Goal: Task Accomplishment & Management: Use online tool/utility

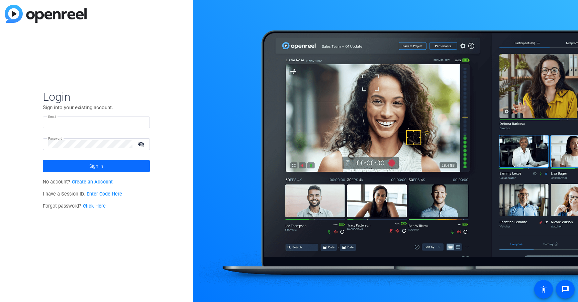
type input "sean@myproxypass.com"
click at [95, 171] on span "Sign in" at bounding box center [96, 166] width 14 height 17
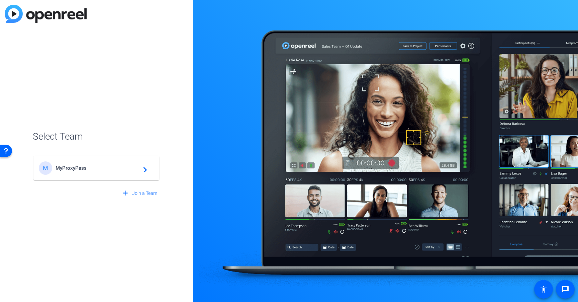
click at [113, 170] on span "MyProxyPass" at bounding box center [98, 168] width 84 height 6
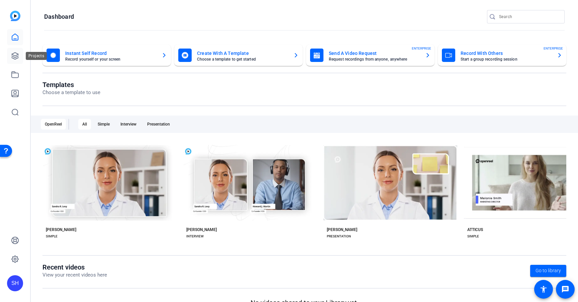
click at [14, 52] on icon at bounding box center [15, 56] width 8 height 8
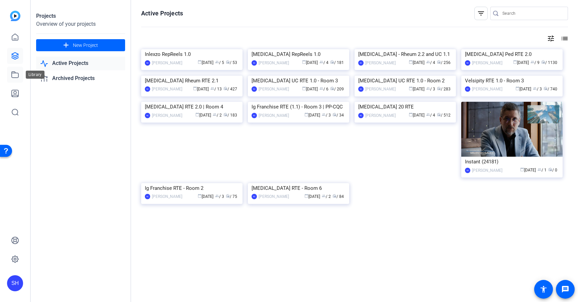
click at [15, 77] on icon at bounding box center [15, 75] width 8 height 8
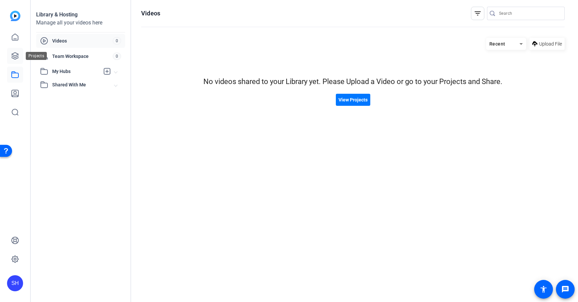
click at [18, 58] on icon at bounding box center [15, 56] width 7 height 7
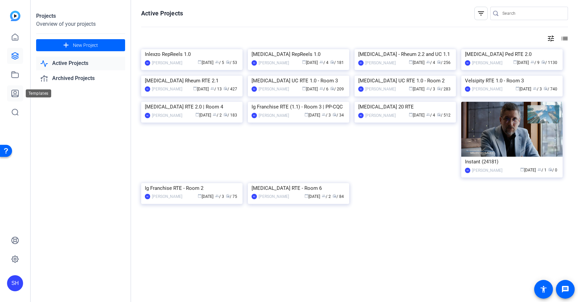
click at [17, 97] on icon at bounding box center [15, 93] width 7 height 7
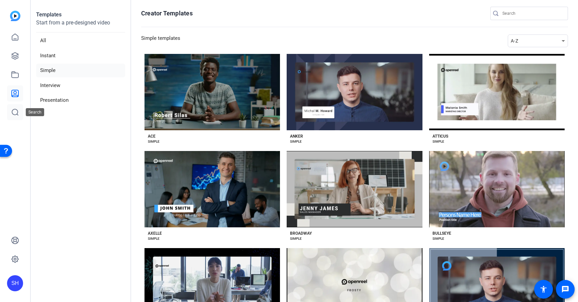
click at [14, 108] on link at bounding box center [15, 112] width 16 height 16
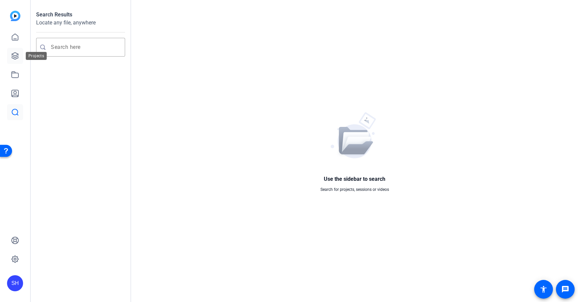
click at [17, 56] on icon at bounding box center [15, 56] width 8 height 8
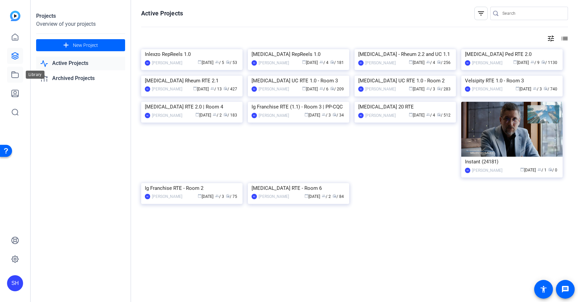
click at [18, 77] on icon at bounding box center [15, 75] width 7 height 6
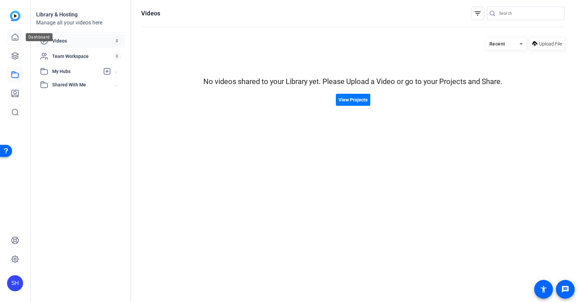
click at [18, 36] on icon at bounding box center [15, 37] width 6 height 6
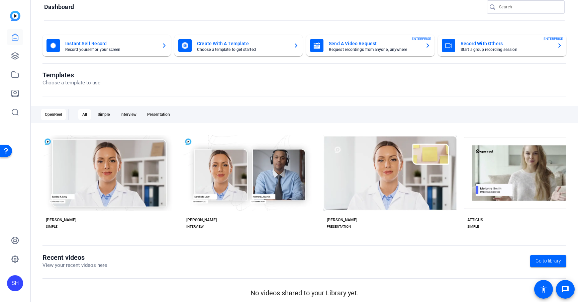
scroll to position [14, 0]
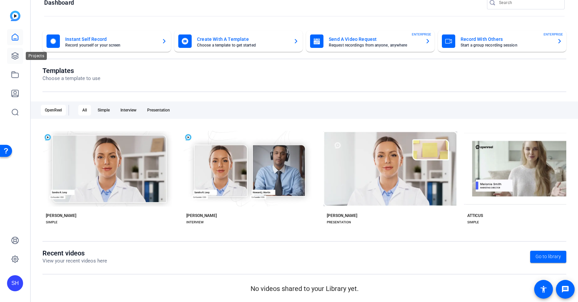
click at [16, 54] on icon at bounding box center [15, 56] width 8 height 8
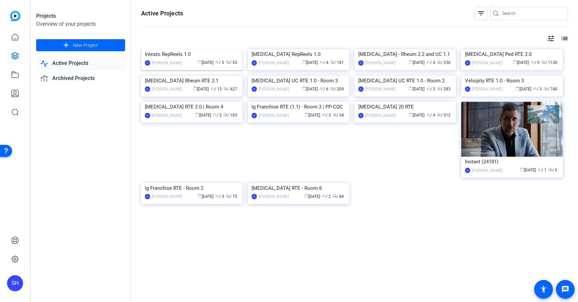
click at [204, 49] on img at bounding box center [191, 49] width 101 height 0
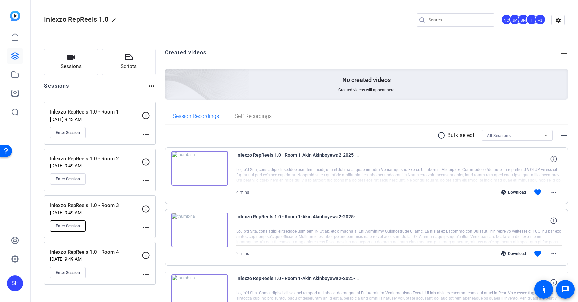
click at [76, 225] on span "Enter Session" at bounding box center [68, 225] width 24 height 5
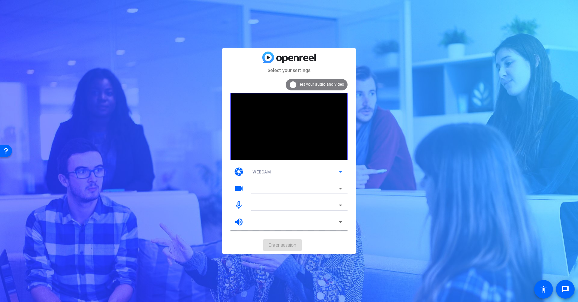
click at [295, 170] on div "WEBCAM" at bounding box center [296, 172] width 86 height 8
click at [292, 178] on div "WEBCAM DESKTOP" at bounding box center [297, 190] width 100 height 27
click at [296, 171] on div at bounding box center [289, 151] width 578 height 302
click at [285, 191] on div at bounding box center [296, 188] width 86 height 8
click at [304, 192] on div at bounding box center [296, 188] width 86 height 8
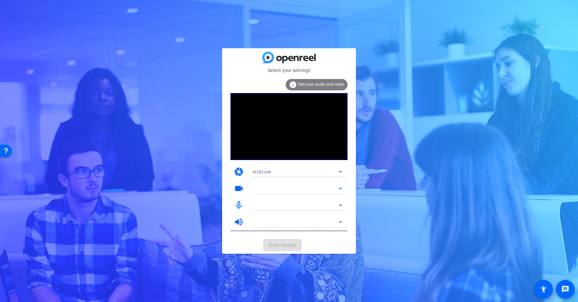
click at [304, 192] on div at bounding box center [296, 188] width 86 height 8
click at [320, 186] on div at bounding box center [296, 188] width 86 height 8
click at [286, 244] on span "Enter session" at bounding box center [283, 245] width 28 height 7
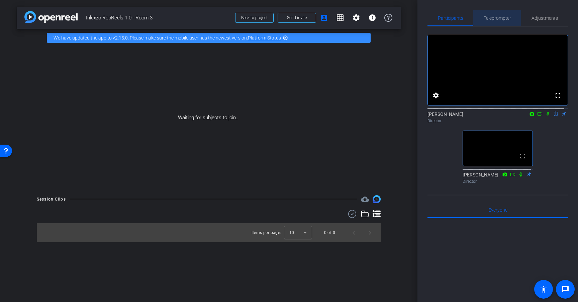
click at [498, 19] on span "Teleprompter" at bounding box center [497, 18] width 27 height 5
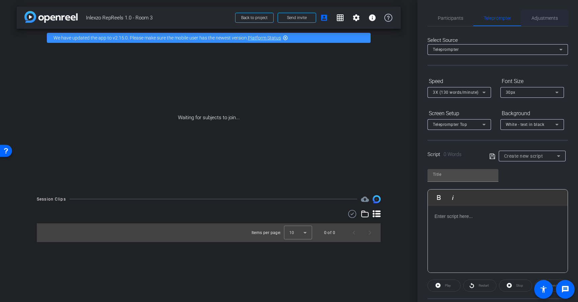
click at [550, 18] on span "Adjustments" at bounding box center [545, 18] width 26 height 5
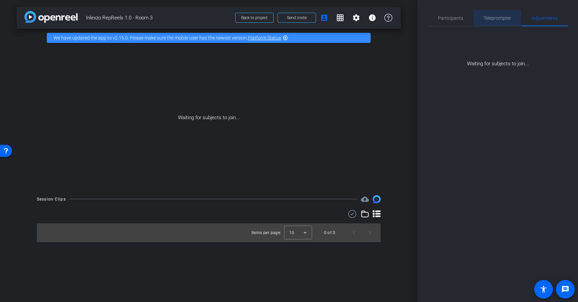
click at [494, 21] on span "Teleprompter" at bounding box center [497, 18] width 27 height 16
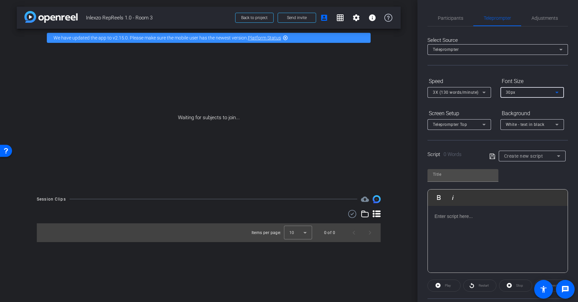
click at [528, 89] on div "30px" at bounding box center [531, 92] width 50 height 8
click at [528, 89] on div at bounding box center [289, 151] width 578 height 302
click at [461, 97] on mat-form-field "3X (130 words/minute)" at bounding box center [460, 92] width 64 height 11
click at [464, 88] on mat-select "3X (130 words/minute)" at bounding box center [459, 92] width 53 height 8
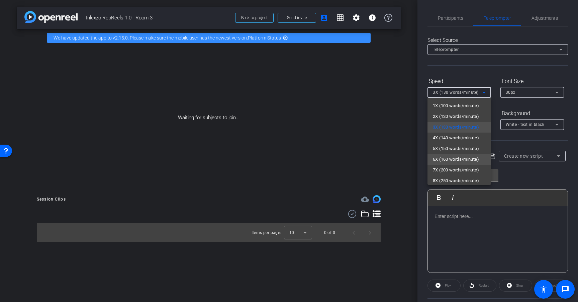
scroll to position [0, 0]
click at [489, 73] on div at bounding box center [289, 151] width 578 height 302
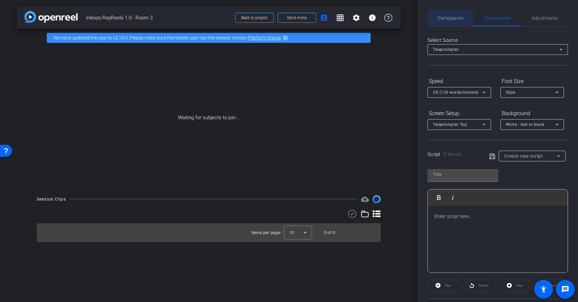
click at [445, 16] on span "Participants" at bounding box center [450, 18] width 25 height 5
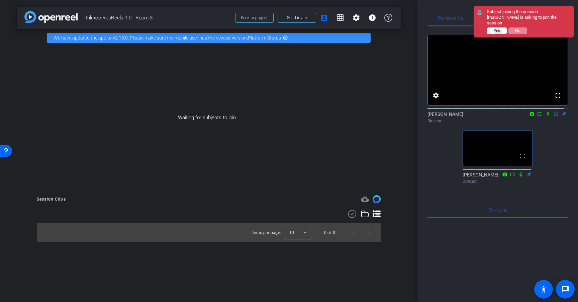
click at [498, 32] on span "Yes" at bounding box center [497, 30] width 6 height 5
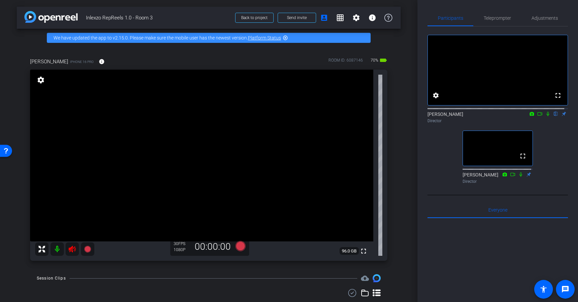
click at [73, 246] on icon at bounding box center [72, 249] width 8 height 8
click at [492, 17] on span "Teleprompter" at bounding box center [497, 18] width 27 height 5
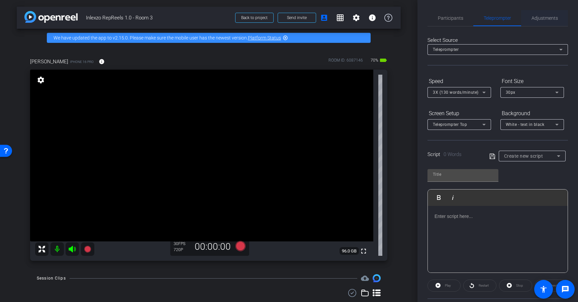
click at [539, 18] on span "Adjustments" at bounding box center [545, 18] width 26 height 5
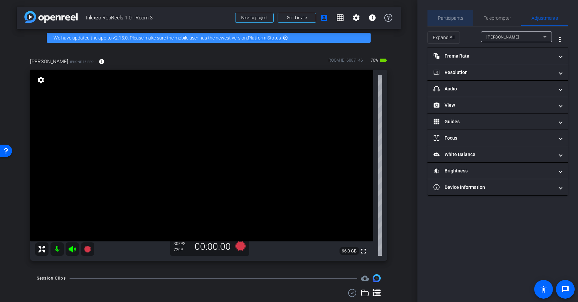
click at [454, 20] on span "Participants" at bounding box center [450, 18] width 25 height 5
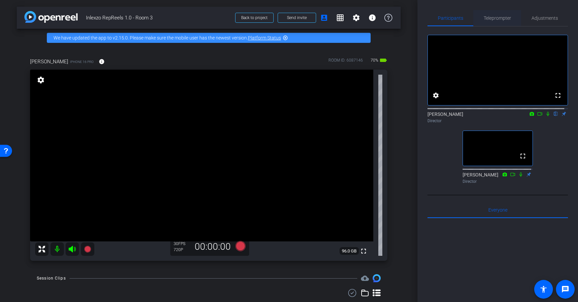
click at [505, 17] on span "Teleprompter" at bounding box center [497, 18] width 27 height 5
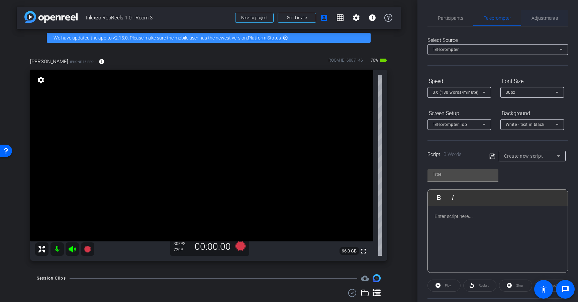
click at [550, 18] on span "Adjustments" at bounding box center [545, 18] width 26 height 5
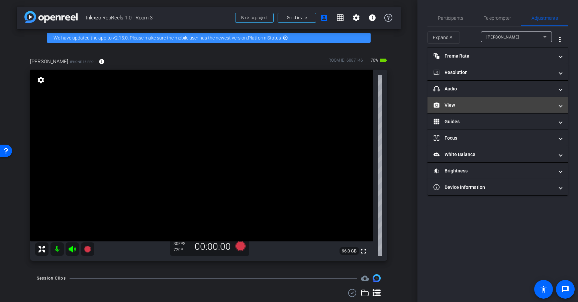
click at [478, 103] on mat-panel-title "View" at bounding box center [494, 105] width 120 height 7
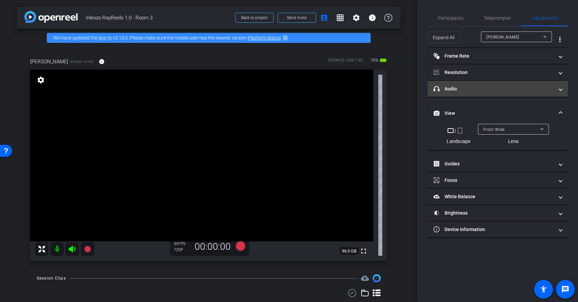
click at [479, 89] on mat-panel-title "headphone icon Audio" at bounding box center [494, 88] width 120 height 7
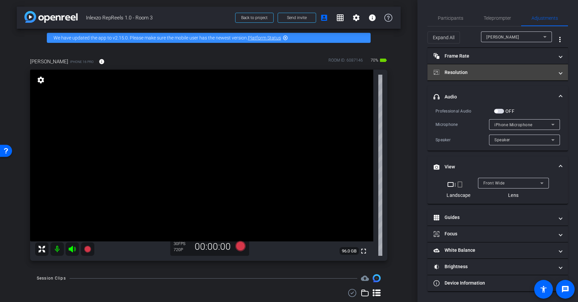
click at [491, 75] on mat-panel-title "Resolution" at bounding box center [494, 72] width 120 height 7
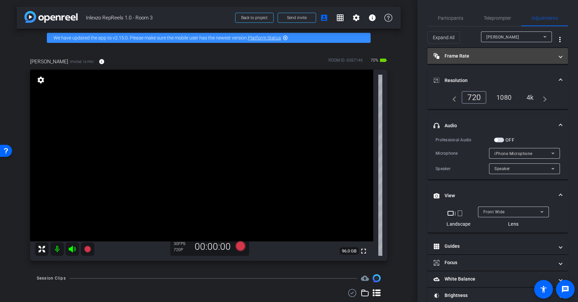
click at [481, 55] on mat-panel-title "Frame Rate Frame Rate" at bounding box center [494, 56] width 120 height 7
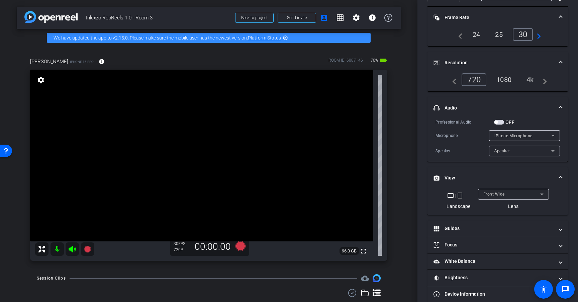
scroll to position [45, 0]
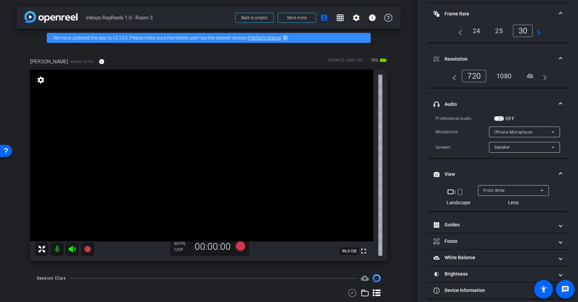
click at [459, 192] on mat-icon "crop_portrait" at bounding box center [460, 192] width 8 height 8
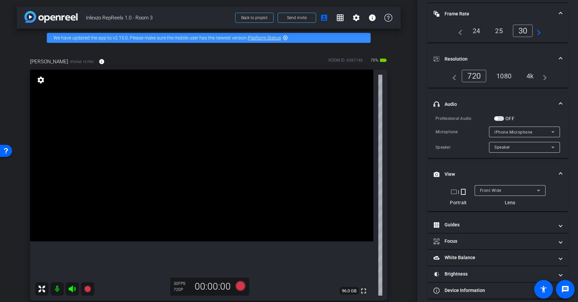
click at [530, 73] on div "4k" at bounding box center [530, 75] width 17 height 11
click at [472, 30] on div "24" at bounding box center [477, 30] width 18 height 11
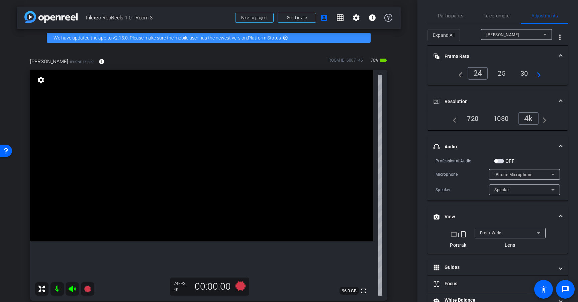
scroll to position [0, 0]
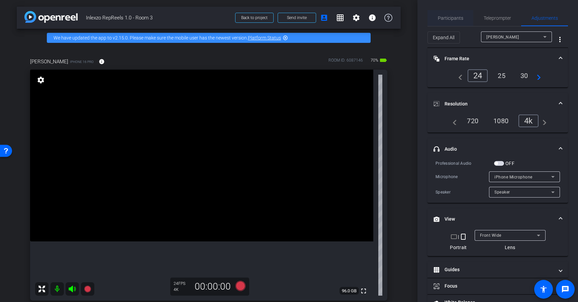
click at [457, 18] on span "Participants" at bounding box center [450, 18] width 25 height 5
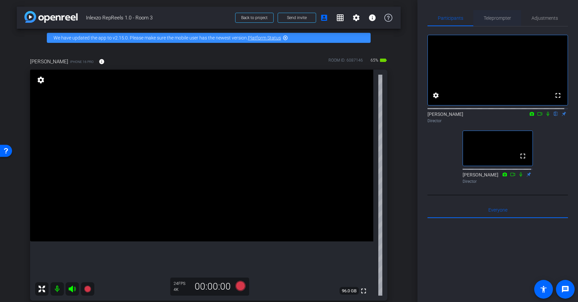
click at [499, 16] on span "Teleprompter" at bounding box center [497, 18] width 27 height 5
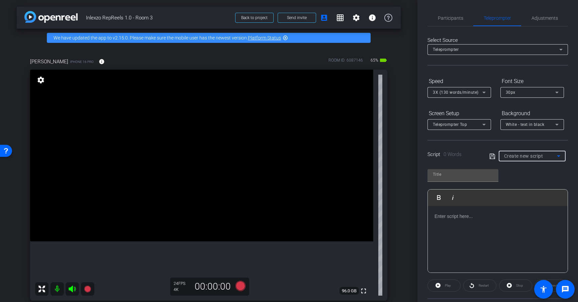
click at [528, 156] on span "Create new script" at bounding box center [523, 155] width 39 height 5
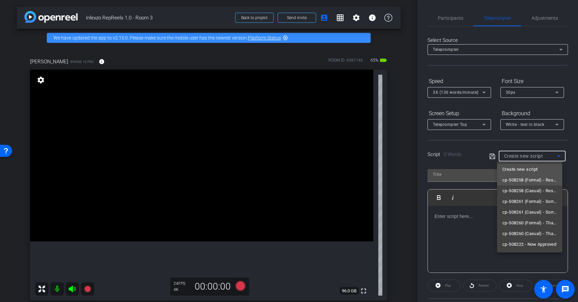
click at [534, 180] on span "cp-508258 (Formal) - Resources to Share" at bounding box center [529, 180] width 55 height 8
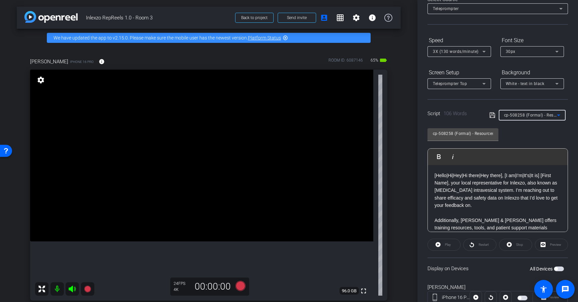
scroll to position [64, 0]
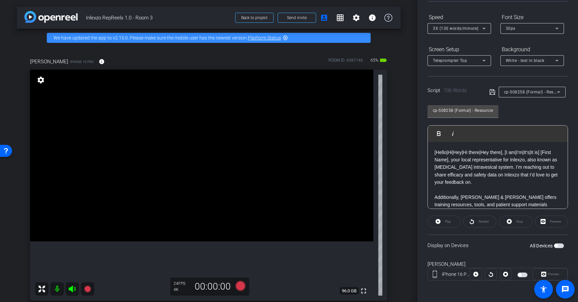
click at [556, 246] on span "button" at bounding box center [559, 245] width 10 height 5
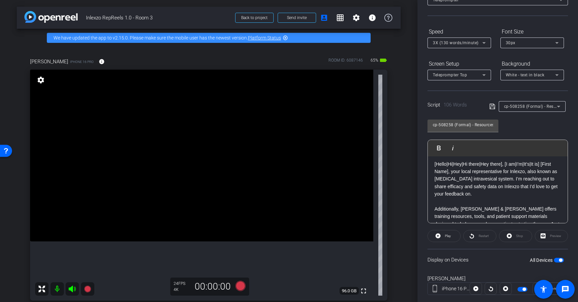
scroll to position [0, 0]
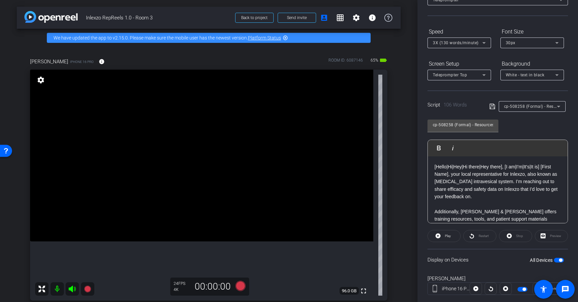
click at [559, 260] on span "button" at bounding box center [560, 259] width 3 height 3
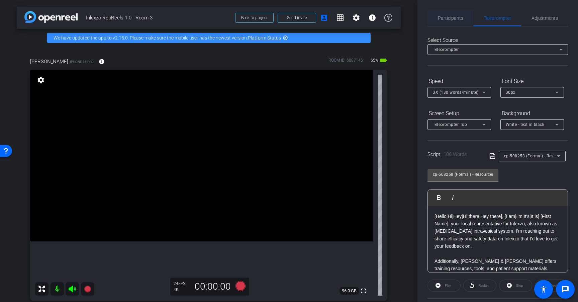
click at [452, 16] on span "Participants" at bounding box center [450, 18] width 25 height 5
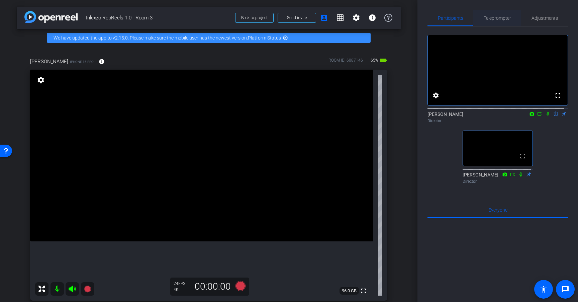
click at [493, 19] on span "Teleprompter" at bounding box center [497, 18] width 27 height 5
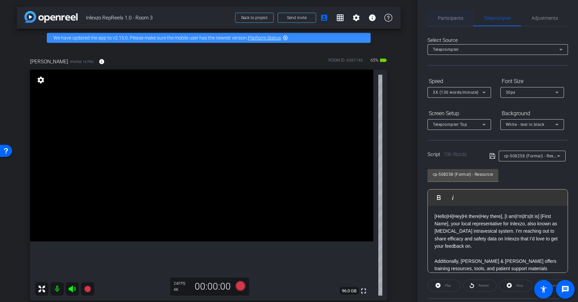
click at [450, 17] on span "Participants" at bounding box center [450, 18] width 25 height 5
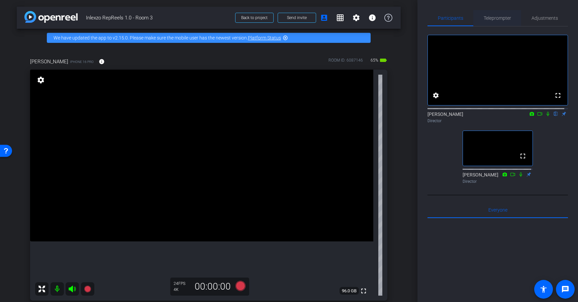
click at [505, 15] on span "Teleprompter" at bounding box center [497, 18] width 27 height 16
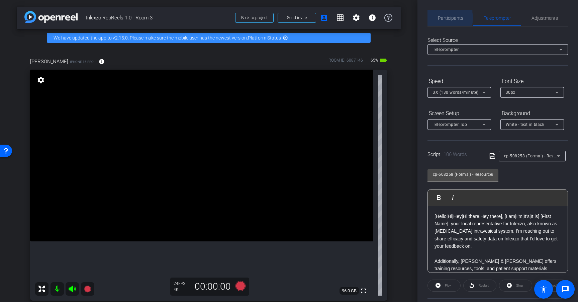
click at [447, 18] on span "Participants" at bounding box center [450, 18] width 25 height 5
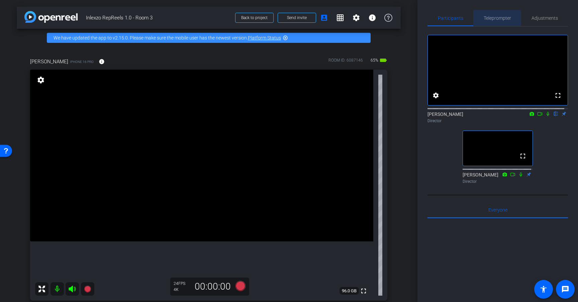
click at [495, 20] on span "Teleprompter" at bounding box center [497, 18] width 27 height 5
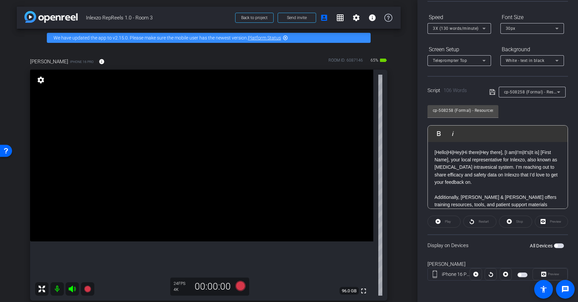
scroll to position [63, 0]
click at [555, 246] on span "button" at bounding box center [559, 246] width 10 height 5
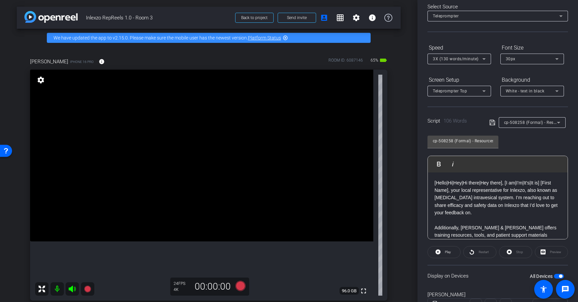
scroll to position [0, 0]
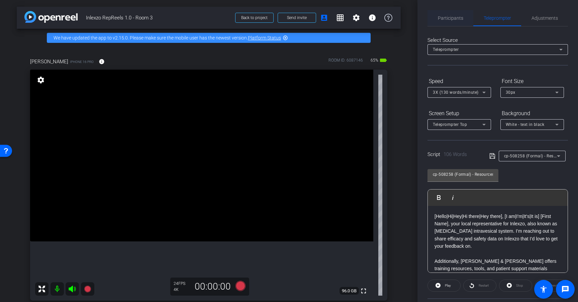
click at [452, 20] on span "Participants" at bounding box center [450, 18] width 25 height 5
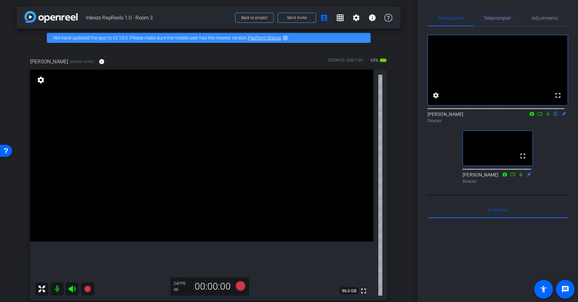
click at [493, 18] on span "Teleprompter" at bounding box center [497, 18] width 27 height 5
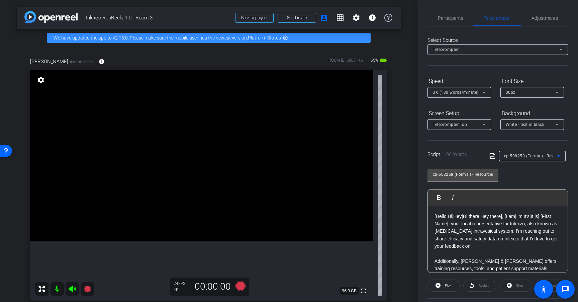
click at [538, 156] on span "cp-508258 (Formal) - Resources to Share" at bounding box center [544, 155] width 80 height 5
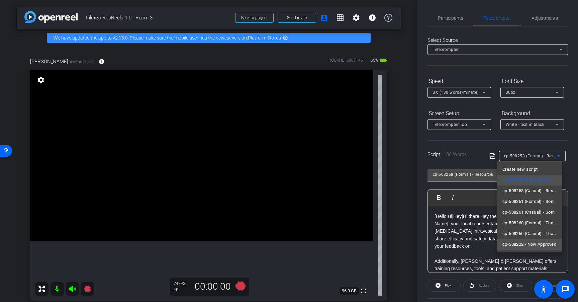
click at [535, 244] on span "cp-508222 - Now Approved" at bounding box center [529, 244] width 54 height 8
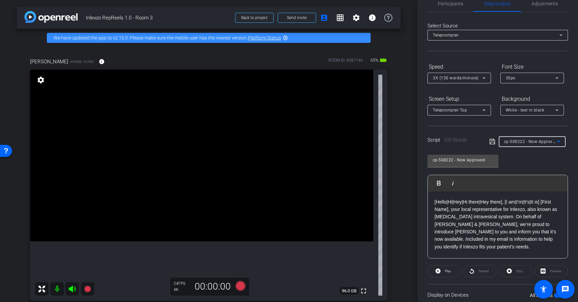
scroll to position [5, 0]
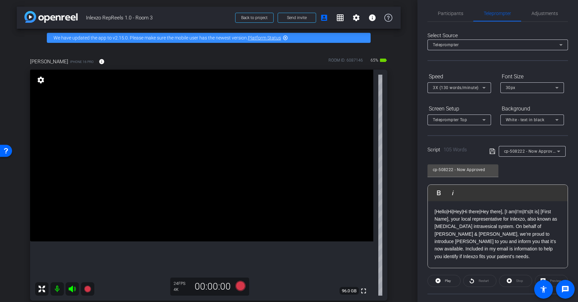
click at [539, 165] on div "cp-508222 - Now Approved Play Play from this location Play Selected Play and di…" at bounding box center [498, 213] width 141 height 109
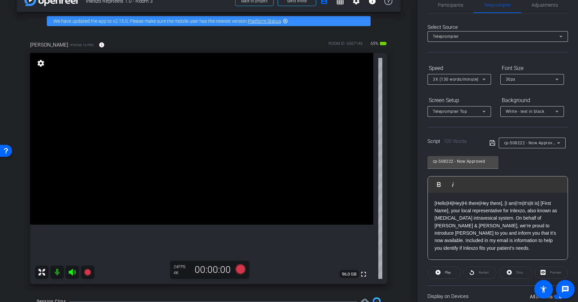
scroll to position [0, 0]
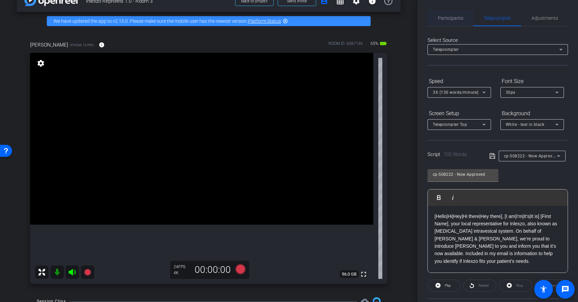
click at [455, 14] on span "Participants" at bounding box center [450, 18] width 25 height 16
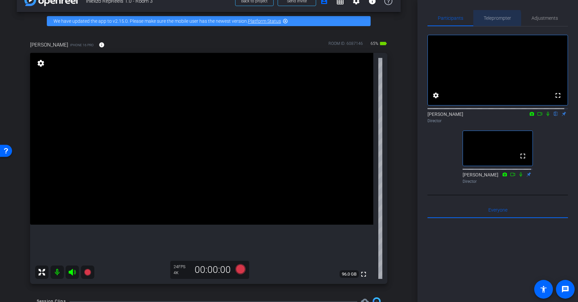
click at [493, 19] on span "Teleprompter" at bounding box center [497, 18] width 27 height 5
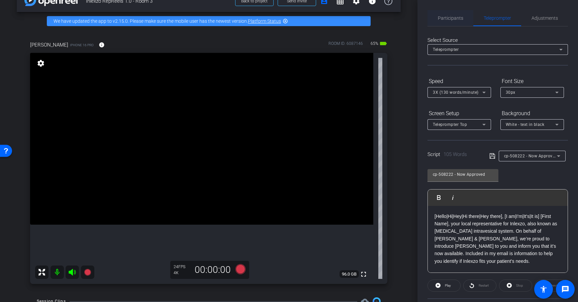
click at [461, 18] on span "Participants" at bounding box center [450, 18] width 25 height 5
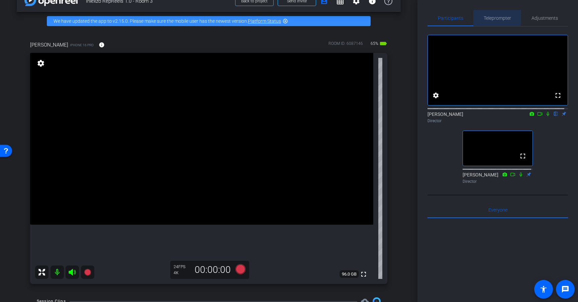
click at [493, 17] on span "Teleprompter" at bounding box center [497, 18] width 27 height 5
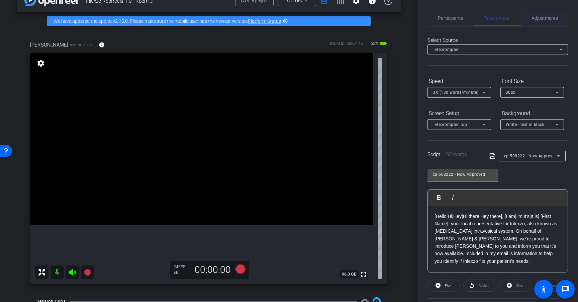
click at [536, 14] on span "Adjustments" at bounding box center [545, 18] width 26 height 16
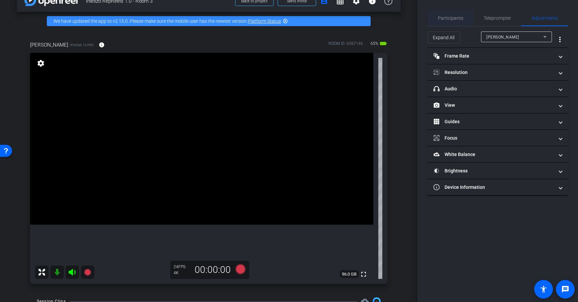
click at [451, 13] on span "Participants" at bounding box center [450, 18] width 25 height 16
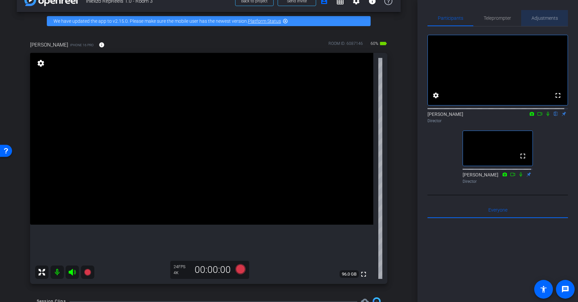
click at [546, 19] on span "Adjustments" at bounding box center [545, 18] width 26 height 5
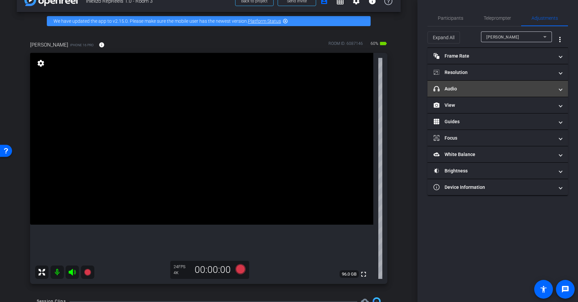
click at [510, 92] on mat-expansion-panel-header "headphone icon Audio" at bounding box center [498, 89] width 141 height 16
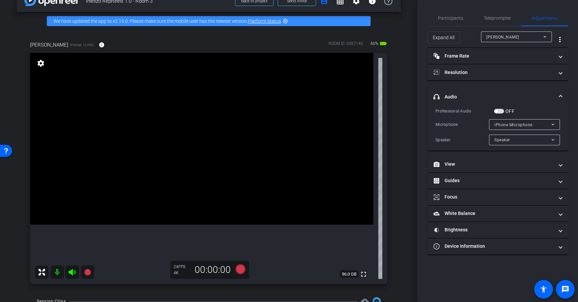
click at [510, 124] on span "iPhone Microphone" at bounding box center [513, 124] width 38 height 5
click at [510, 124] on div at bounding box center [289, 151] width 578 height 302
click at [500, 110] on span "button" at bounding box center [499, 111] width 10 height 5
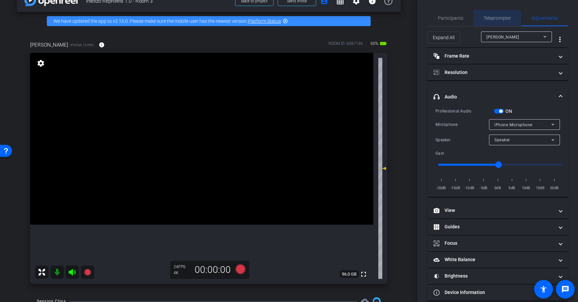
click at [491, 18] on span "Teleprompter" at bounding box center [497, 18] width 27 height 5
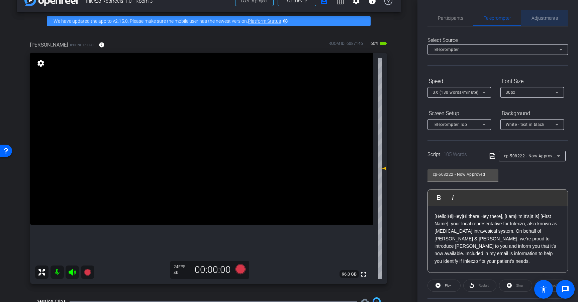
click at [545, 18] on span "Adjustments" at bounding box center [545, 18] width 26 height 5
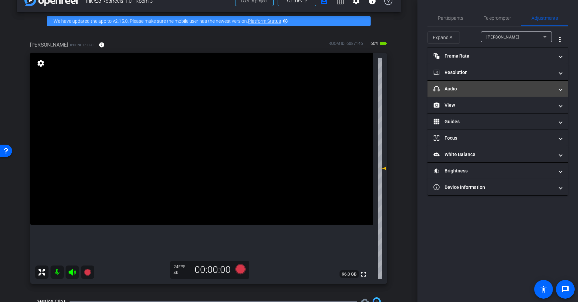
click at [491, 94] on mat-expansion-panel-header "headphone icon Audio" at bounding box center [498, 89] width 141 height 16
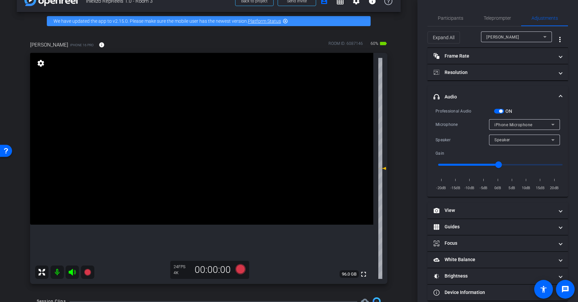
click at [500, 111] on span "button" at bounding box center [500, 110] width 3 height 3
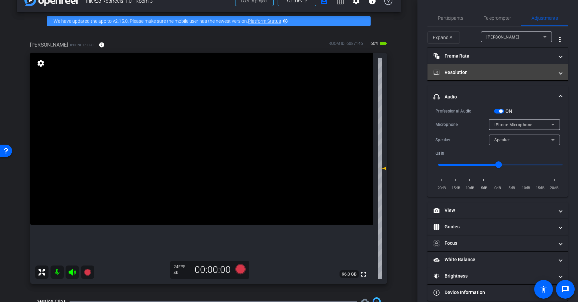
click at [518, 76] on mat-expansion-panel-header "Resolution" at bounding box center [498, 72] width 141 height 16
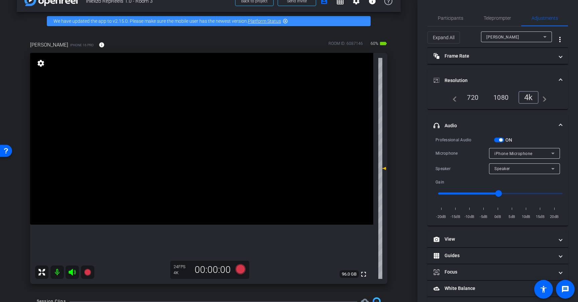
click at [518, 76] on mat-expansion-panel-header "Resolution" at bounding box center [498, 80] width 141 height 21
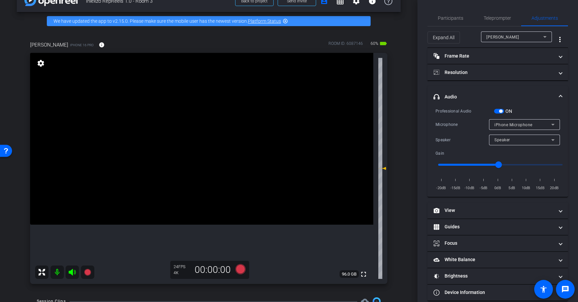
click at [517, 145] on div at bounding box center [524, 148] width 71 height 7
click at [518, 143] on div "Speaker" at bounding box center [522, 139] width 57 height 8
click at [518, 143] on div at bounding box center [289, 151] width 578 height 302
click at [522, 127] on div "iPhone Microphone" at bounding box center [522, 124] width 57 height 8
click at [523, 127] on div at bounding box center [289, 151] width 578 height 302
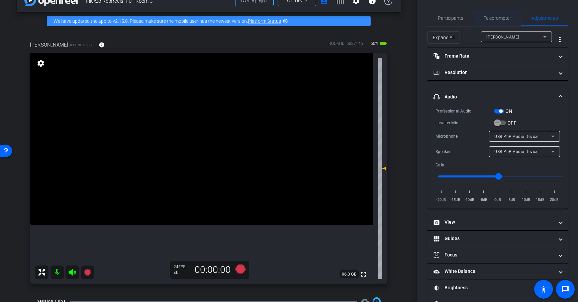
click at [485, 21] on span "Teleprompter" at bounding box center [497, 18] width 27 height 16
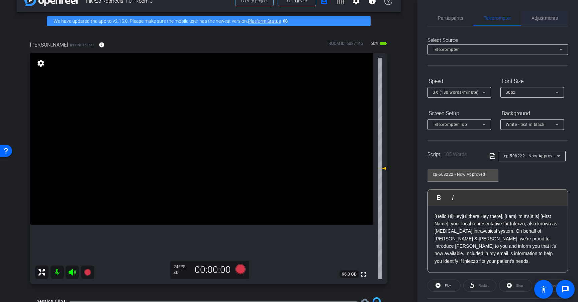
click at [532, 21] on span "Adjustments" at bounding box center [545, 18] width 26 height 16
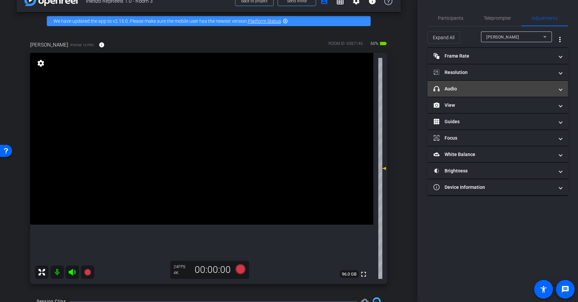
click at [482, 83] on mat-expansion-panel-header "headphone icon Audio" at bounding box center [498, 89] width 141 height 16
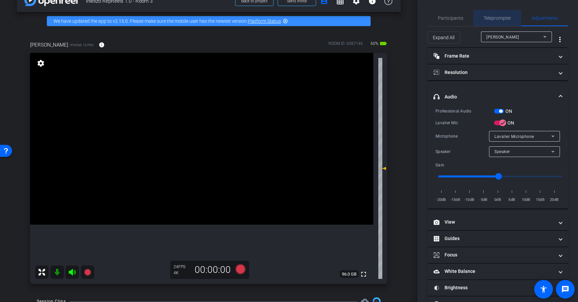
click at [499, 18] on span "Teleprompter" at bounding box center [497, 18] width 27 height 5
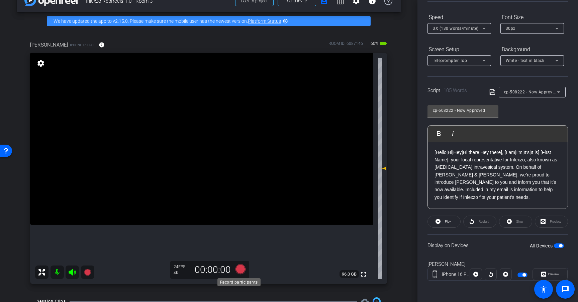
click at [240, 271] on icon at bounding box center [241, 269] width 10 height 10
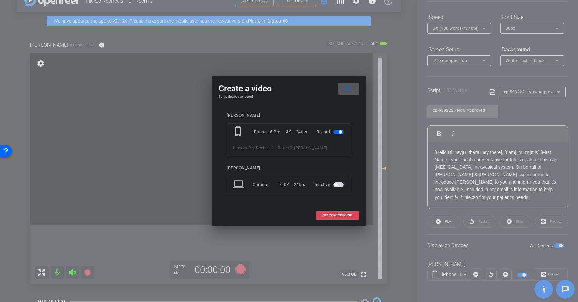
click at [347, 215] on span "START RECORDING" at bounding box center [337, 214] width 29 height 3
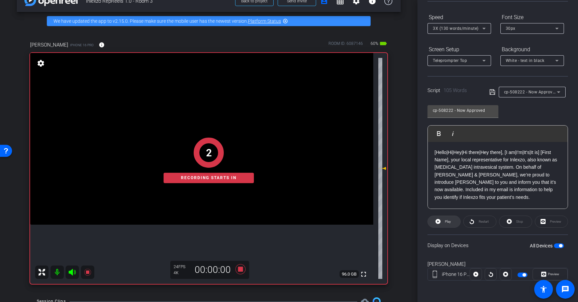
click at [452, 222] on span at bounding box center [444, 221] width 32 height 16
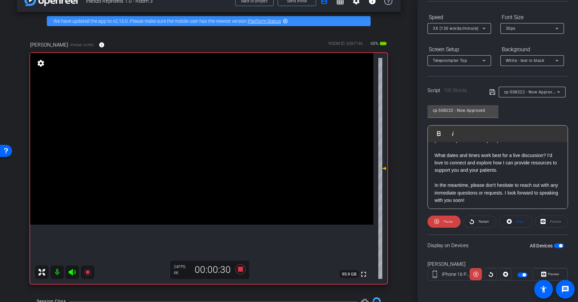
scroll to position [59, 0]
click at [468, 27] on span "3X (130 words/minute)" at bounding box center [456, 28] width 46 height 5
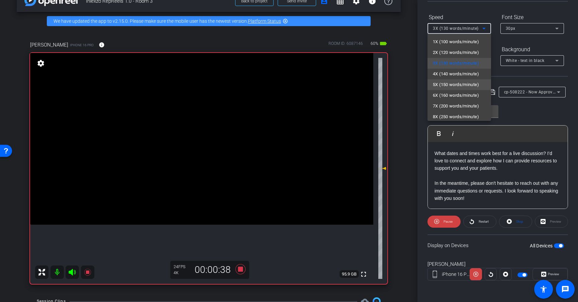
click at [461, 83] on span "5X (150 words/minute)" at bounding box center [456, 85] width 46 height 8
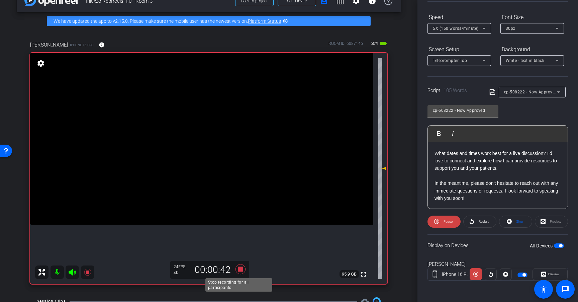
click at [238, 270] on icon at bounding box center [241, 269] width 10 height 10
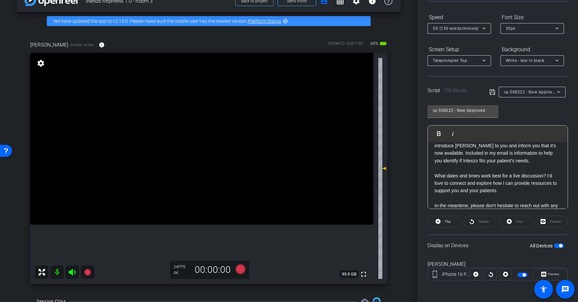
scroll to position [74, 0]
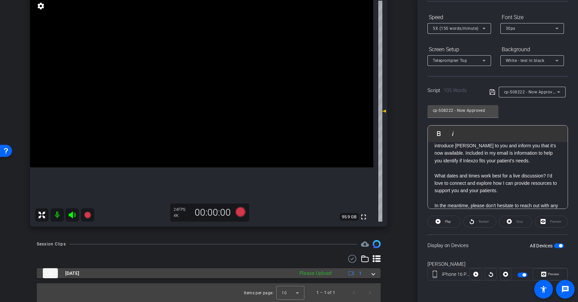
click at [317, 272] on div "Please Upload" at bounding box center [315, 273] width 39 height 8
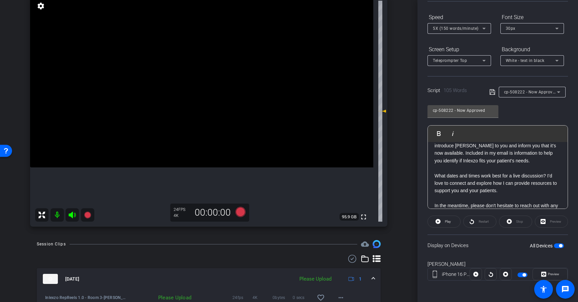
scroll to position [108, 0]
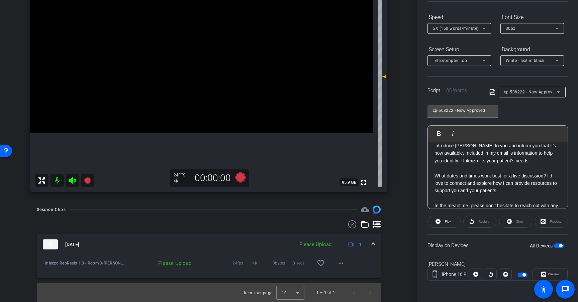
click at [175, 263] on div "Please Upload" at bounding box center [161, 263] width 66 height 7
click at [333, 262] on span at bounding box center [341, 263] width 16 height 16
click at [350, 275] on span "Upload" at bounding box center [348, 277] width 27 height 8
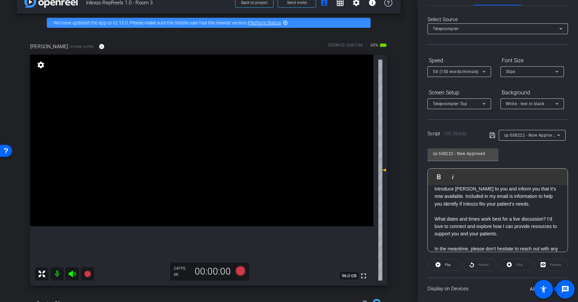
scroll to position [20, 0]
click at [478, 73] on div "5X (150 words/minute)" at bounding box center [458, 72] width 50 height 8
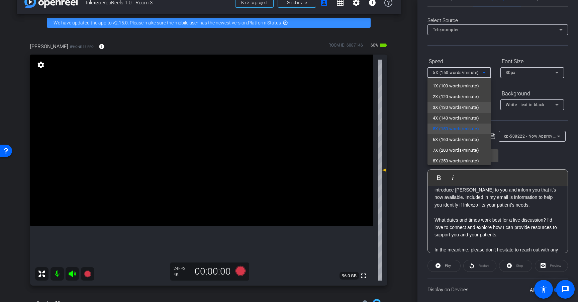
click at [458, 110] on span "3X (130 words/minute)" at bounding box center [456, 107] width 46 height 8
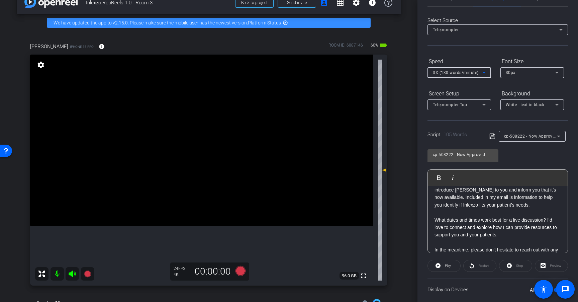
click at [539, 159] on div "cp-508222 - Now Approved Play Play from this location Play Selected Play and di…" at bounding box center [498, 198] width 141 height 109
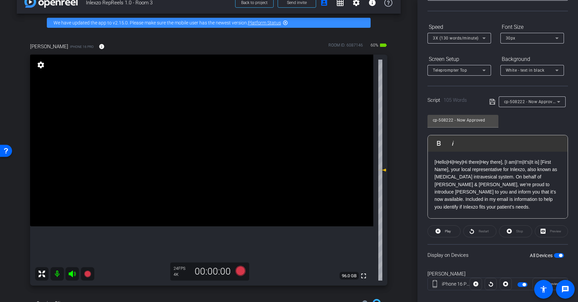
scroll to position [64, 0]
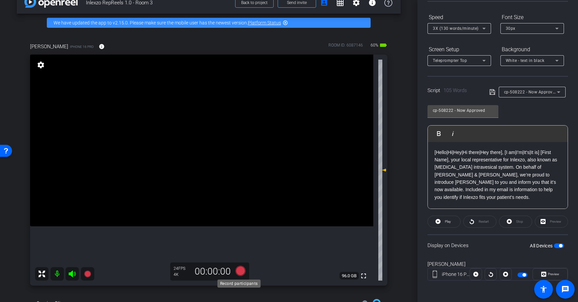
click at [241, 272] on icon at bounding box center [241, 271] width 10 height 10
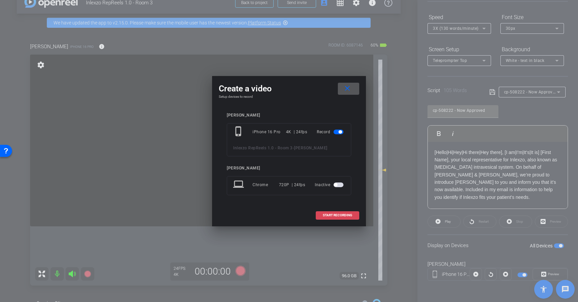
click at [342, 212] on span at bounding box center [337, 215] width 43 height 16
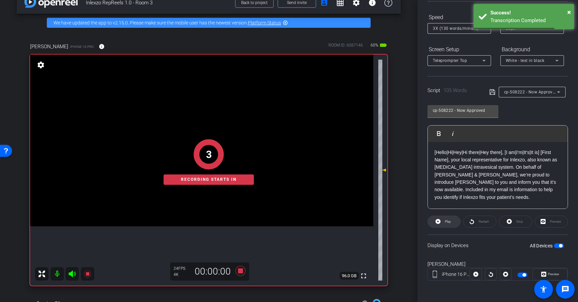
click at [445, 222] on span "Play" at bounding box center [448, 221] width 6 height 4
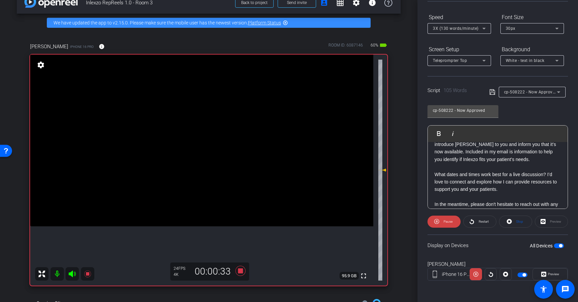
scroll to position [59, 0]
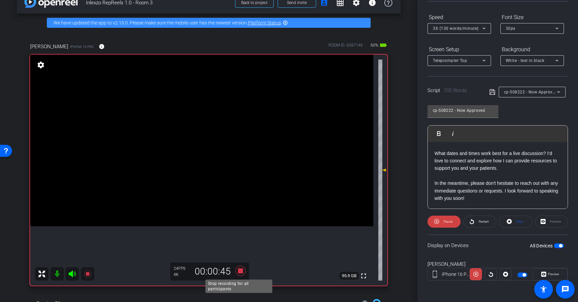
click at [238, 270] on icon at bounding box center [241, 271] width 10 height 10
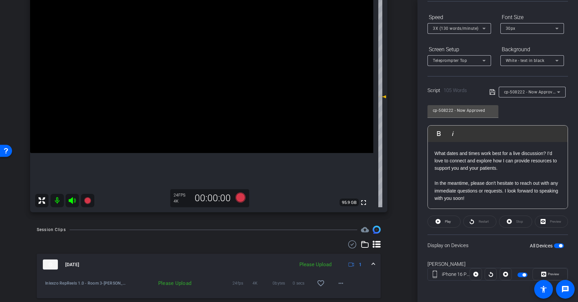
scroll to position [123, 0]
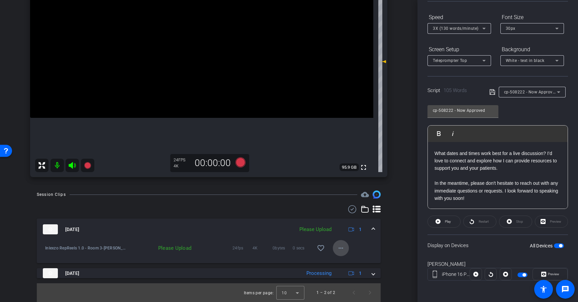
click at [338, 245] on mat-icon "more_horiz" at bounding box center [341, 248] width 8 height 8
click at [348, 259] on span "Upload" at bounding box center [348, 262] width 27 height 8
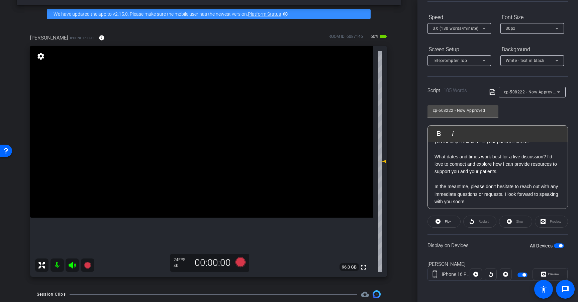
scroll to position [59, 0]
click at [470, 28] on span "3X (130 words/minute)" at bounding box center [456, 28] width 46 height 5
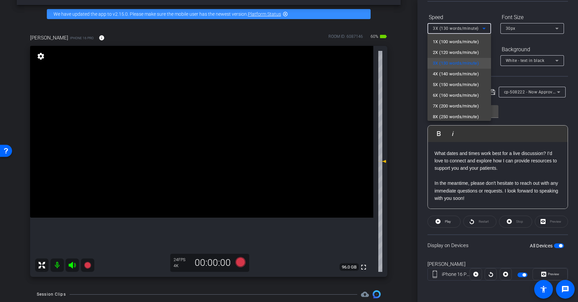
click at [470, 28] on div at bounding box center [289, 151] width 578 height 302
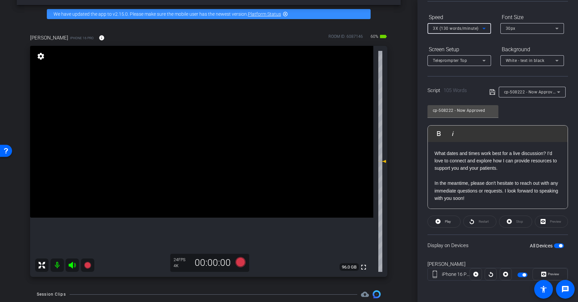
click at [478, 28] on div "3X (130 words/minute)" at bounding box center [458, 28] width 50 height 8
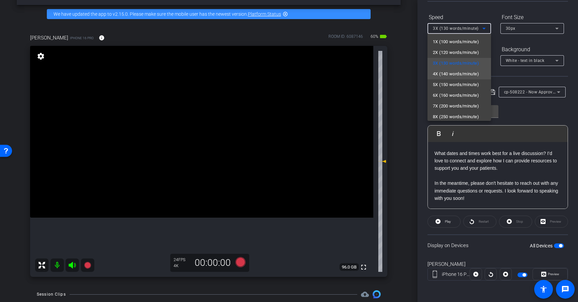
click at [467, 74] on span "4X (140 words/minute)" at bounding box center [456, 74] width 46 height 8
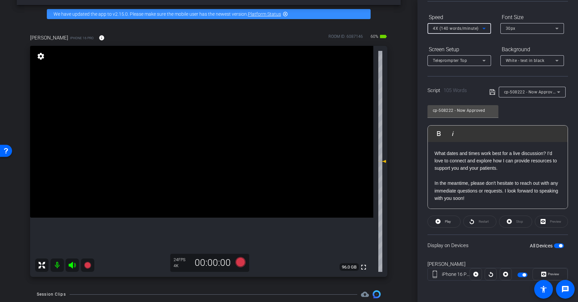
click at [493, 44] on div "Screen Setup Teleprompter Top Background White - text in black" at bounding box center [498, 55] width 141 height 22
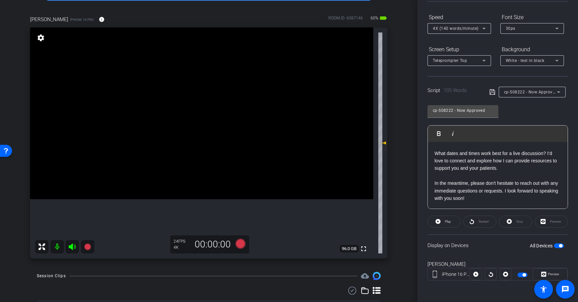
scroll to position [43, 0]
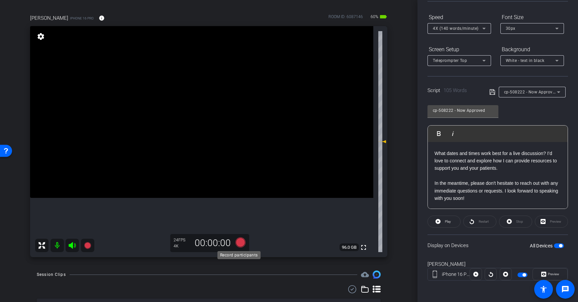
click at [240, 244] on icon at bounding box center [241, 242] width 10 height 10
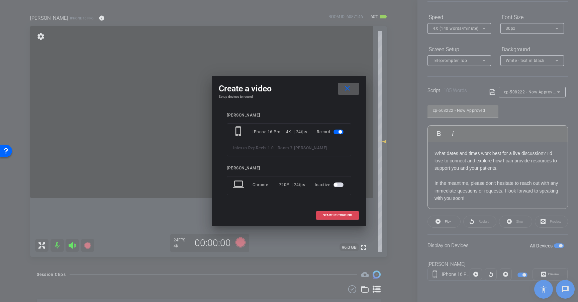
click at [344, 214] on span "START RECORDING" at bounding box center [337, 214] width 29 height 3
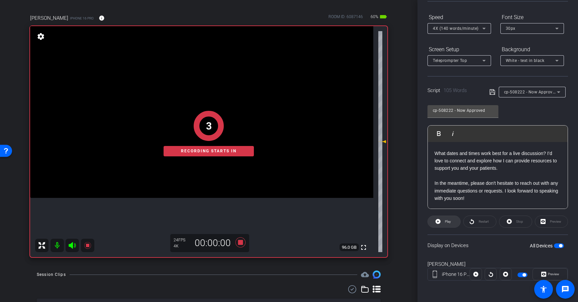
click at [452, 222] on span at bounding box center [444, 221] width 32 height 16
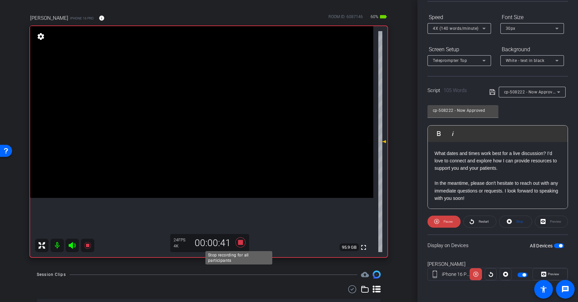
click at [240, 240] on icon at bounding box center [241, 242] width 10 height 10
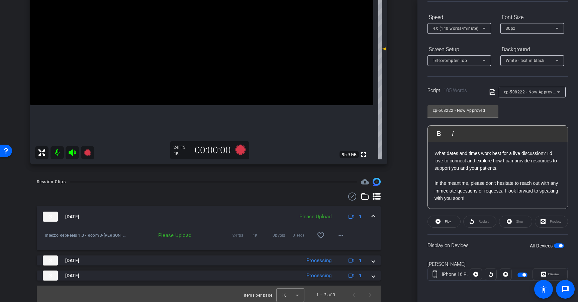
scroll to position [138, 0]
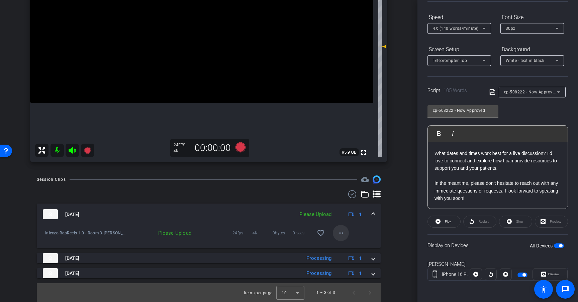
click at [337, 234] on mat-icon "more_horiz" at bounding box center [341, 233] width 8 height 8
click at [347, 247] on span "Upload" at bounding box center [348, 247] width 27 height 8
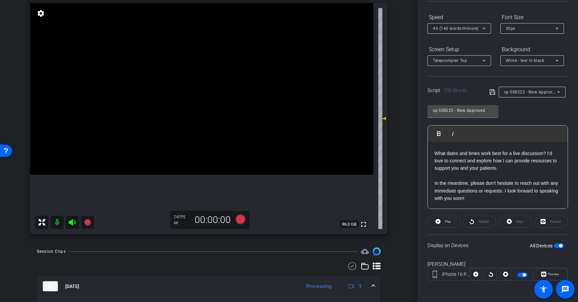
scroll to position [66, 0]
click at [474, 26] on span "4X (140 words/minute)" at bounding box center [456, 28] width 46 height 5
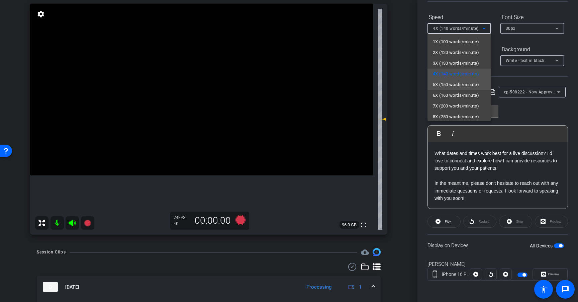
click at [470, 84] on span "5X (150 words/minute)" at bounding box center [456, 85] width 46 height 8
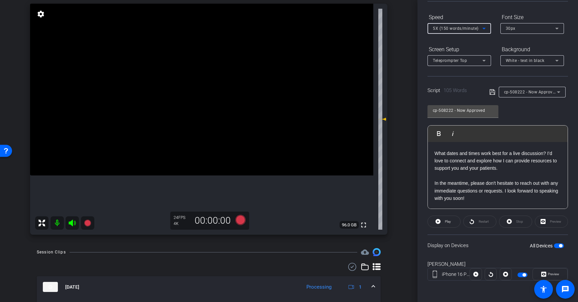
click at [490, 74] on div "Select Source Teleprompter Speed 5X (150 words/minute) Font Size 30px Screen Se…" at bounding box center [498, 127] width 141 height 329
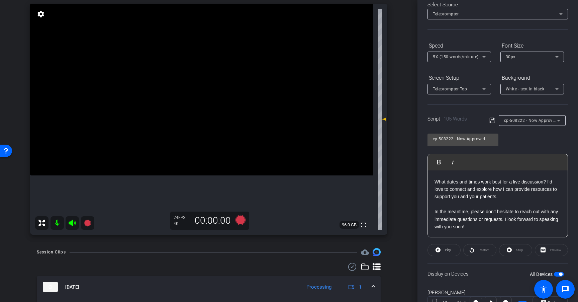
scroll to position [33, 0]
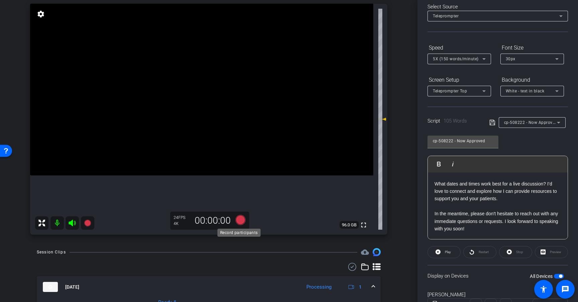
click at [239, 219] on icon at bounding box center [241, 220] width 10 height 10
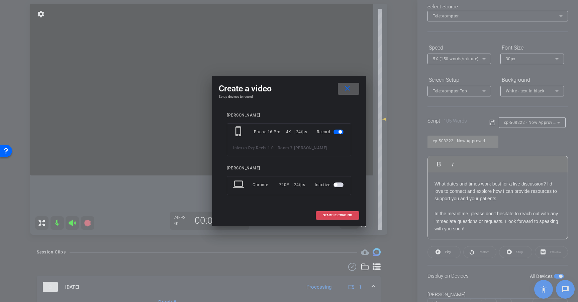
click at [346, 214] on span "START RECORDING" at bounding box center [337, 214] width 29 height 3
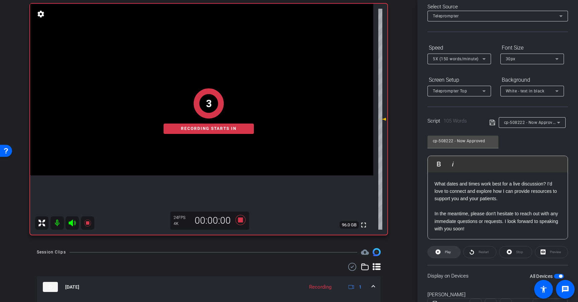
click at [442, 250] on span at bounding box center [444, 252] width 32 height 16
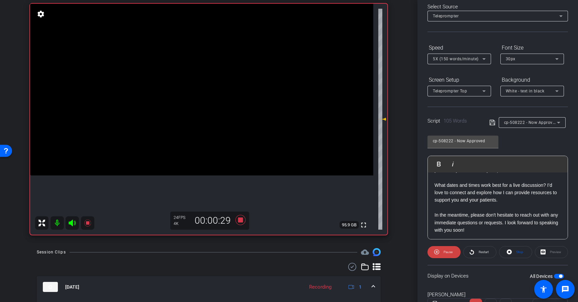
scroll to position [59, 0]
click at [239, 219] on icon at bounding box center [241, 220] width 10 height 10
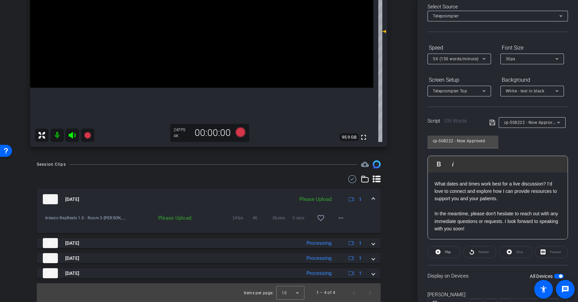
scroll to position [153, 0]
click at [342, 218] on span at bounding box center [341, 218] width 16 height 16
click at [348, 232] on span "Upload" at bounding box center [348, 232] width 27 height 8
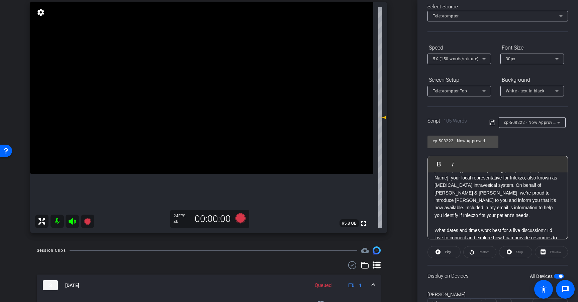
scroll to position [69, 0]
click at [239, 216] on icon at bounding box center [241, 217] width 10 height 10
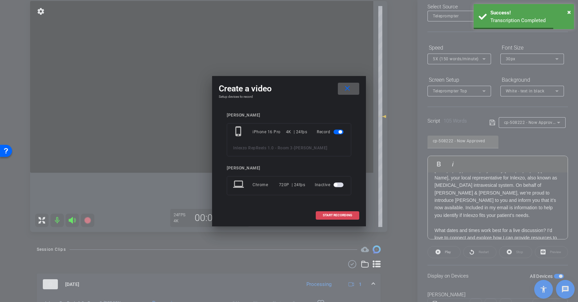
click at [343, 215] on span "START RECORDING" at bounding box center [337, 214] width 29 height 3
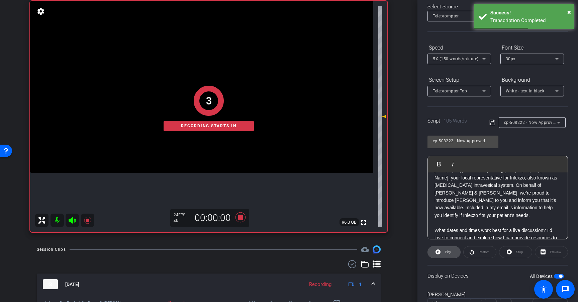
click at [448, 253] on span "Play" at bounding box center [448, 252] width 6 height 4
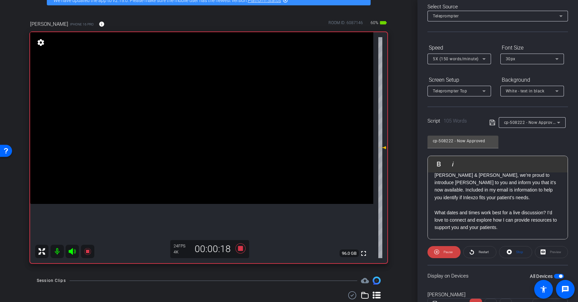
scroll to position [29, 0]
click at [463, 56] on div "5X (150 words/minute)" at bounding box center [458, 59] width 50 height 8
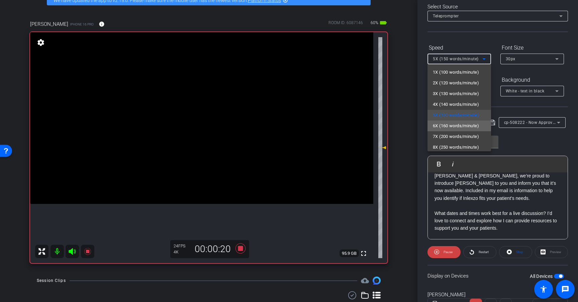
click at [462, 129] on span "6X (160 words/minute)" at bounding box center [456, 126] width 46 height 8
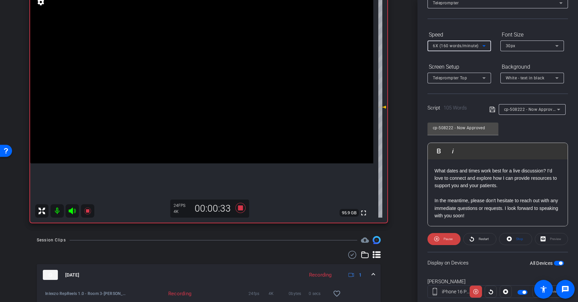
scroll to position [83, 0]
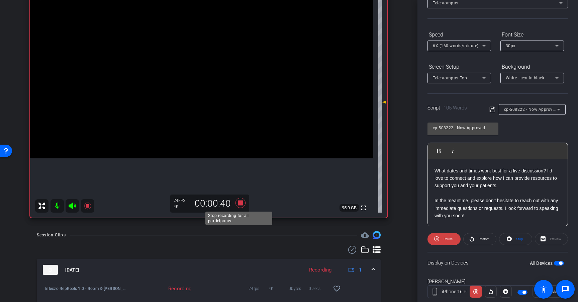
click at [239, 201] on icon at bounding box center [241, 203] width 10 height 10
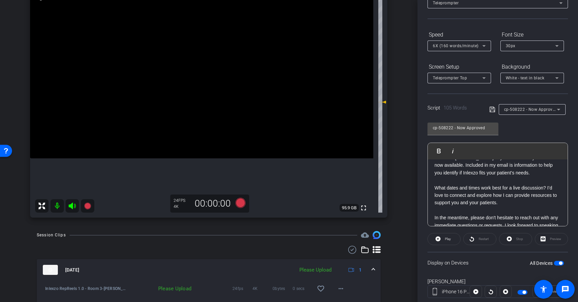
scroll to position [55, 0]
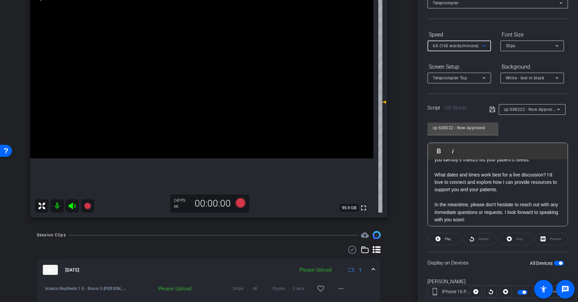
click at [470, 43] on span "6X (160 words/minute)" at bounding box center [456, 45] width 46 height 5
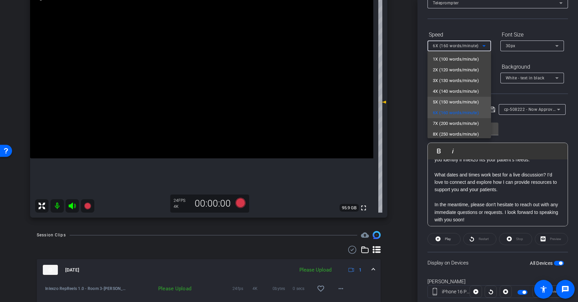
click at [460, 103] on span "5X (150 words/minute)" at bounding box center [456, 102] width 46 height 8
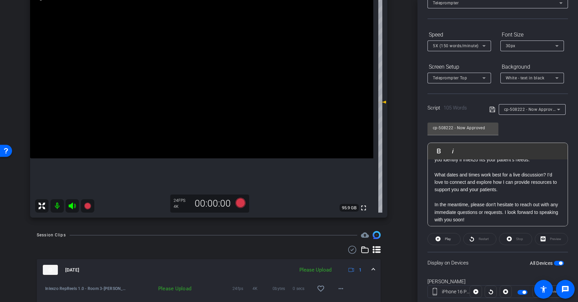
click at [524, 136] on div "cp-508222 - Now Approved Play Play from this location Play Selected Play and di…" at bounding box center [498, 171] width 141 height 109
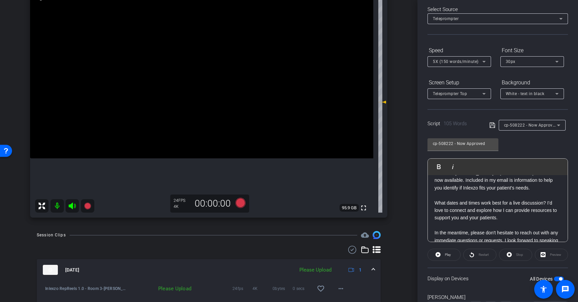
scroll to position [0, 0]
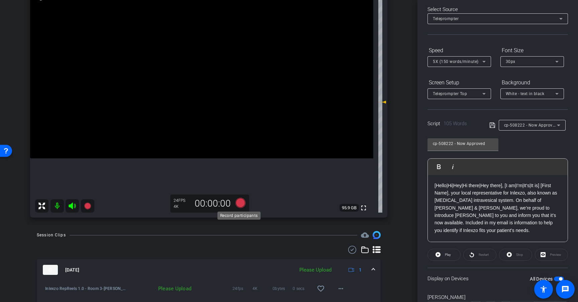
click at [240, 203] on icon at bounding box center [241, 203] width 10 height 10
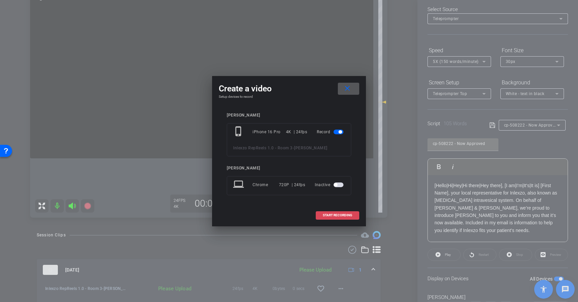
click at [348, 215] on span "START RECORDING" at bounding box center [337, 214] width 29 height 3
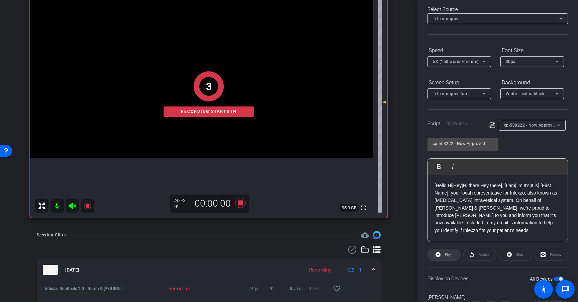
click at [441, 255] on span at bounding box center [444, 255] width 32 height 16
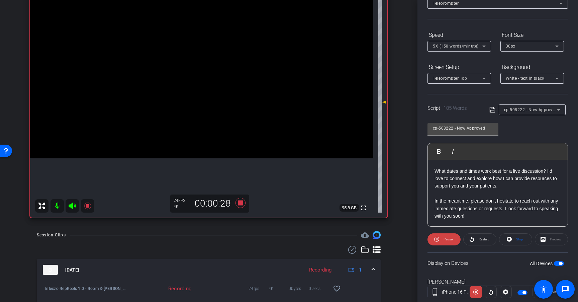
scroll to position [45, 0]
click at [481, 239] on span "Restart" at bounding box center [484, 240] width 10 height 4
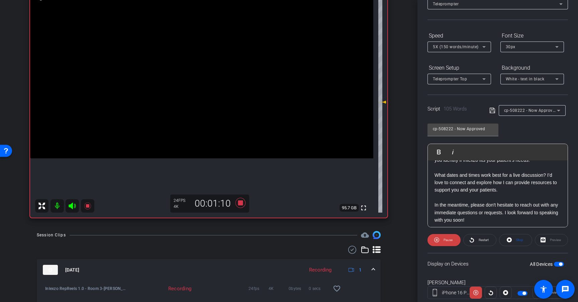
scroll to position [59, 0]
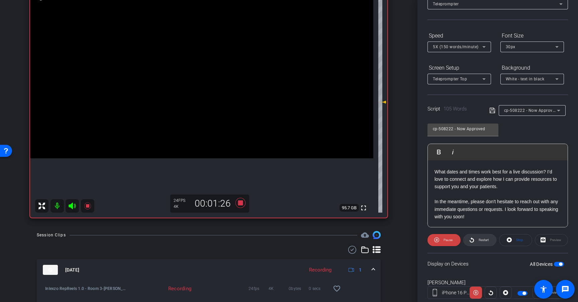
click at [484, 239] on span "Restart" at bounding box center [484, 240] width 10 height 4
click at [240, 203] on icon at bounding box center [241, 203] width 10 height 10
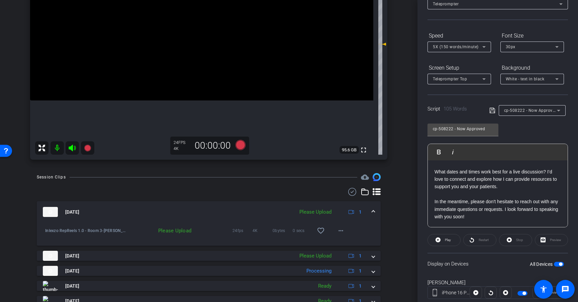
scroll to position [142, 0]
click at [338, 227] on mat-icon "more_horiz" at bounding box center [341, 229] width 8 height 8
click at [347, 244] on span "Upload" at bounding box center [348, 244] width 27 height 8
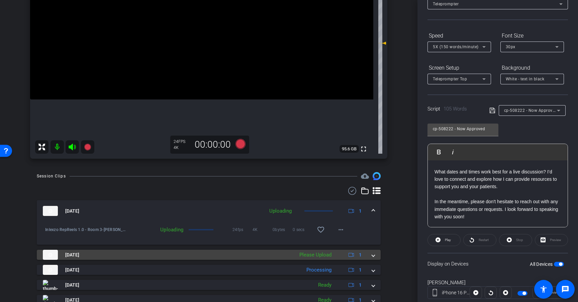
click at [325, 255] on div "Please Upload" at bounding box center [315, 255] width 39 height 8
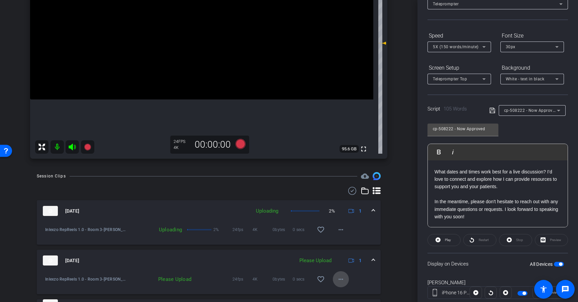
click at [338, 283] on span at bounding box center [341, 279] width 16 height 16
click at [344, 249] on span "Upload" at bounding box center [348, 249] width 27 height 8
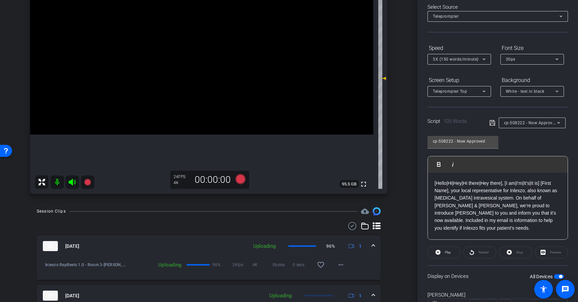
scroll to position [0, 0]
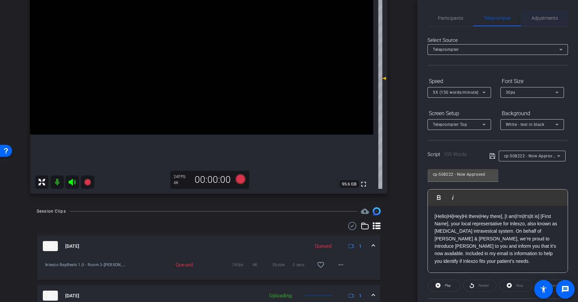
click at [539, 19] on span "Adjustments" at bounding box center [545, 18] width 26 height 5
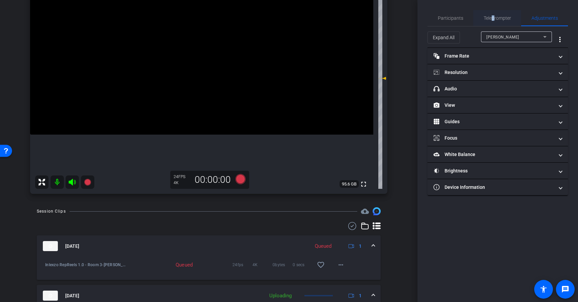
click at [493, 19] on span "Teleprompter" at bounding box center [497, 18] width 27 height 5
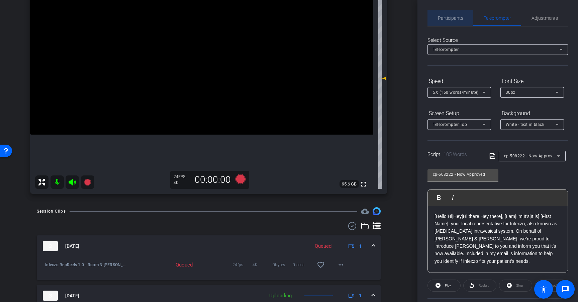
click at [455, 21] on span "Participants" at bounding box center [450, 18] width 25 height 16
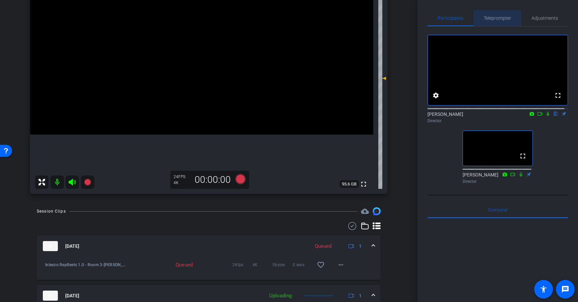
click at [495, 20] on span "Teleprompter" at bounding box center [497, 18] width 27 height 5
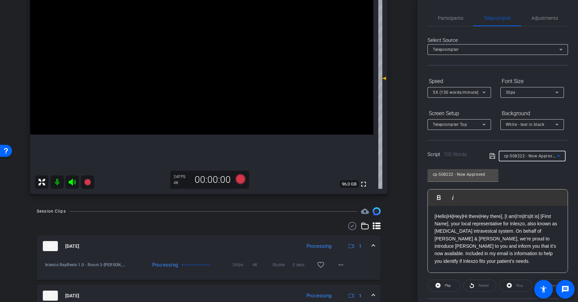
click at [529, 157] on span "cp-508222 - Now Approved" at bounding box center [530, 155] width 53 height 5
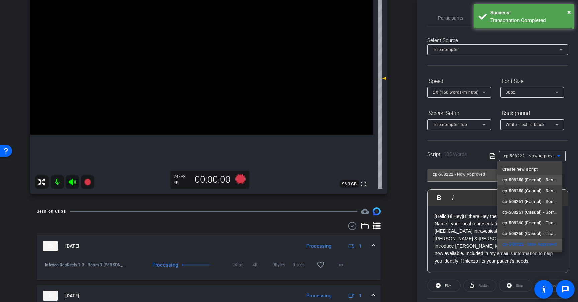
click at [544, 181] on span "cp-508258 (Formal) - Resources to Share" at bounding box center [529, 180] width 55 height 8
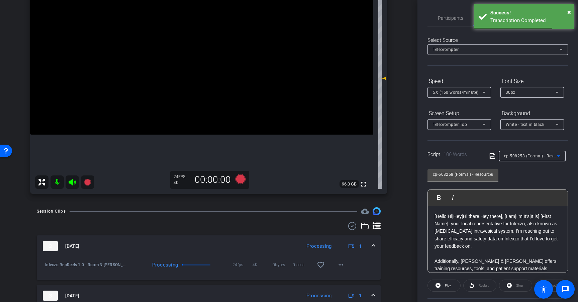
click at [544, 155] on span "cp-508258 (Formal) - Resources to Share" at bounding box center [544, 155] width 80 height 5
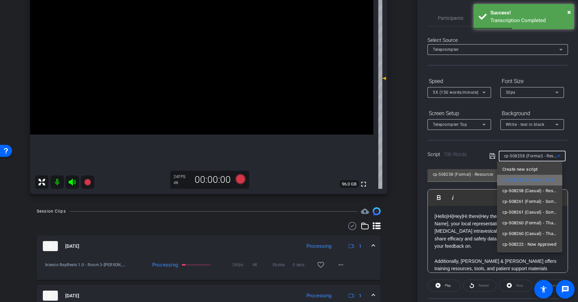
click at [548, 181] on span "cp-508258 (Formal) - Resources to Share" at bounding box center [529, 180] width 55 height 8
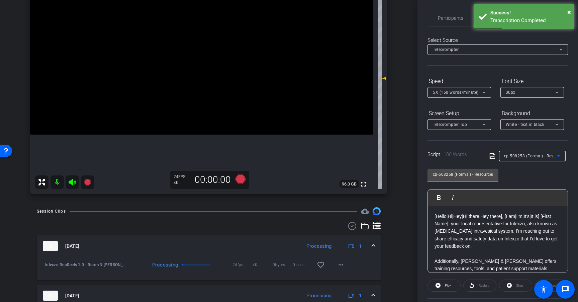
click at [537, 167] on div "cp-508258 (Formal) - Resources to Share Play Play from this location Play Selec…" at bounding box center [498, 218] width 141 height 109
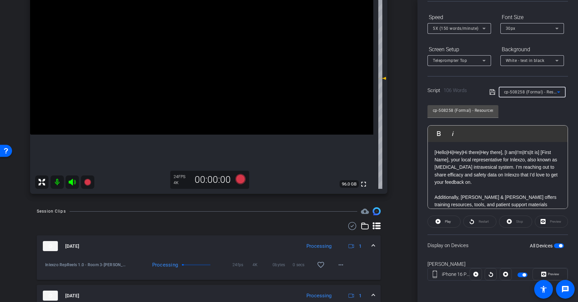
click at [530, 91] on span "cp-508258 (Formal) - Resources to Share" at bounding box center [544, 91] width 80 height 5
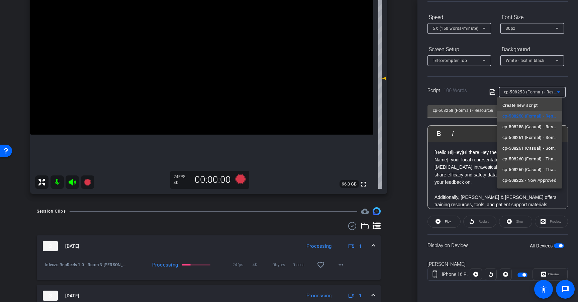
click at [478, 162] on div at bounding box center [289, 151] width 578 height 302
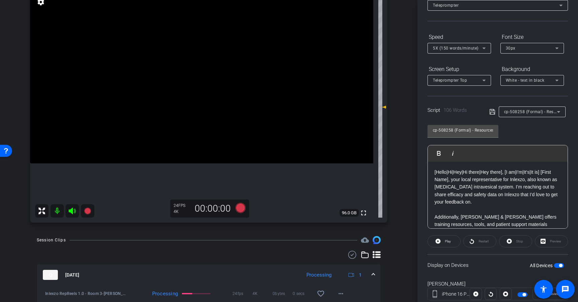
scroll to position [46, 0]
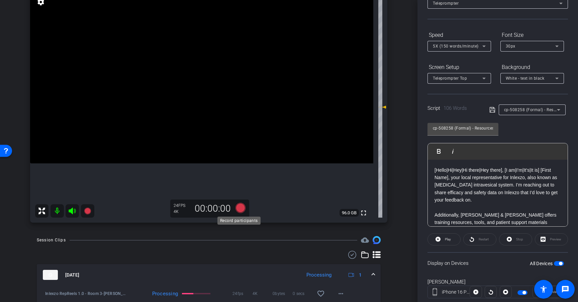
click at [240, 207] on icon at bounding box center [241, 208] width 10 height 10
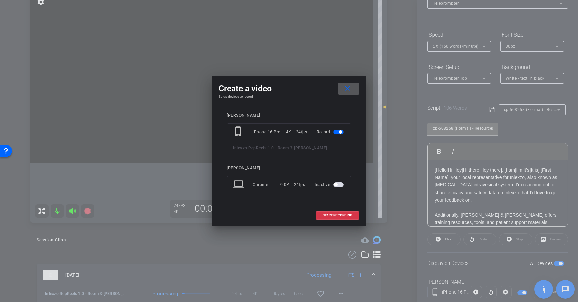
click at [349, 89] on mat-icon "close" at bounding box center [347, 88] width 8 height 8
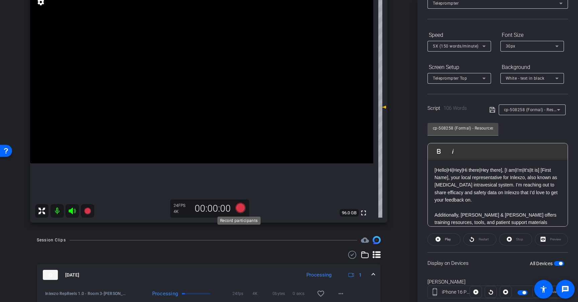
click at [239, 208] on icon at bounding box center [241, 208] width 10 height 10
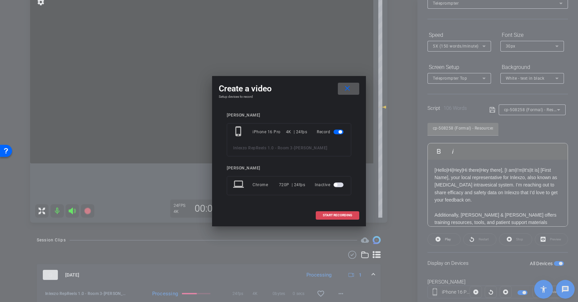
click at [338, 215] on span "START RECORDING" at bounding box center [337, 214] width 29 height 3
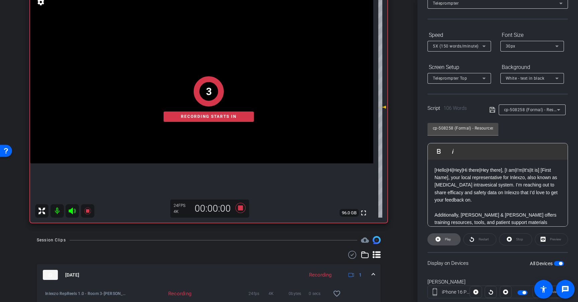
click at [457, 241] on span at bounding box center [444, 239] width 32 height 16
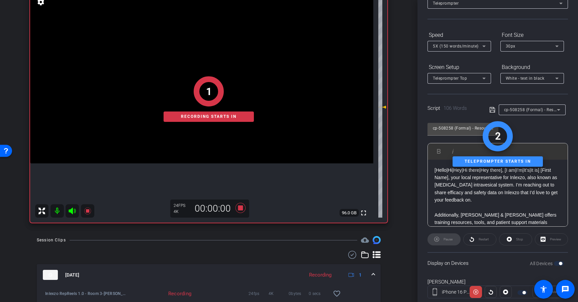
click at [472, 46] on span "5X (150 words/minute)" at bounding box center [456, 46] width 46 height 5
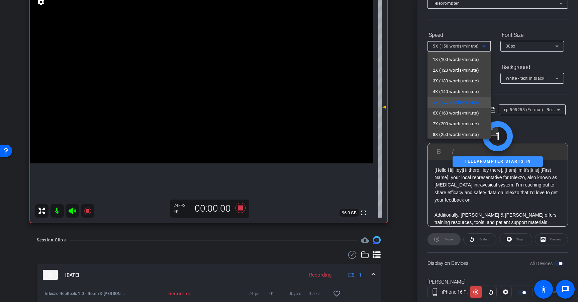
click at [499, 90] on div at bounding box center [289, 151] width 578 height 302
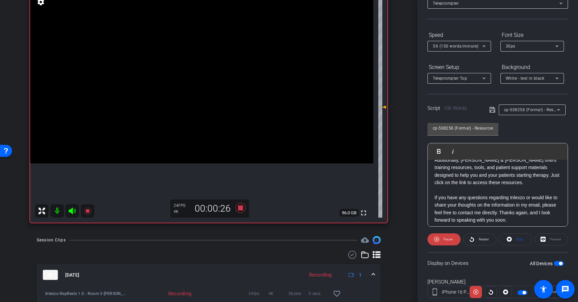
scroll to position [59, 0]
click at [472, 44] on span "5X (150 words/minute)" at bounding box center [456, 46] width 46 height 5
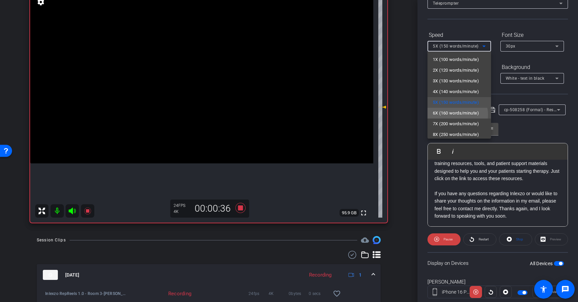
click at [457, 114] on span "6X (160 words/minute)" at bounding box center [456, 113] width 46 height 8
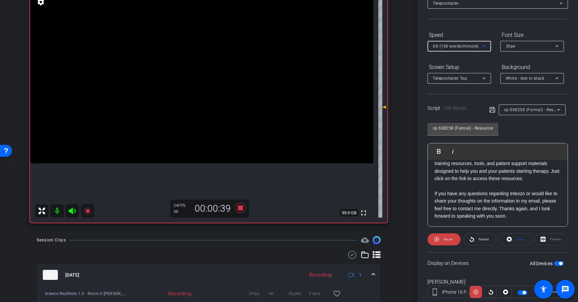
click at [460, 46] on span "6X (160 words/minute)" at bounding box center [456, 46] width 46 height 5
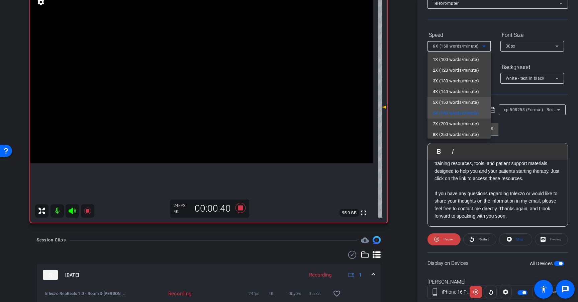
click at [462, 101] on span "5X (150 words/minute)" at bounding box center [456, 102] width 46 height 8
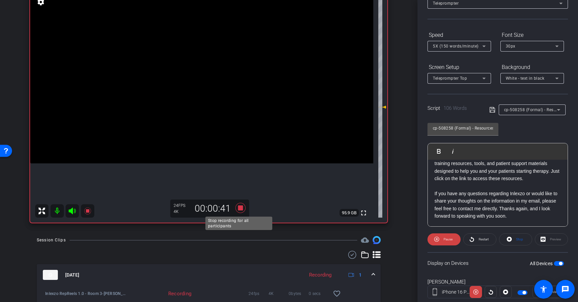
click at [239, 207] on icon at bounding box center [241, 208] width 10 height 10
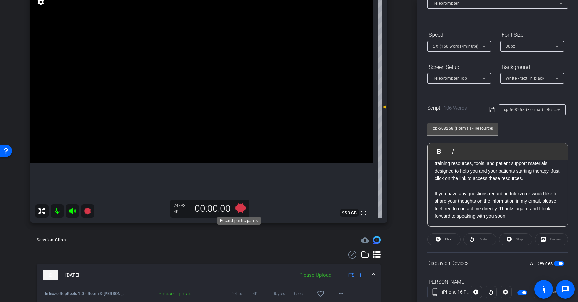
click at [240, 206] on icon at bounding box center [241, 208] width 10 height 10
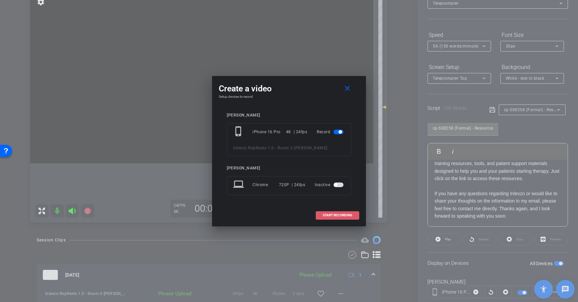
click at [347, 214] on span "START RECORDING" at bounding box center [337, 214] width 29 height 3
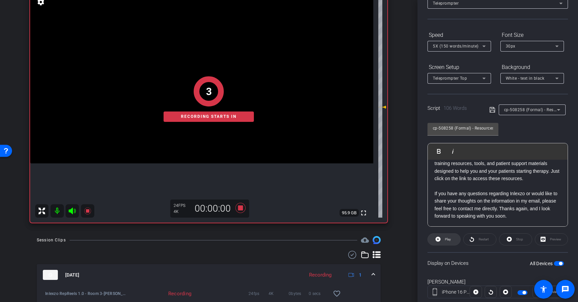
click at [447, 241] on span "Play" at bounding box center [448, 239] width 6 height 4
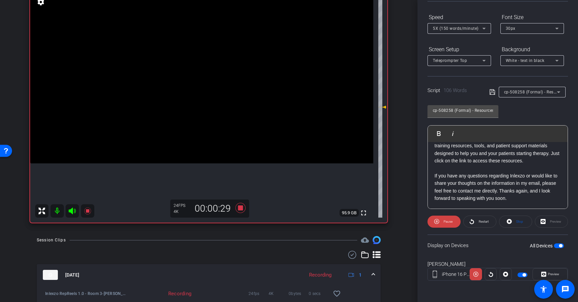
scroll to position [61, 0]
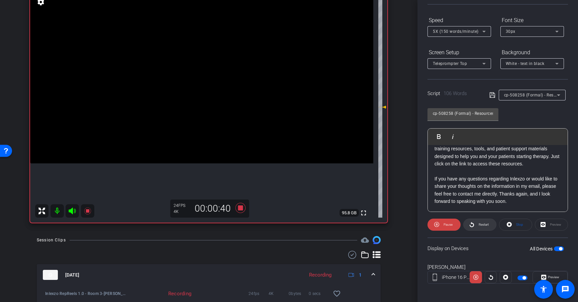
click at [480, 226] on span "Restart" at bounding box center [484, 224] width 10 height 4
click at [471, 34] on span "5X (150 words/minute)" at bounding box center [456, 31] width 46 height 5
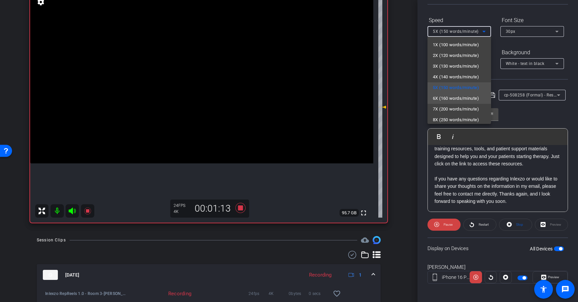
click at [457, 95] on span "6X (160 words/minute)" at bounding box center [456, 98] width 46 height 8
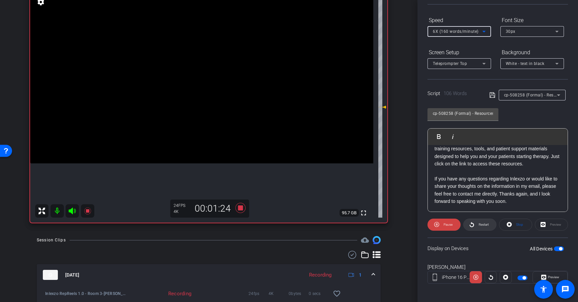
click at [481, 224] on span "Restart" at bounding box center [484, 224] width 10 height 4
click at [484, 224] on span "Restart" at bounding box center [484, 224] width 10 height 4
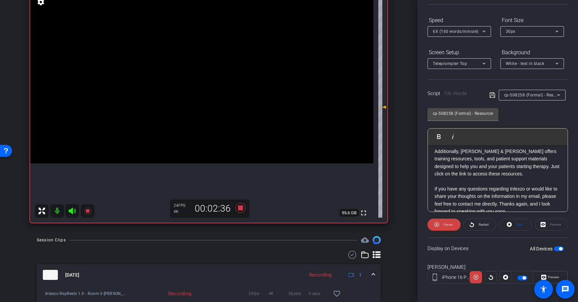
scroll to position [57, 0]
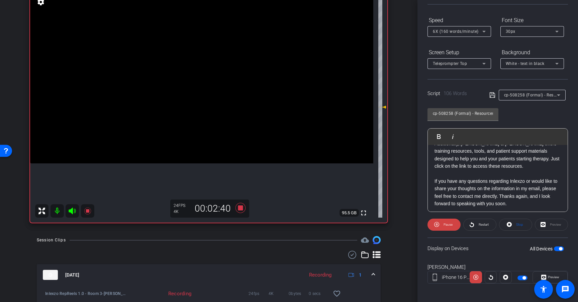
click at [466, 32] on span "6X (160 words/minute)" at bounding box center [456, 31] width 46 height 5
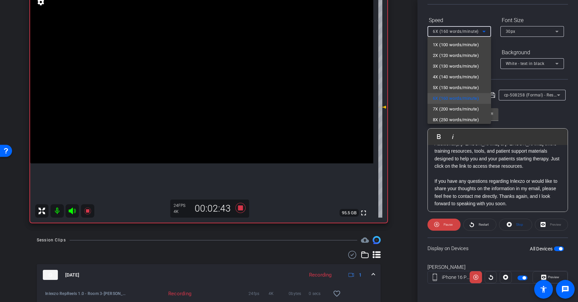
click at [537, 115] on div at bounding box center [289, 151] width 578 height 302
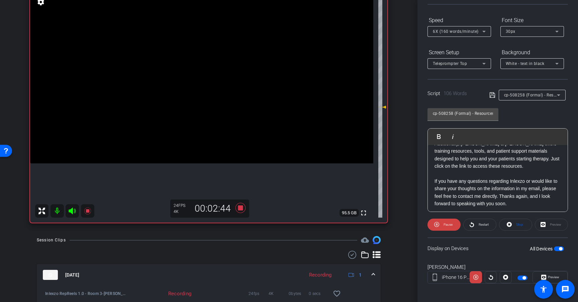
scroll to position [59, 0]
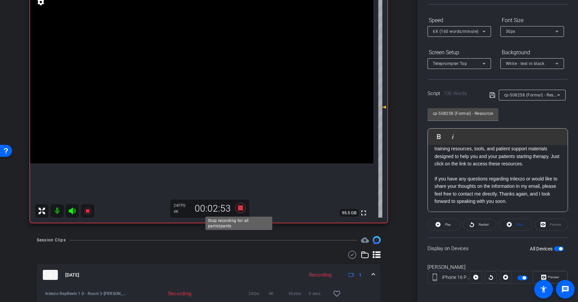
click at [240, 205] on icon at bounding box center [241, 208] width 10 height 10
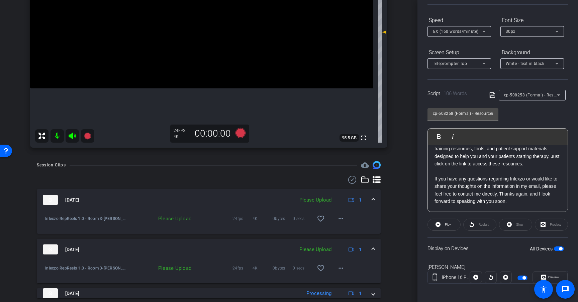
scroll to position [161, 0]
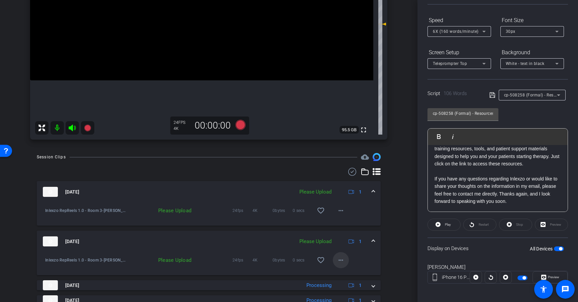
click at [341, 258] on mat-icon "more_horiz" at bounding box center [341, 260] width 8 height 8
click at [346, 274] on span "Upload" at bounding box center [348, 274] width 27 height 8
click at [338, 207] on mat-icon "more_horiz" at bounding box center [341, 210] width 8 height 8
click at [346, 223] on span "Upload" at bounding box center [348, 224] width 27 height 8
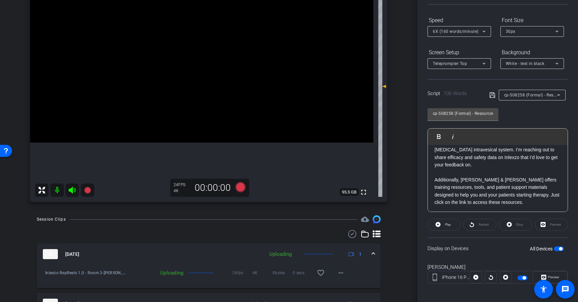
scroll to position [0, 0]
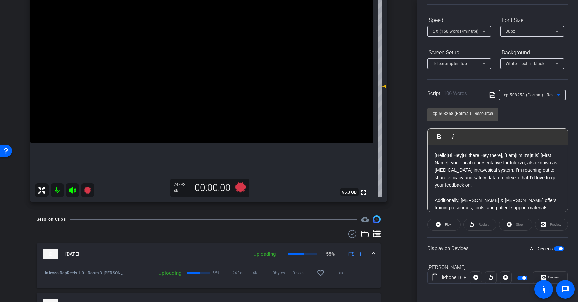
click at [528, 97] on span "cp-508258 (Formal) - Resources to Share" at bounding box center [544, 94] width 80 height 5
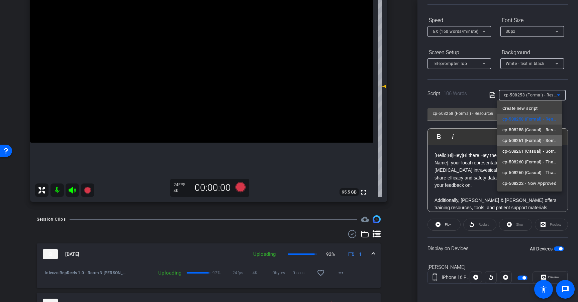
click at [535, 141] on span "cp-508261 (Formal) - Sorry I Missed You" at bounding box center [529, 140] width 55 height 8
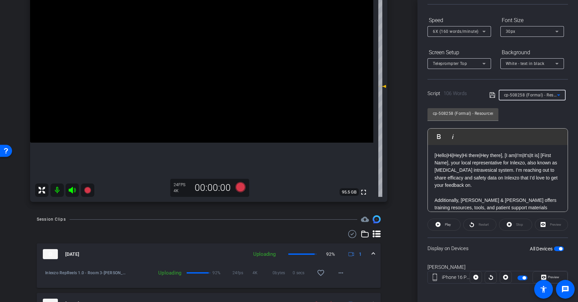
type input "cp-508261 (Formal) - Sorry I Missed You"
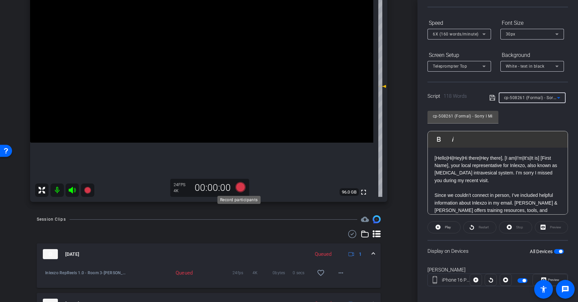
click at [242, 187] on icon at bounding box center [241, 187] width 10 height 10
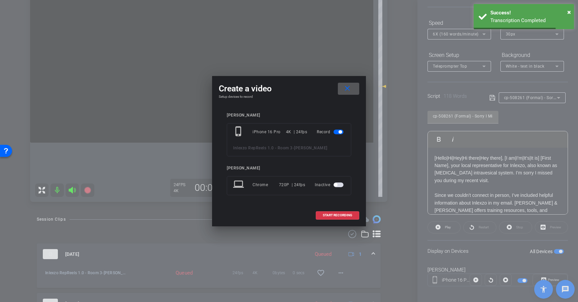
click at [354, 90] on span at bounding box center [348, 89] width 21 height 16
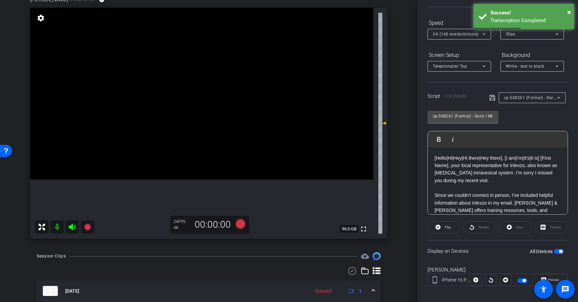
scroll to position [63, 0]
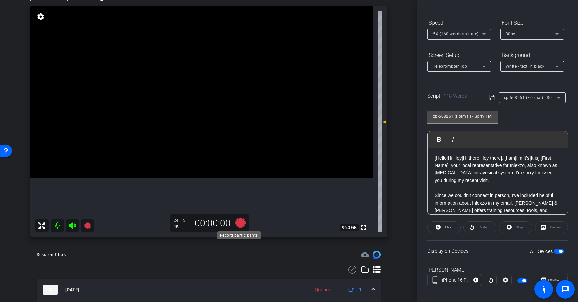
click at [239, 222] on icon at bounding box center [241, 222] width 10 height 10
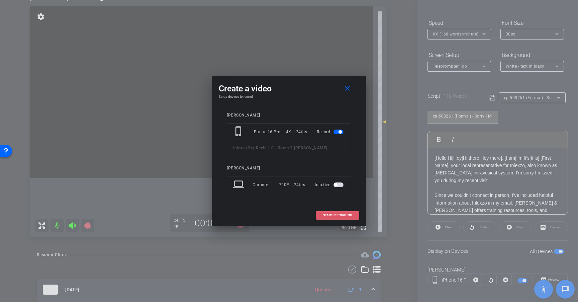
click at [340, 217] on span "START RECORDING" at bounding box center [337, 214] width 29 height 3
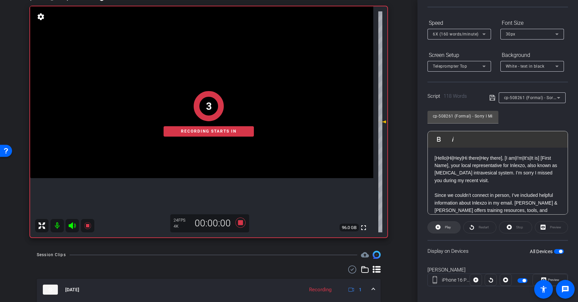
click at [448, 226] on span "Play" at bounding box center [448, 227] width 6 height 4
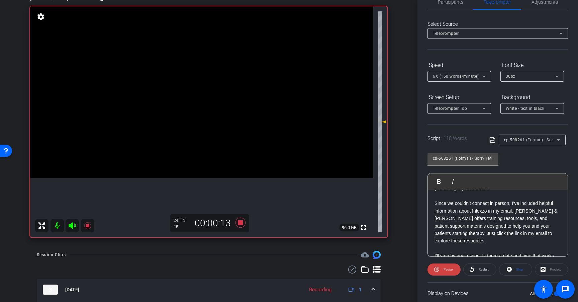
scroll to position [35, 0]
click at [471, 75] on span "6X (160 words/minute)" at bounding box center [456, 76] width 46 height 5
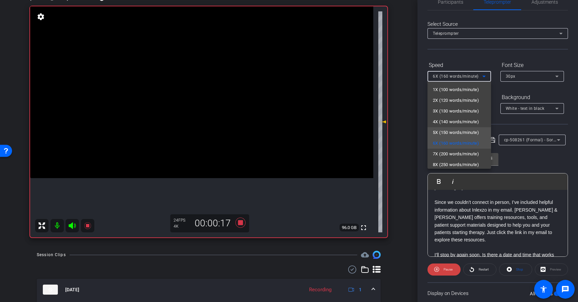
click at [461, 131] on span "5X (150 words/minute)" at bounding box center [456, 132] width 46 height 8
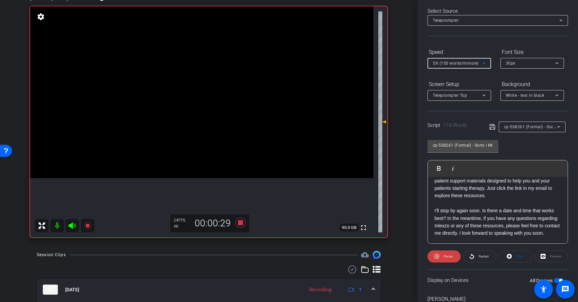
scroll to position [28, 0]
click at [480, 258] on span "Restart" at bounding box center [484, 258] width 10 height 4
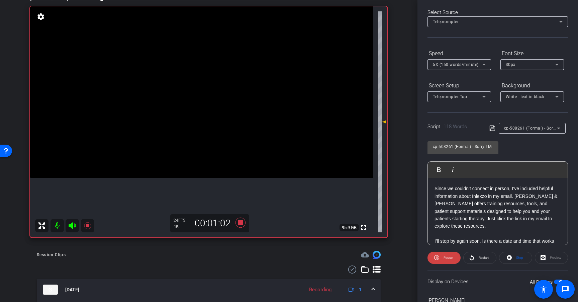
scroll to position [41, 0]
click at [472, 65] on span "5X (150 words/minute)" at bounding box center [456, 64] width 46 height 5
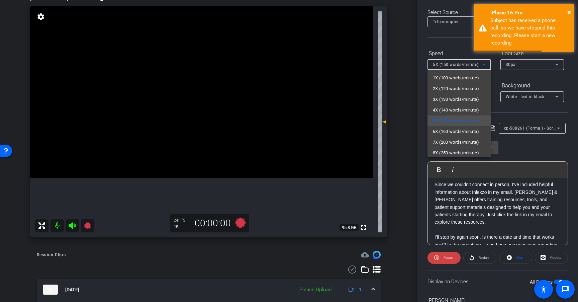
click at [338, 207] on div at bounding box center [289, 151] width 578 height 302
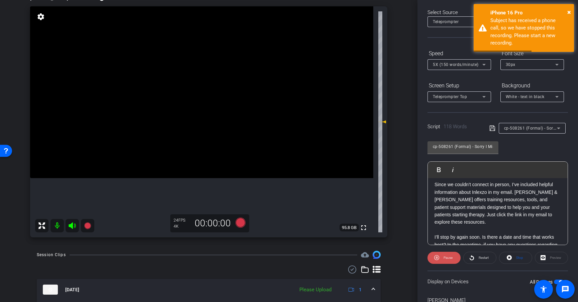
click at [449, 259] on span "Pause" at bounding box center [448, 258] width 9 height 4
click at [570, 9] on span "×" at bounding box center [569, 12] width 4 height 8
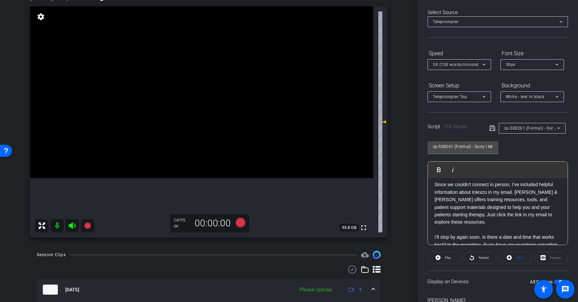
scroll to position [0, 0]
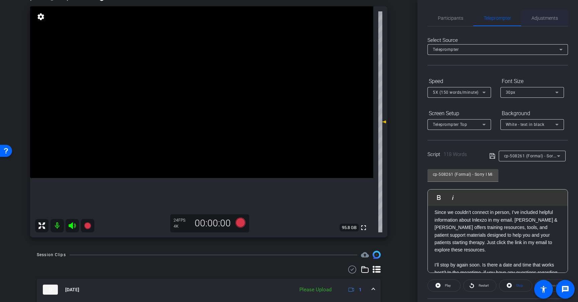
click at [546, 18] on span "Adjustments" at bounding box center [545, 18] width 26 height 5
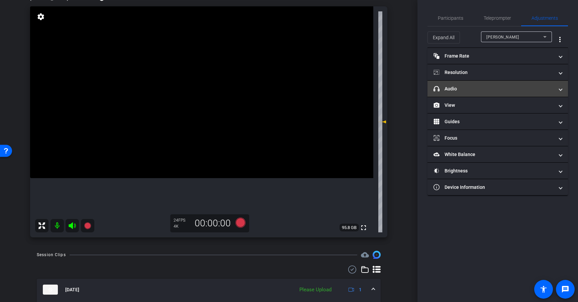
click at [482, 86] on mat-panel-title "headphone icon Audio" at bounding box center [494, 88] width 120 height 7
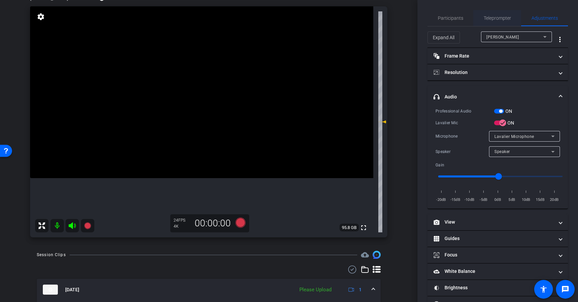
click at [500, 21] on span "Teleprompter" at bounding box center [497, 18] width 27 height 16
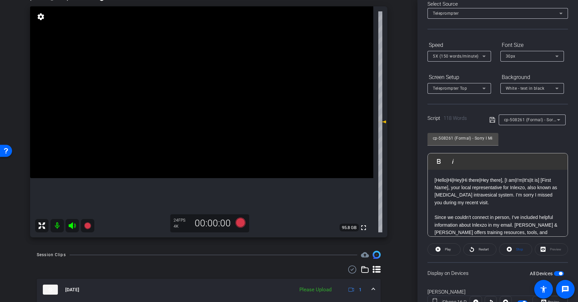
click at [530, 143] on div "cp-508261 (Formal) - Sorry I Missed You Play Play from this location Play Selec…" at bounding box center [498, 182] width 141 height 109
click at [241, 224] on icon at bounding box center [241, 222] width 10 height 10
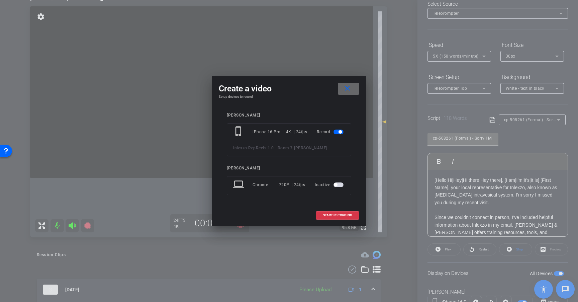
click at [347, 85] on mat-icon "close" at bounding box center [347, 88] width 8 height 8
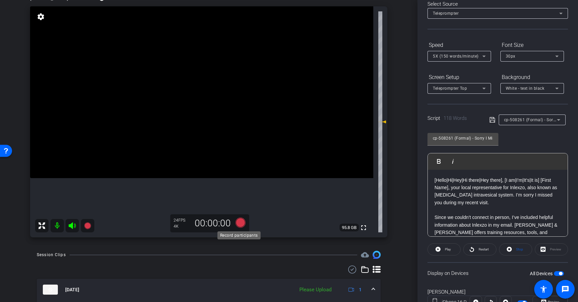
click at [237, 221] on icon at bounding box center [241, 222] width 10 height 10
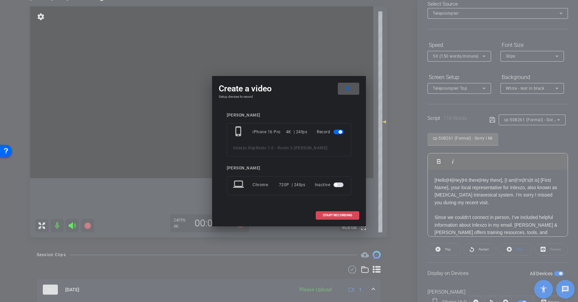
click at [344, 213] on span "START RECORDING" at bounding box center [337, 214] width 29 height 3
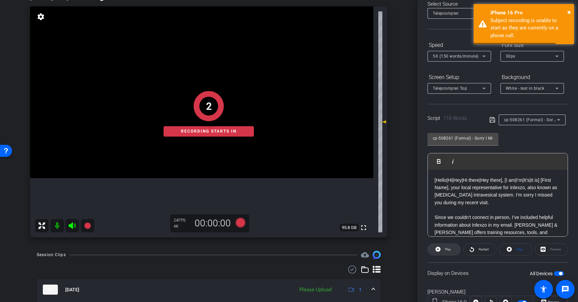
click at [449, 249] on span "Play" at bounding box center [448, 249] width 6 height 4
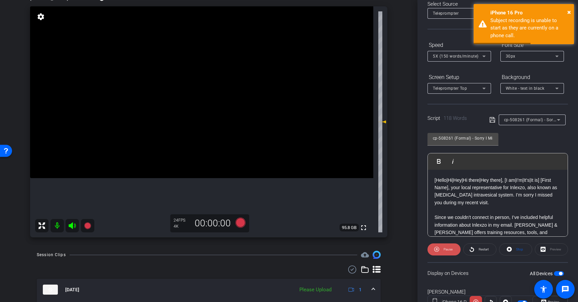
click at [449, 246] on span "Pause" at bounding box center [447, 249] width 11 height 9
click at [516, 250] on span "Stop" at bounding box center [519, 249] width 7 height 4
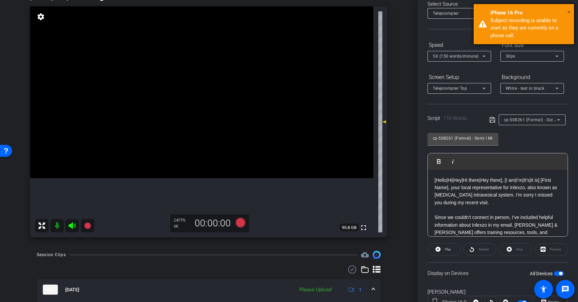
click at [570, 12] on span "×" at bounding box center [569, 12] width 4 height 8
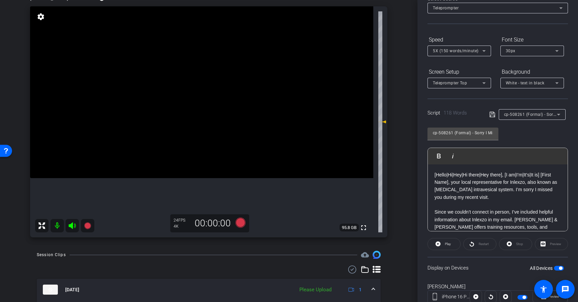
scroll to position [64, 0]
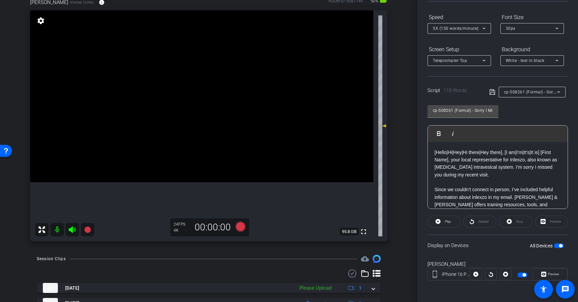
scroll to position [56, 0]
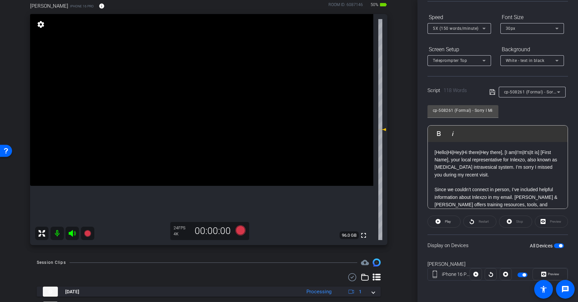
click at [488, 224] on div "Restart" at bounding box center [479, 221] width 33 height 12
click at [242, 231] on icon at bounding box center [241, 230] width 10 height 10
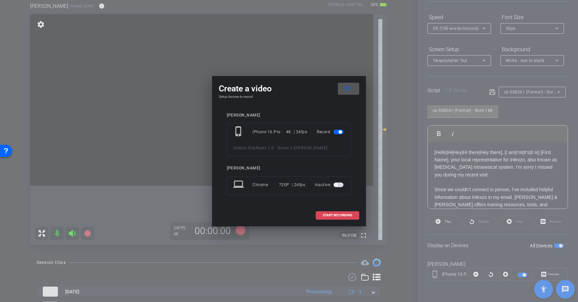
click at [331, 214] on span "START RECORDING" at bounding box center [337, 214] width 29 height 3
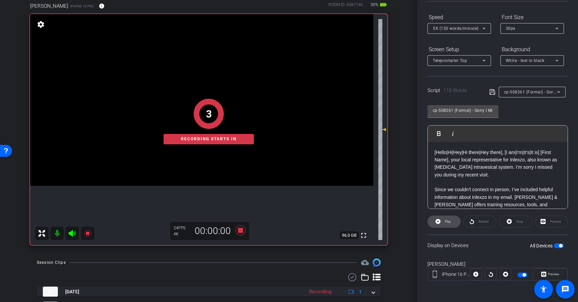
click at [437, 221] on icon at bounding box center [438, 221] width 5 height 8
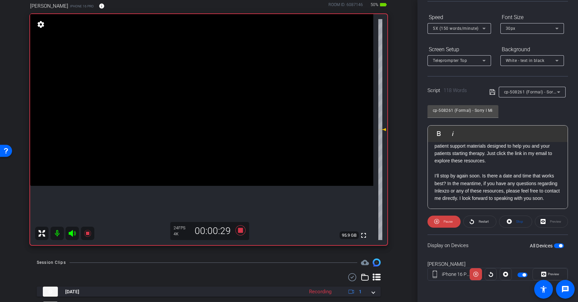
scroll to position [74, 0]
click at [456, 28] on span "5X (150 words/minute)" at bounding box center [456, 28] width 46 height 5
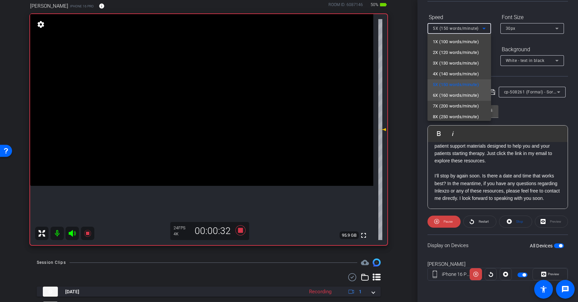
click at [460, 95] on span "6X (160 words/minute)" at bounding box center [456, 95] width 46 height 8
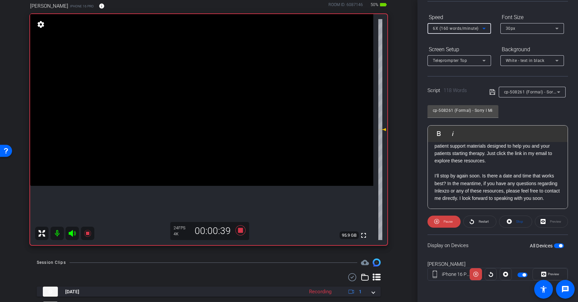
click at [469, 29] on span "6X (160 words/minute)" at bounding box center [456, 28] width 46 height 5
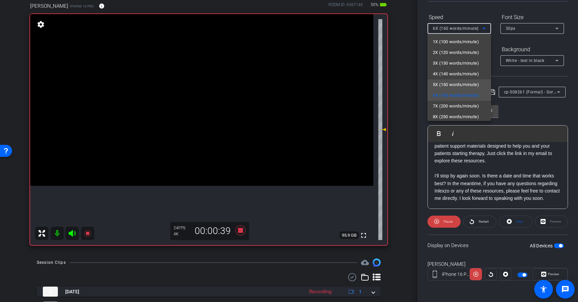
click at [469, 85] on span "5X (150 words/minute)" at bounding box center [456, 85] width 46 height 8
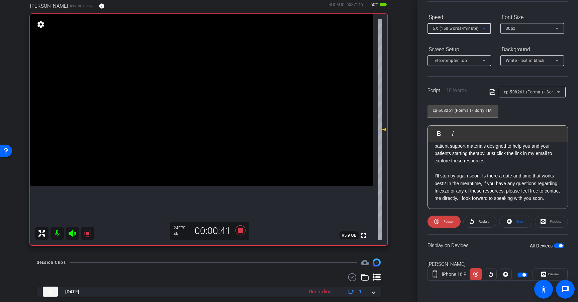
click at [478, 29] on div "5X (150 words/minute)" at bounding box center [458, 28] width 50 height 8
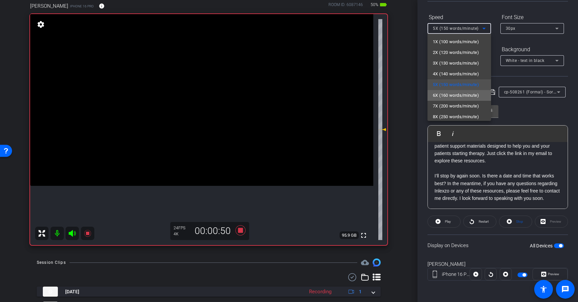
click at [468, 94] on span "6X (160 words/minute)" at bounding box center [456, 95] width 46 height 8
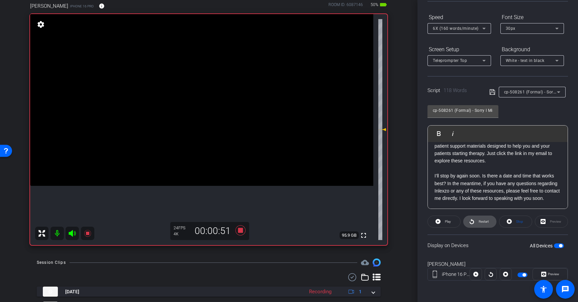
click at [482, 223] on span "Restart" at bounding box center [484, 221] width 10 height 4
click at [480, 222] on span "Restart" at bounding box center [484, 221] width 10 height 4
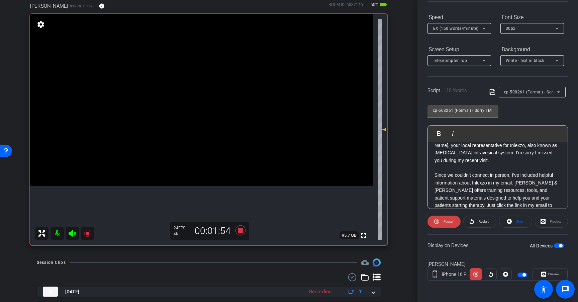
scroll to position [14, 0]
click at [240, 232] on icon at bounding box center [241, 230] width 10 height 10
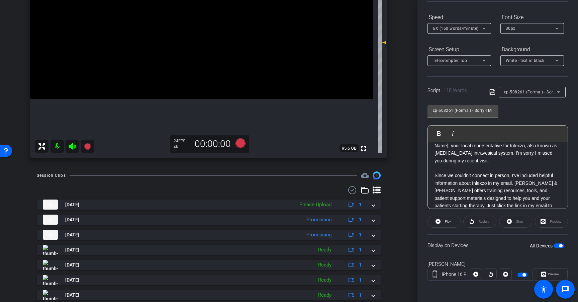
scroll to position [153, 0]
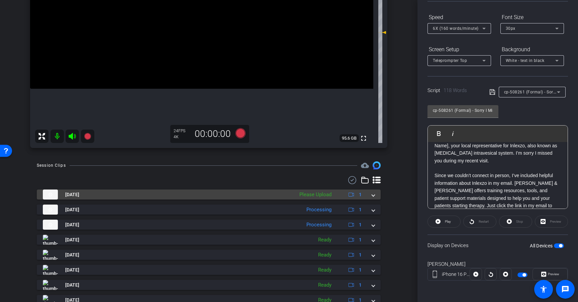
click at [321, 194] on div "Please Upload" at bounding box center [315, 195] width 39 height 8
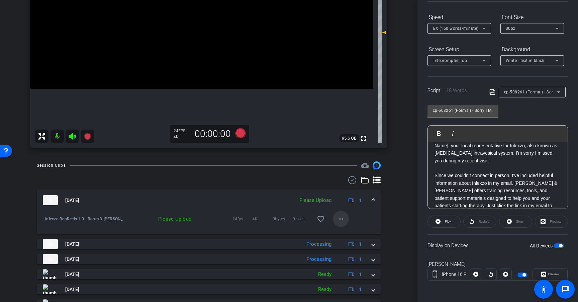
click at [338, 218] on mat-icon "more_horiz" at bounding box center [341, 219] width 8 height 8
click at [346, 233] on span "Upload" at bounding box center [348, 233] width 27 height 8
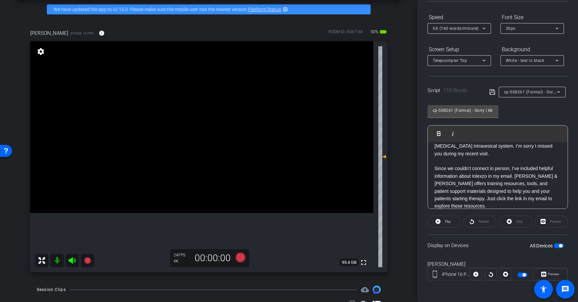
scroll to position [0, 0]
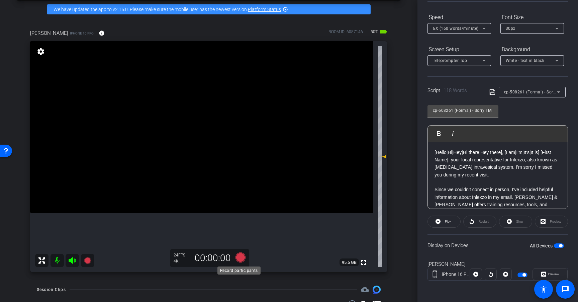
click at [239, 257] on icon at bounding box center [241, 257] width 10 height 10
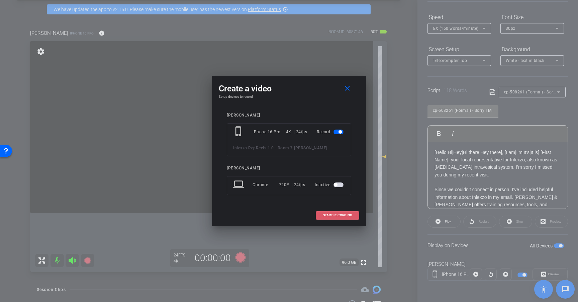
click at [349, 216] on span "START RECORDING" at bounding box center [337, 214] width 29 height 3
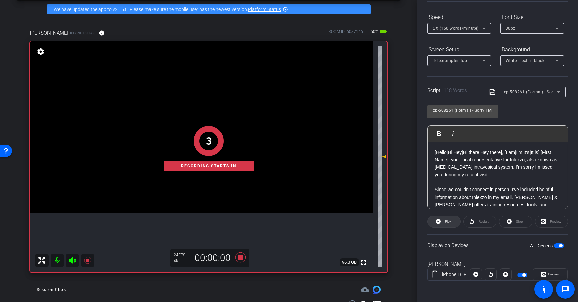
click at [449, 218] on span "Play" at bounding box center [447, 221] width 8 height 9
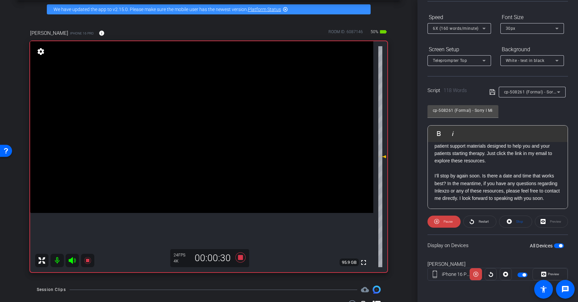
scroll to position [74, 0]
click at [240, 258] on icon at bounding box center [241, 257] width 10 height 10
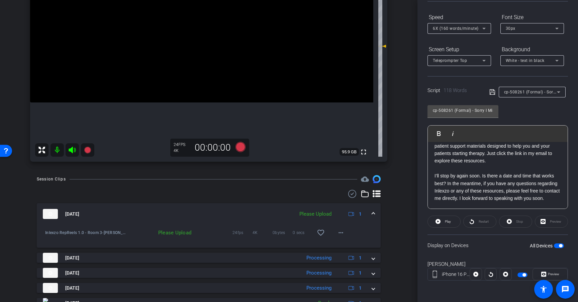
scroll to position [139, 0]
click at [337, 232] on mat-icon "more_horiz" at bounding box center [341, 232] width 8 height 8
click at [350, 247] on span "Upload" at bounding box center [348, 246] width 27 height 8
click at [541, 93] on span "cp-508261 (Formal) - Sorry I Missed You" at bounding box center [543, 91] width 79 height 5
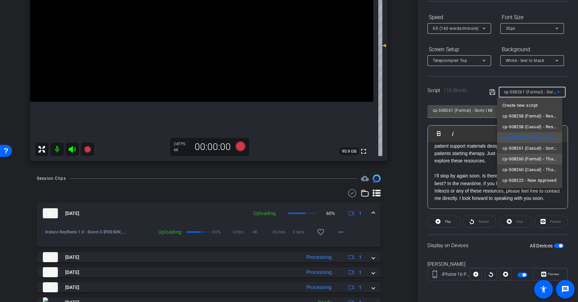
click at [543, 160] on span "cp-508260 (Formal) - Thanks for Seeing Me" at bounding box center [529, 159] width 55 height 8
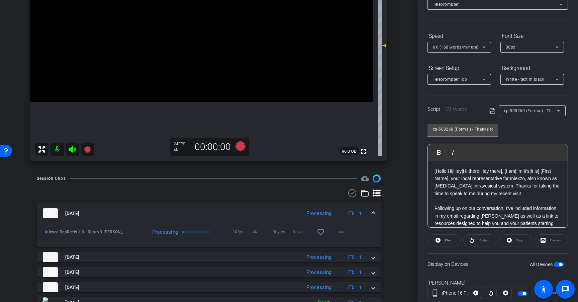
scroll to position [31, 0]
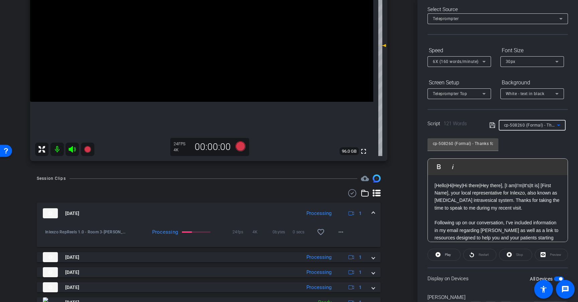
click at [539, 126] on span "cp-508260 (Formal) - Thanks for Seeing Me" at bounding box center [546, 124] width 85 height 5
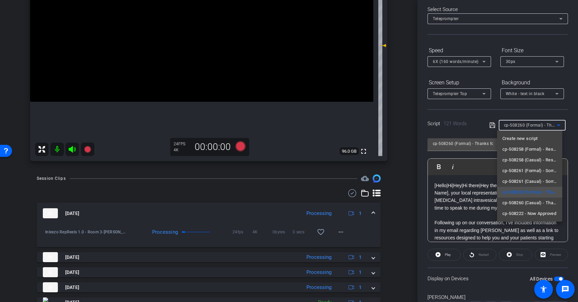
click at [539, 126] on div at bounding box center [289, 151] width 578 height 302
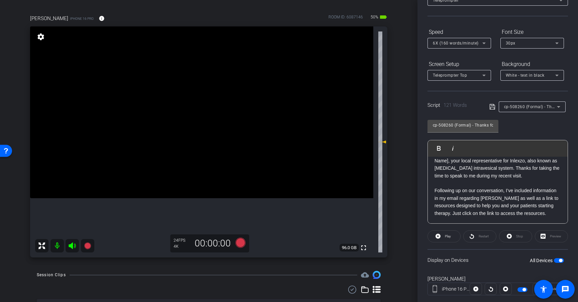
scroll to position [0, 0]
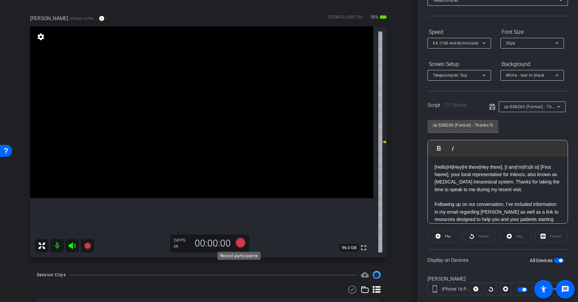
click at [239, 242] on icon at bounding box center [241, 243] width 10 height 10
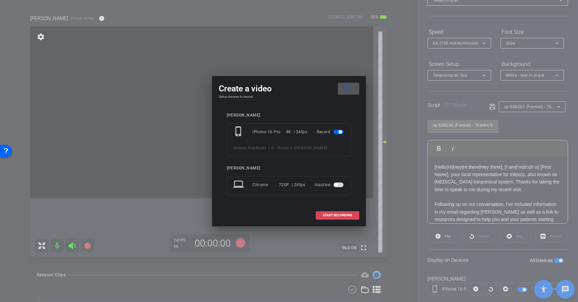
click at [344, 216] on span "START RECORDING" at bounding box center [337, 214] width 29 height 3
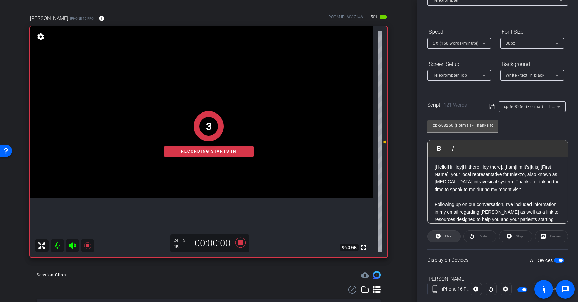
click at [448, 236] on span "Play" at bounding box center [448, 236] width 6 height 4
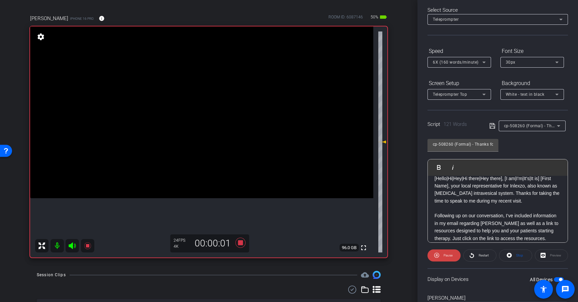
scroll to position [34, 0]
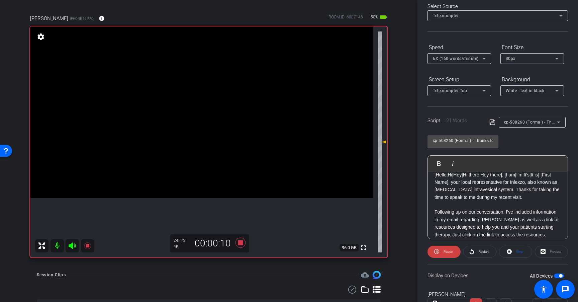
click at [456, 56] on span "6X (160 words/minute)" at bounding box center [456, 58] width 46 height 5
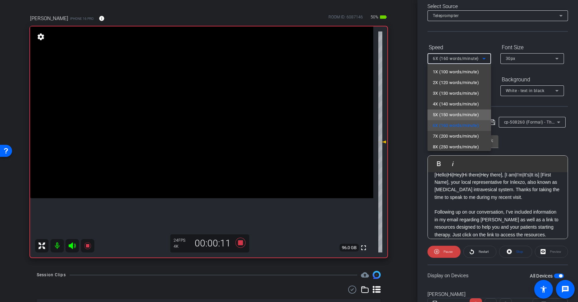
click at [459, 116] on span "5X (150 words/minute)" at bounding box center [456, 115] width 46 height 8
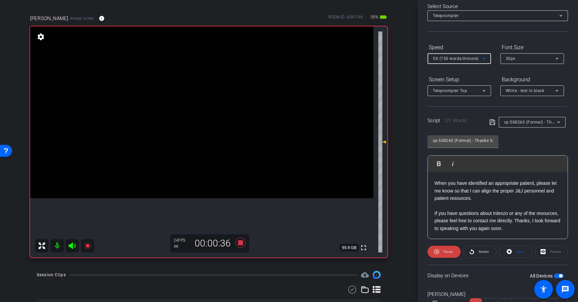
scroll to position [81, 0]
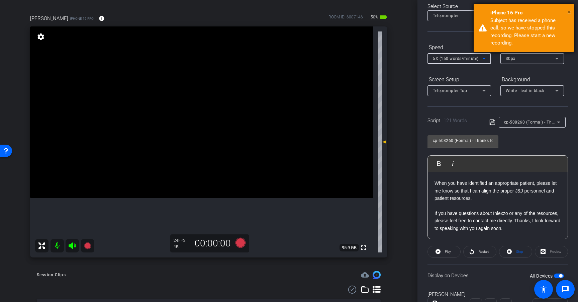
click at [570, 12] on span "×" at bounding box center [569, 12] width 4 height 8
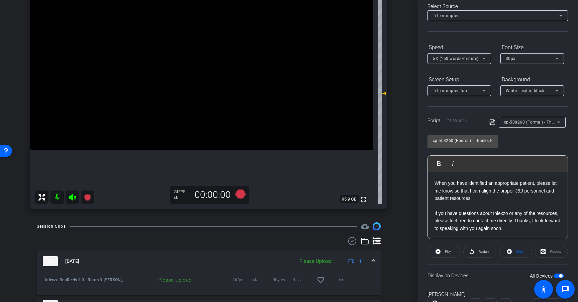
scroll to position [97, 0]
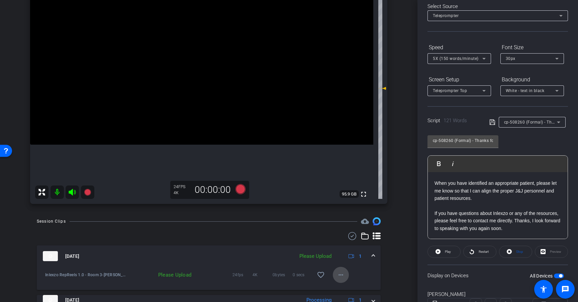
click at [337, 273] on mat-icon "more_horiz" at bounding box center [341, 275] width 8 height 8
click at [351, 244] on span "Upload" at bounding box center [348, 244] width 27 height 8
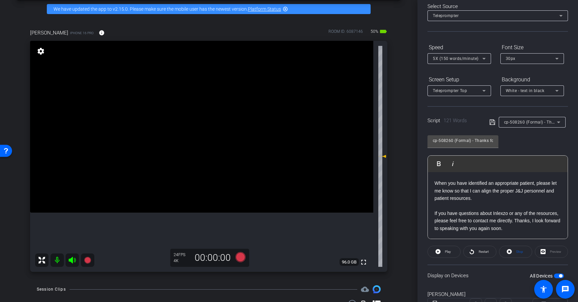
scroll to position [81, 0]
drag, startPoint x: 532, startPoint y: 191, endPoint x: 523, endPoint y: 191, distance: 8.7
click at [523, 191] on p "When you have identified an appropriate patient, please let me know so that I c…" at bounding box center [498, 190] width 126 height 22
click at [526, 201] on p "When you have identified an appropriate patient, please let me know so that I c…" at bounding box center [498, 190] width 126 height 22
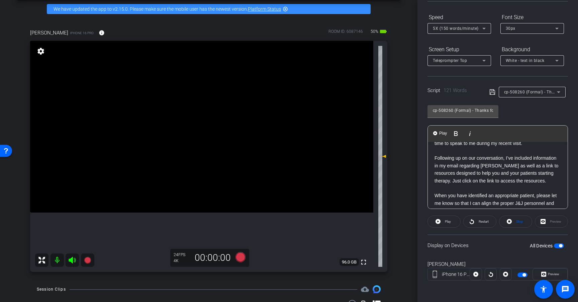
scroll to position [31, 0]
click at [239, 254] on icon at bounding box center [241, 257] width 10 height 10
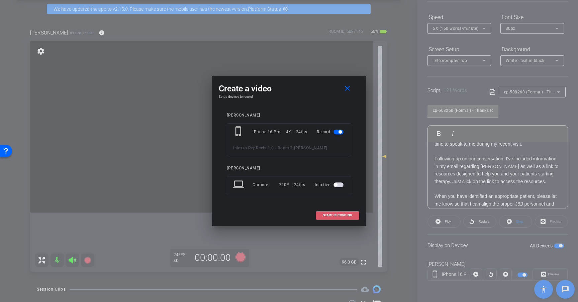
click at [346, 213] on span at bounding box center [337, 215] width 43 height 16
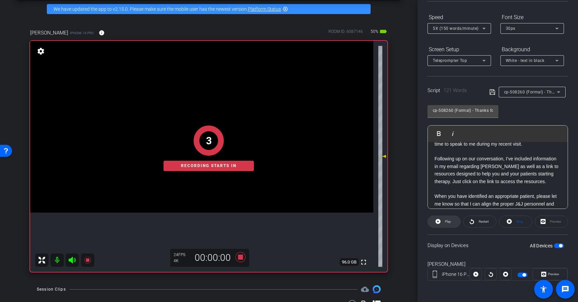
click at [448, 223] on span "Play" at bounding box center [447, 221] width 8 height 9
click at [449, 222] on span "Play" at bounding box center [448, 221] width 6 height 4
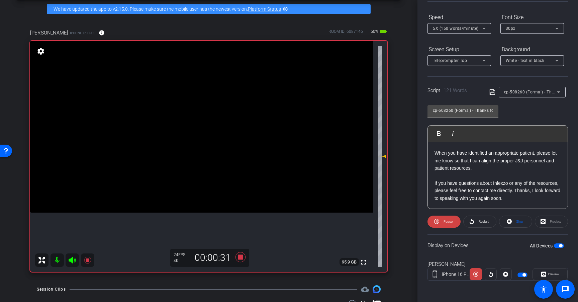
scroll to position [81, 0]
click at [469, 26] on span "5X (150 words/minute)" at bounding box center [456, 28] width 46 height 5
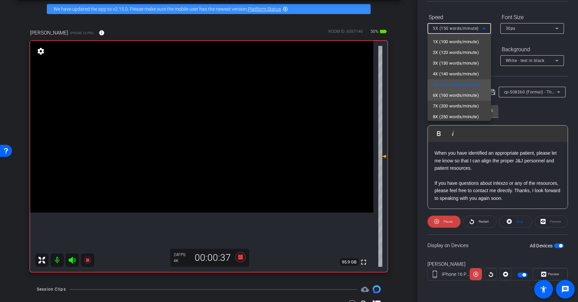
click at [470, 94] on span "6X (160 words/minute)" at bounding box center [456, 95] width 46 height 8
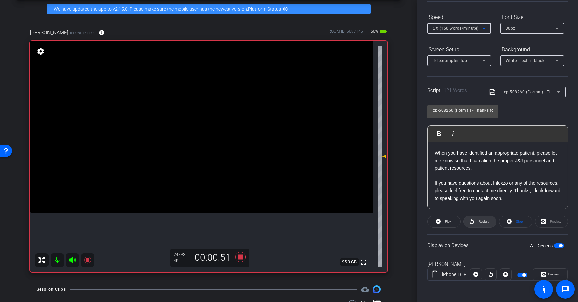
click at [482, 221] on span "Restart" at bounding box center [484, 221] width 10 height 4
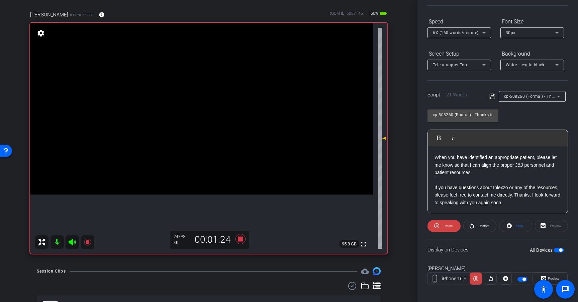
scroll to position [64, 0]
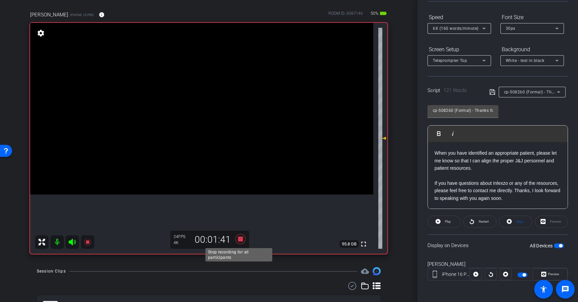
click at [240, 240] on icon at bounding box center [241, 239] width 10 height 10
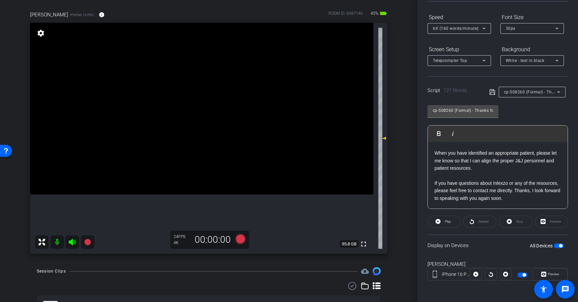
scroll to position [81, 0]
click at [239, 239] on icon at bounding box center [241, 239] width 10 height 10
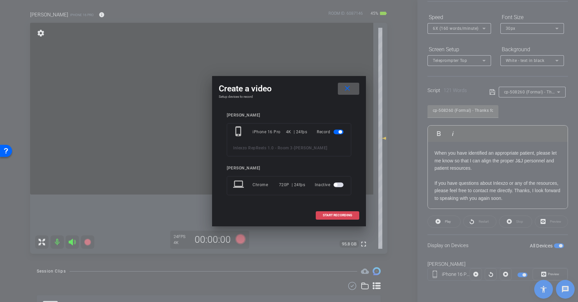
click at [351, 217] on span at bounding box center [337, 215] width 43 height 16
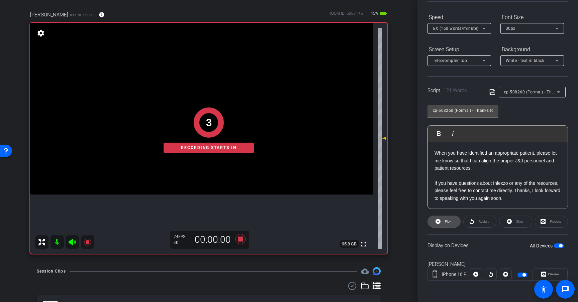
click at [449, 221] on span "Play" at bounding box center [448, 221] width 6 height 4
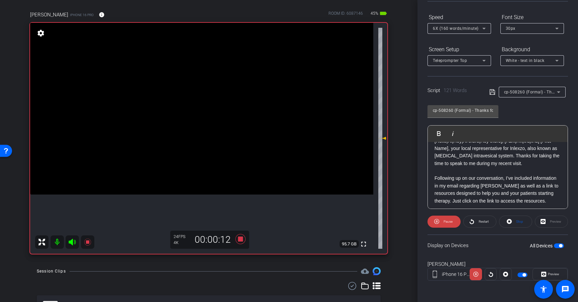
scroll to position [18, 0]
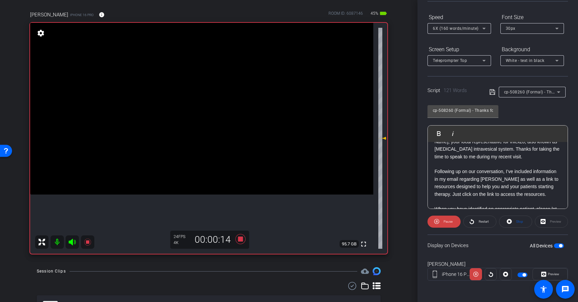
click at [471, 27] on span "6X (160 words/minute)" at bounding box center [456, 28] width 46 height 5
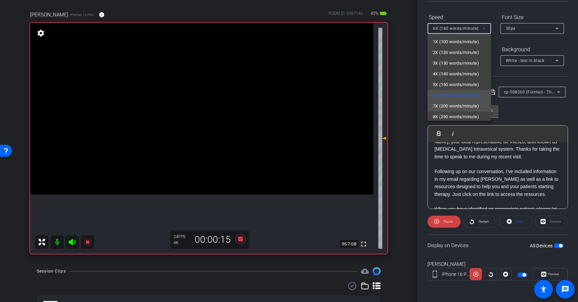
click at [461, 104] on span "7X (200 words/minute)" at bounding box center [456, 106] width 46 height 8
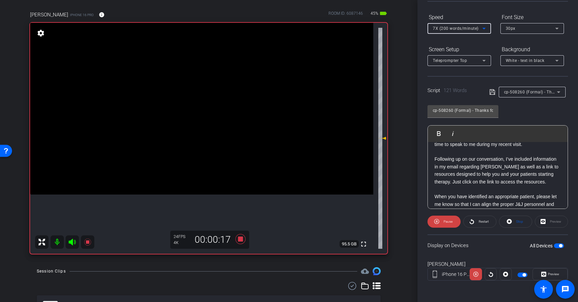
scroll to position [31, 0]
click at [475, 28] on span "7X (200 words/minute)" at bounding box center [456, 28] width 46 height 5
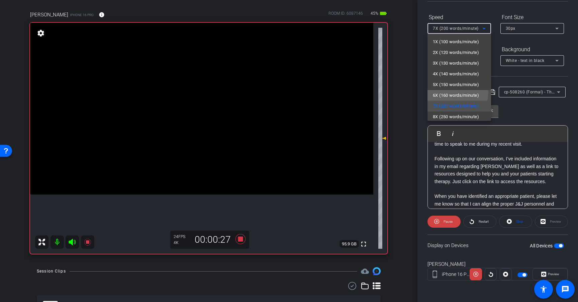
click at [456, 92] on span "6X (160 words/minute)" at bounding box center [456, 95] width 46 height 8
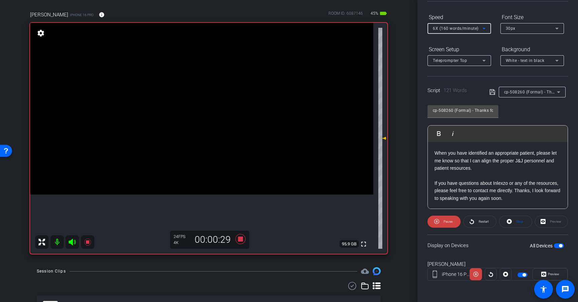
scroll to position [81, 0]
click at [488, 219] on span at bounding box center [480, 221] width 32 height 16
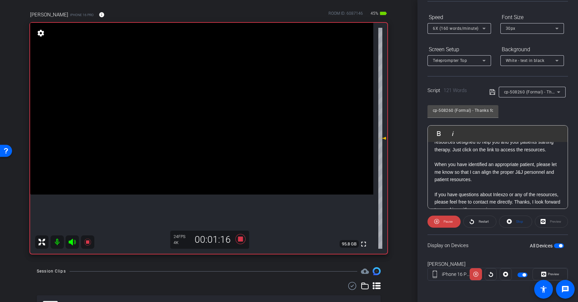
scroll to position [65, 0]
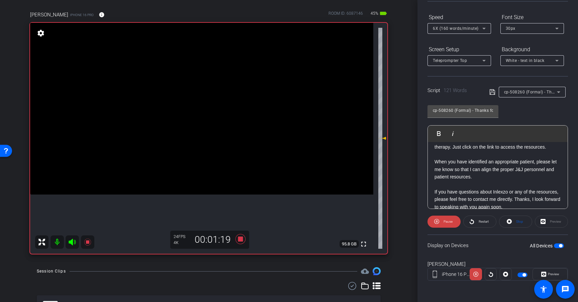
click at [464, 29] on span "6X (160 words/minute)" at bounding box center [456, 28] width 46 height 5
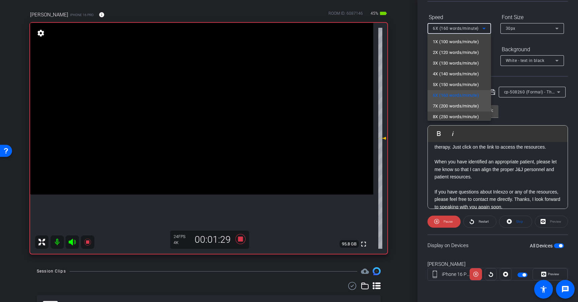
click at [465, 103] on span "7X (200 words/minute)" at bounding box center [456, 106] width 46 height 8
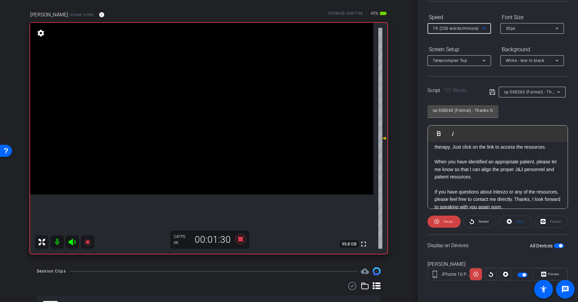
scroll to position [81, 0]
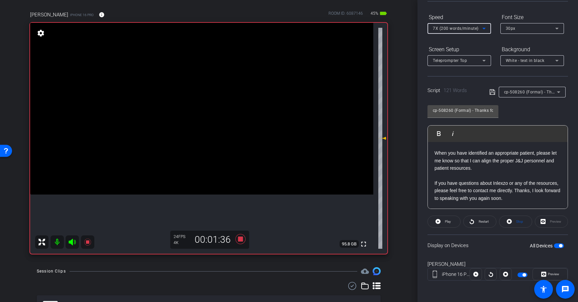
click at [472, 25] on div "7X (200 words/minute)" at bounding box center [458, 28] width 50 height 8
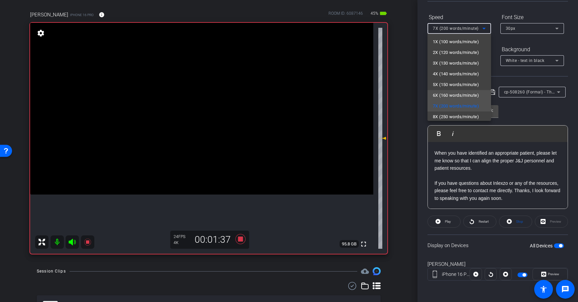
click at [456, 95] on span "6X (160 words/minute)" at bounding box center [456, 95] width 46 height 8
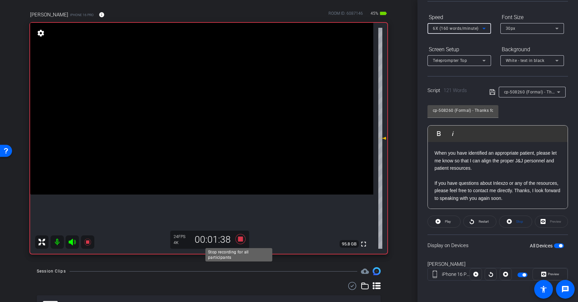
click at [239, 241] on icon at bounding box center [241, 239] width 10 height 10
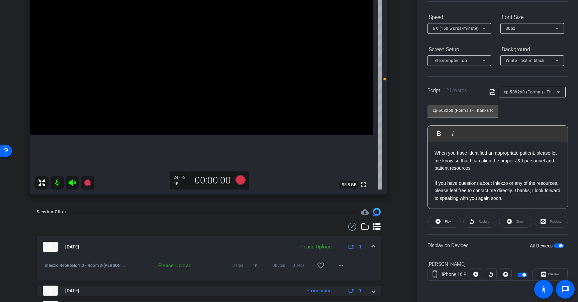
scroll to position [110, 0]
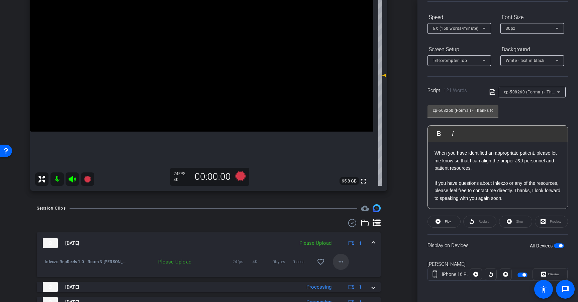
click at [340, 265] on mat-icon "more_horiz" at bounding box center [341, 262] width 8 height 8
click at [347, 275] on span "Upload" at bounding box center [348, 276] width 27 height 8
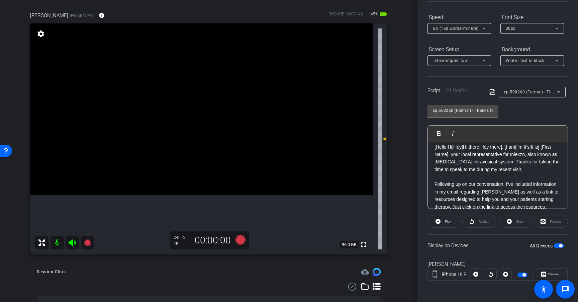
scroll to position [0, 0]
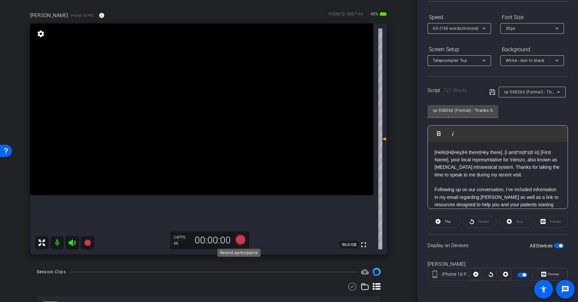
click at [239, 239] on icon at bounding box center [241, 240] width 10 height 10
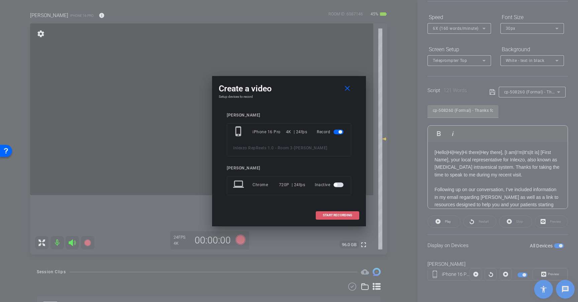
click at [339, 215] on span "START RECORDING" at bounding box center [337, 214] width 29 height 3
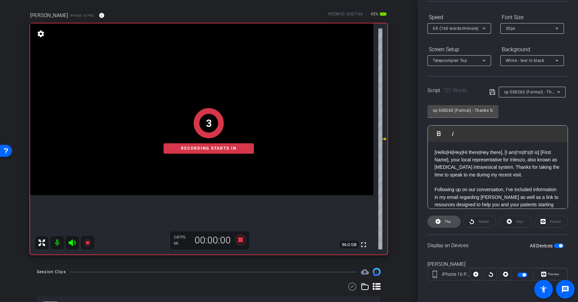
click at [452, 220] on span at bounding box center [444, 221] width 32 height 16
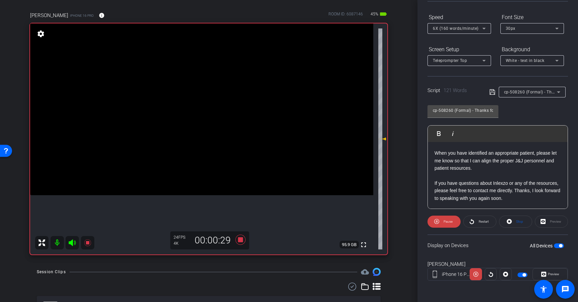
scroll to position [81, 0]
click at [484, 219] on span "Restart" at bounding box center [483, 221] width 12 height 9
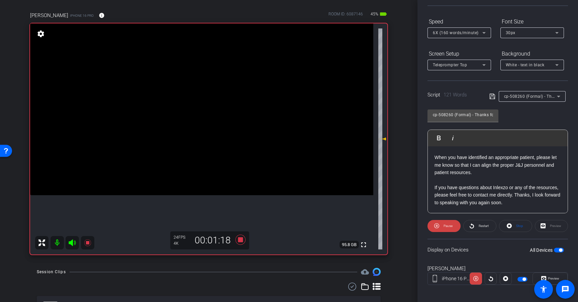
scroll to position [81, 0]
click at [461, 34] on span "6X (160 words/minute)" at bounding box center [456, 32] width 46 height 5
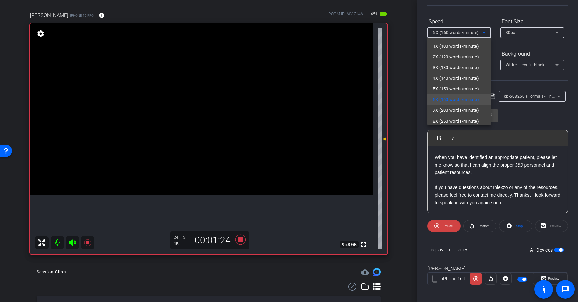
click at [461, 34] on div at bounding box center [289, 151] width 578 height 302
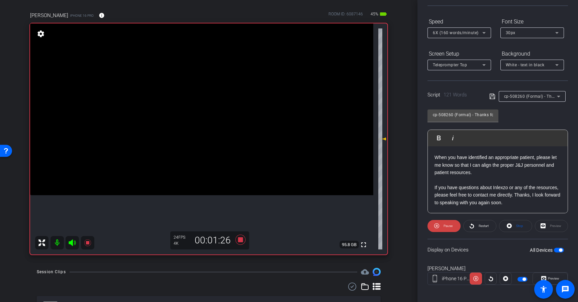
scroll to position [81, 0]
click at [239, 241] on icon at bounding box center [241, 240] width 10 height 10
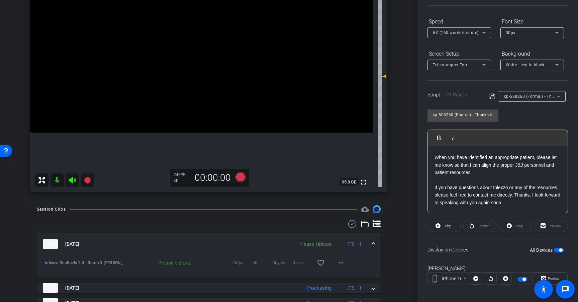
scroll to position [113, 0]
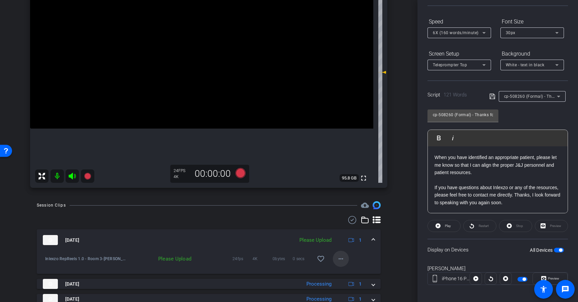
click at [337, 259] on mat-icon "more_horiz" at bounding box center [341, 259] width 8 height 8
click at [348, 271] on span "Upload" at bounding box center [348, 273] width 27 height 8
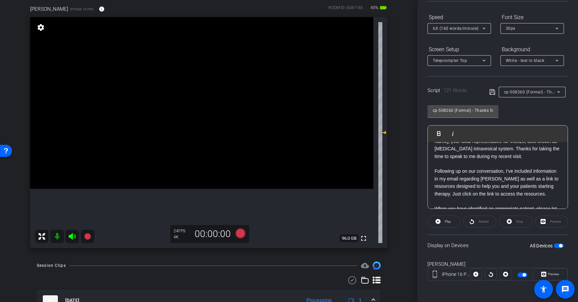
scroll to position [17, 0]
click at [523, 92] on span "cp-508260 (Formal) - Thanks for Seeing Me" at bounding box center [546, 91] width 85 height 5
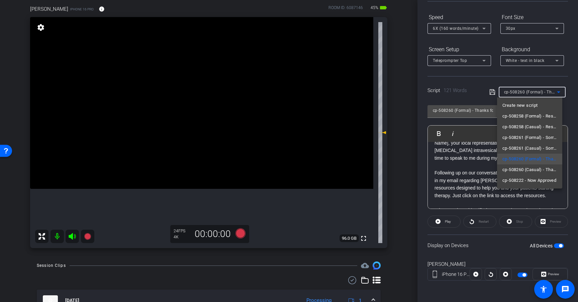
click at [523, 92] on div at bounding box center [289, 151] width 578 height 302
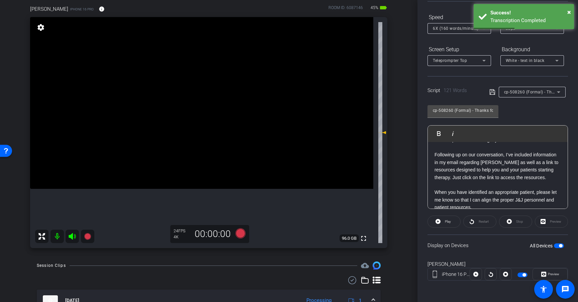
scroll to position [34, 0]
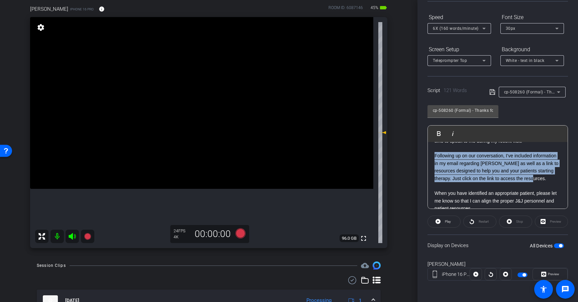
drag, startPoint x: 435, startPoint y: 155, endPoint x: 481, endPoint y: 186, distance: 55.1
click at [481, 182] on p "Following up on our conversation, I’ve included information in my email regardi…" at bounding box center [498, 167] width 126 height 30
click at [445, 220] on span "Play" at bounding box center [448, 221] width 6 height 4
click at [442, 221] on span "Pause" at bounding box center [447, 221] width 11 height 9
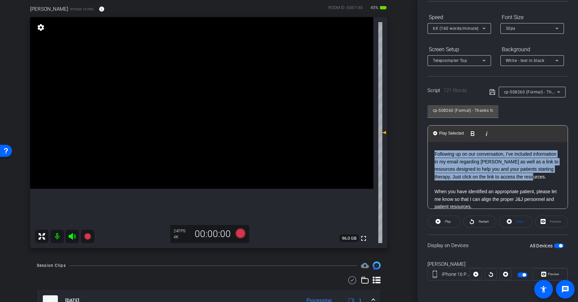
scroll to position [34, 0]
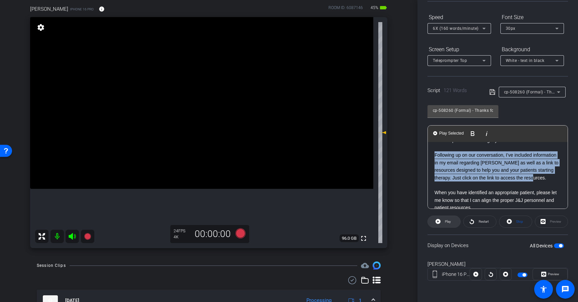
click at [441, 223] on span at bounding box center [444, 221] width 32 height 16
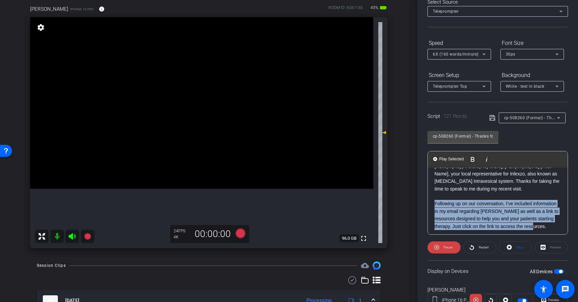
scroll to position [64, 0]
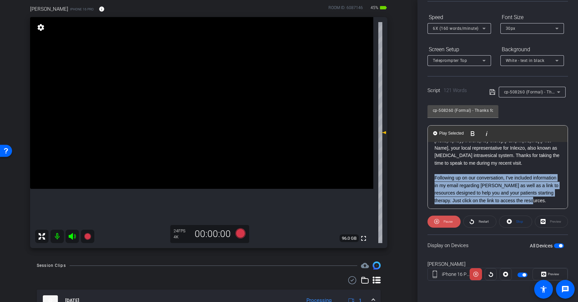
click at [443, 223] on span "Pause" at bounding box center [447, 221] width 11 height 9
click at [443, 220] on span at bounding box center [444, 221] width 32 height 16
click at [441, 223] on span at bounding box center [444, 221] width 33 height 16
click at [442, 221] on span at bounding box center [444, 221] width 32 height 16
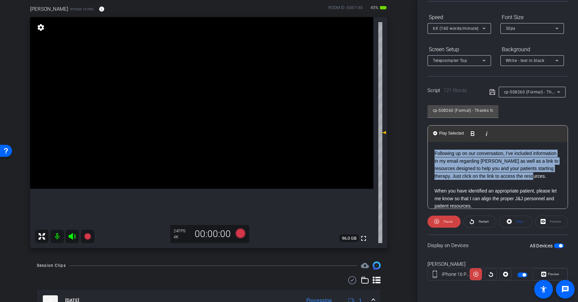
scroll to position [38, 0]
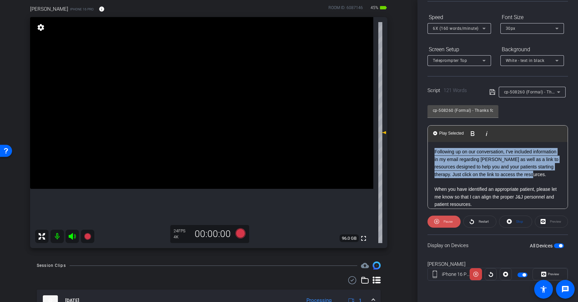
click at [452, 221] on span at bounding box center [444, 221] width 33 height 16
click at [452, 221] on span at bounding box center [444, 221] width 32 height 16
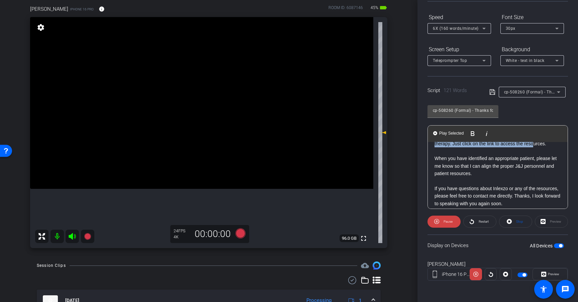
scroll to position [69, 0]
click at [446, 222] on span "Pause" at bounding box center [448, 221] width 9 height 4
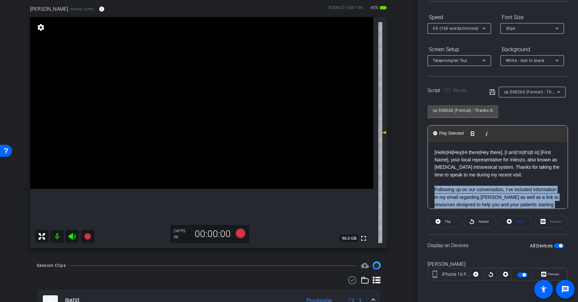
scroll to position [61, 0]
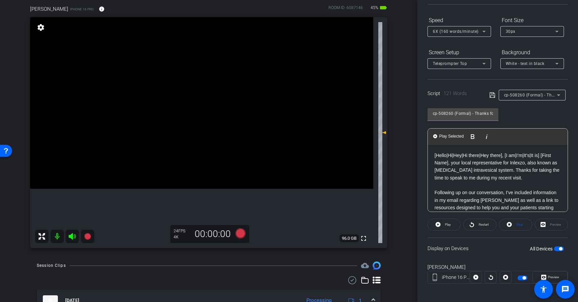
click at [533, 109] on div "cp-508260 (Formal) - Thanks for Seeing Me Play Play from this location Play Sel…" at bounding box center [498, 157] width 141 height 109
click at [240, 236] on icon at bounding box center [241, 233] width 10 height 10
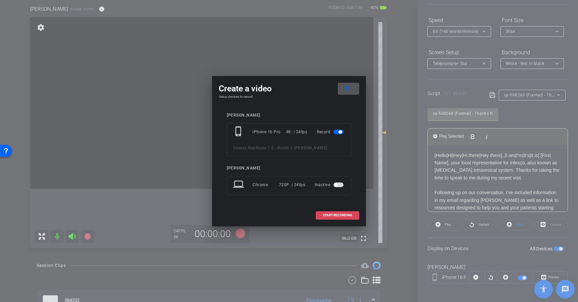
click at [343, 216] on span "START RECORDING" at bounding box center [337, 214] width 29 height 3
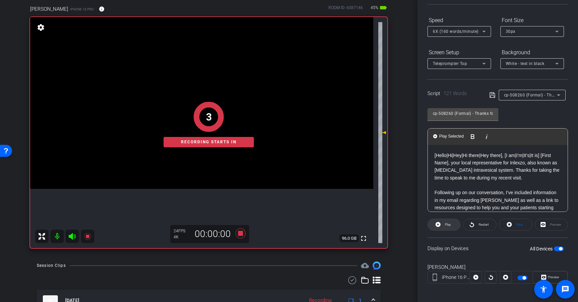
click at [448, 225] on span "Play" at bounding box center [448, 224] width 6 height 4
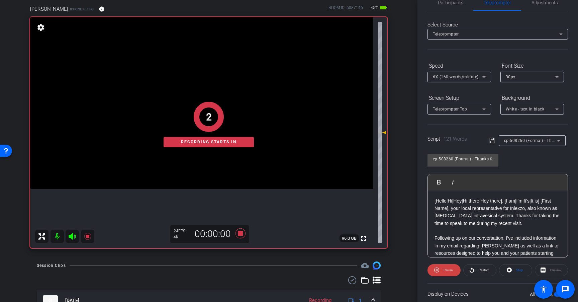
scroll to position [0, 0]
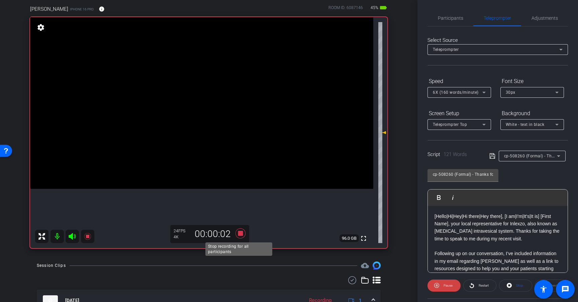
click at [241, 232] on icon at bounding box center [240, 233] width 16 height 12
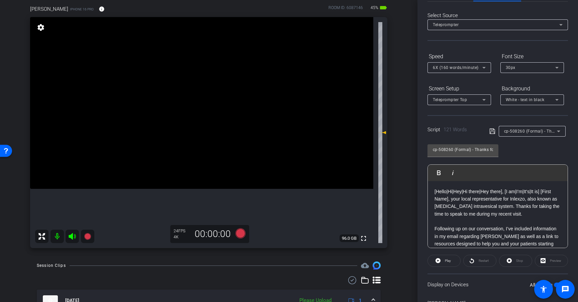
scroll to position [25, 0]
click at [239, 234] on icon at bounding box center [241, 233] width 10 height 10
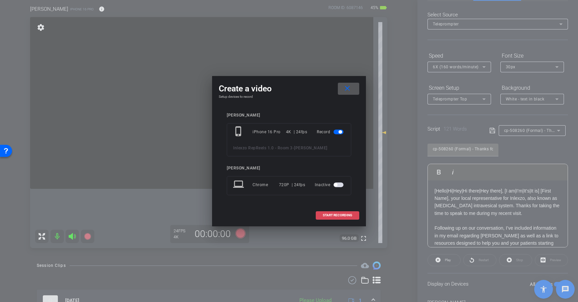
click at [344, 216] on span "START RECORDING" at bounding box center [337, 214] width 29 height 3
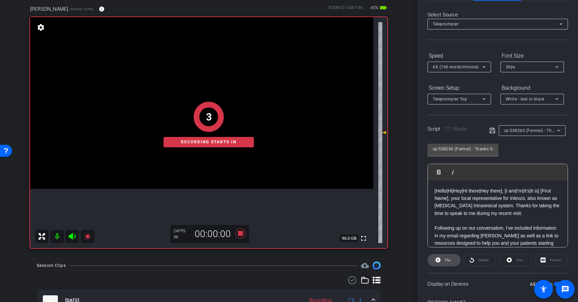
click at [448, 260] on span "Play" at bounding box center [448, 260] width 6 height 4
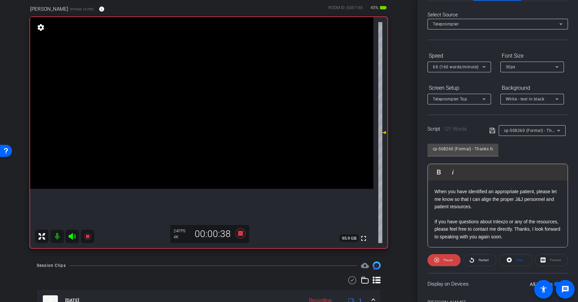
scroll to position [81, 0]
click at [239, 232] on icon at bounding box center [241, 233] width 10 height 10
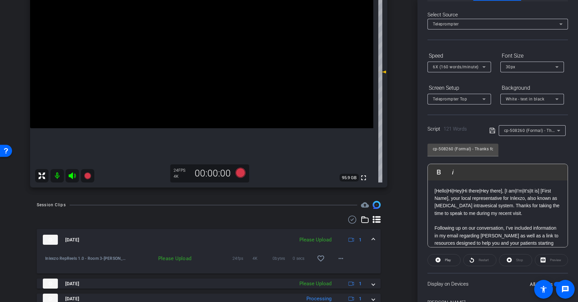
scroll to position [126, 0]
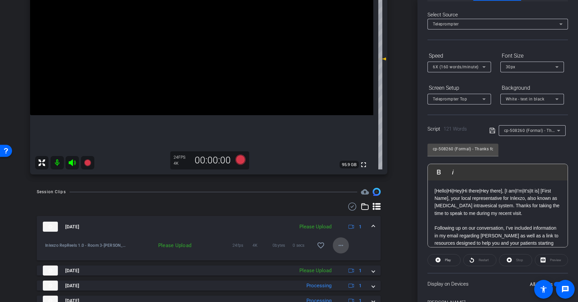
click at [339, 246] on mat-icon "more_horiz" at bounding box center [341, 245] width 8 height 8
click at [348, 259] on span "Upload" at bounding box center [348, 259] width 27 height 8
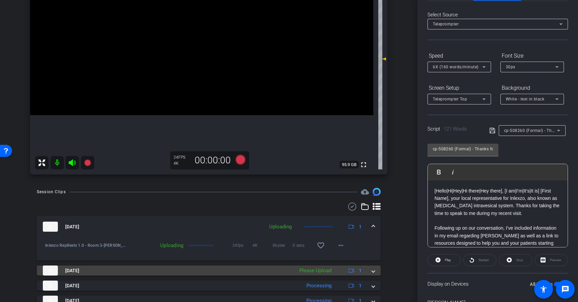
click at [372, 270] on span at bounding box center [373, 270] width 3 height 7
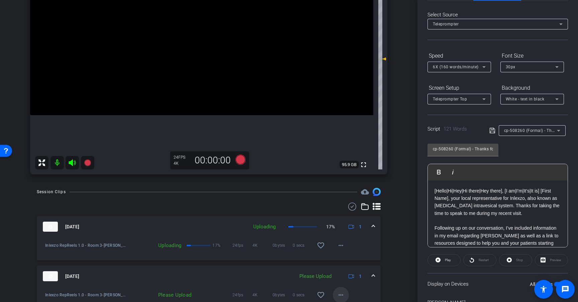
click at [337, 293] on mat-icon "more_horiz" at bounding box center [341, 295] width 8 height 8
click at [351, 263] on span "Upload" at bounding box center [348, 264] width 27 height 8
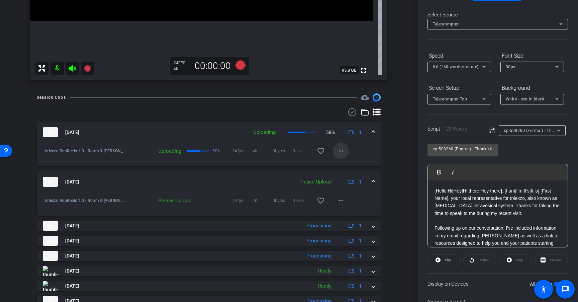
scroll to position [222, 0]
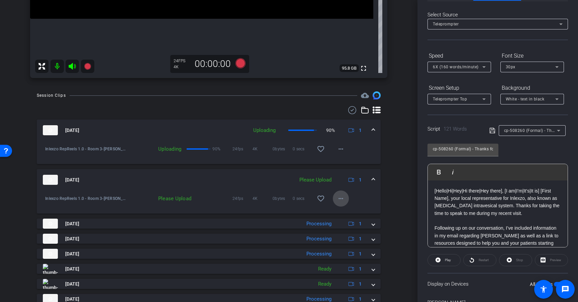
click at [340, 199] on mat-icon "more_horiz" at bounding box center [341, 198] width 8 height 8
click at [346, 211] on span "Upload" at bounding box center [348, 212] width 27 height 8
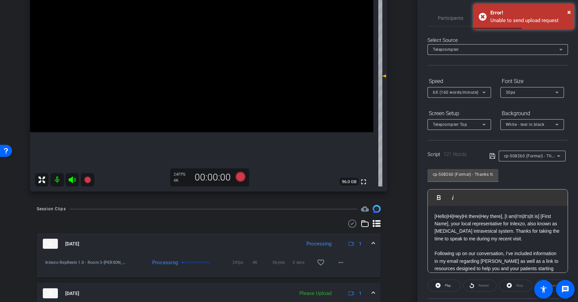
scroll to position [110, 0]
click at [569, 12] on span "×" at bounding box center [569, 12] width 4 height 8
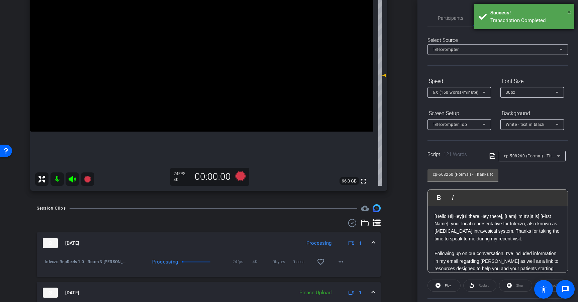
click at [568, 13] on span "×" at bounding box center [569, 12] width 4 height 8
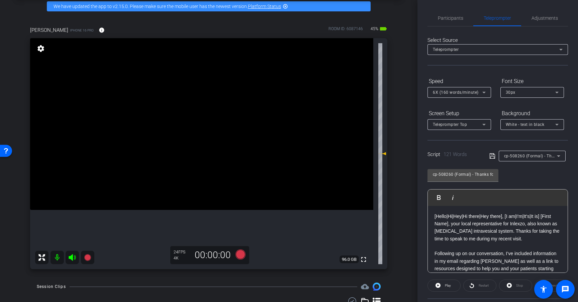
scroll to position [25, 0]
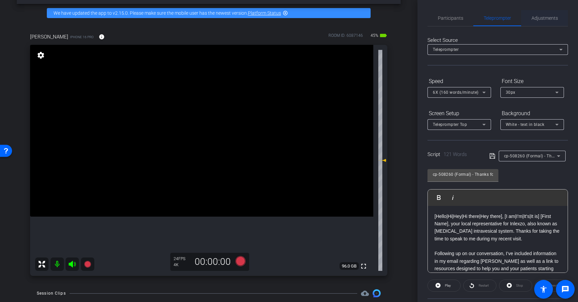
click at [546, 20] on span "Adjustments" at bounding box center [545, 18] width 26 height 5
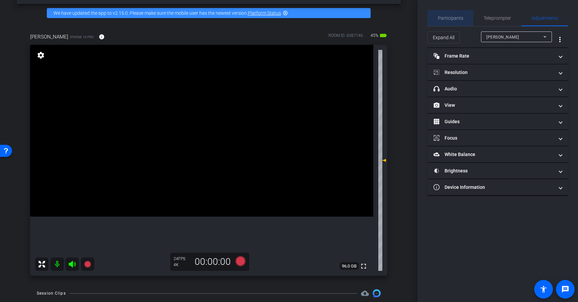
click at [456, 20] on span "Participants" at bounding box center [450, 18] width 25 height 5
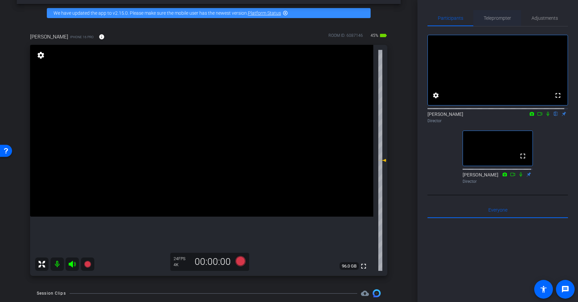
click at [497, 20] on span "Teleprompter" at bounding box center [497, 18] width 27 height 5
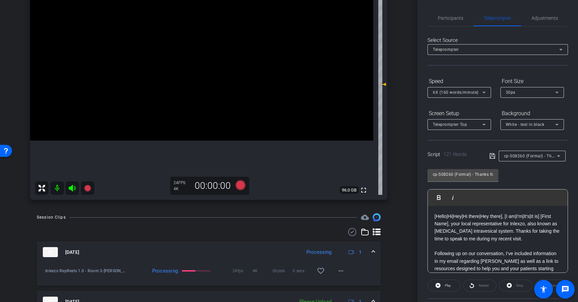
scroll to position [104, 0]
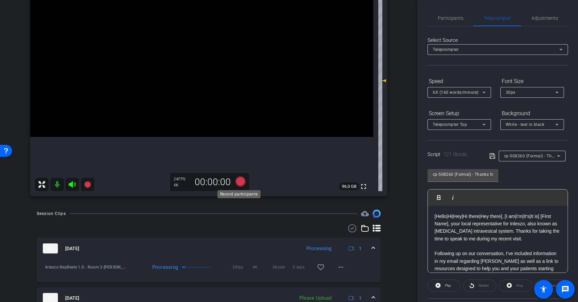
click at [237, 182] on icon at bounding box center [241, 181] width 10 height 10
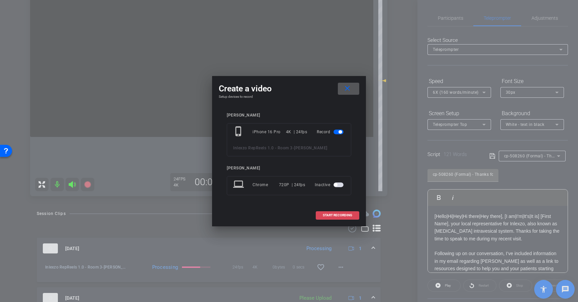
click at [351, 214] on span "START RECORDING" at bounding box center [337, 214] width 29 height 3
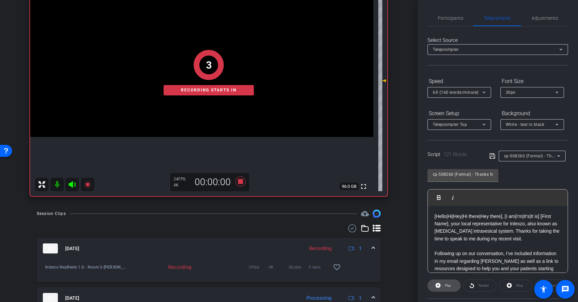
click at [441, 285] on span at bounding box center [444, 285] width 32 height 16
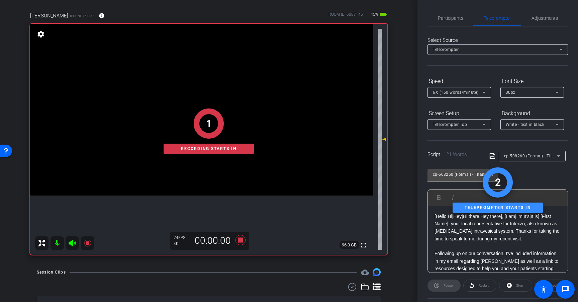
scroll to position [46, 0]
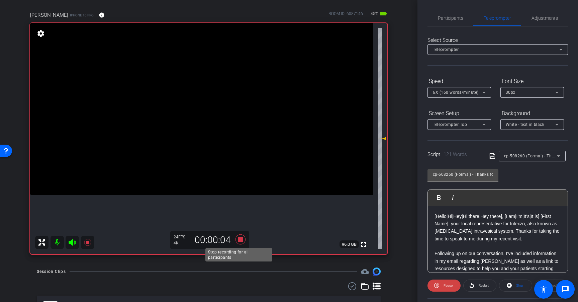
click at [240, 240] on icon at bounding box center [241, 239] width 10 height 10
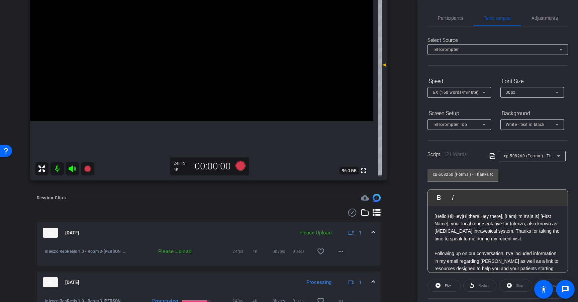
scroll to position [122, 0]
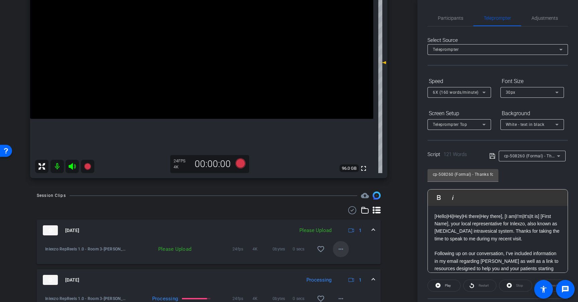
click at [339, 252] on mat-icon "more_horiz" at bounding box center [341, 249] width 8 height 8
click at [347, 261] on span "Upload" at bounding box center [348, 263] width 27 height 8
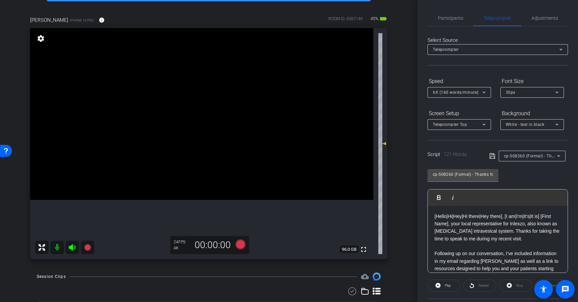
scroll to position [35, 0]
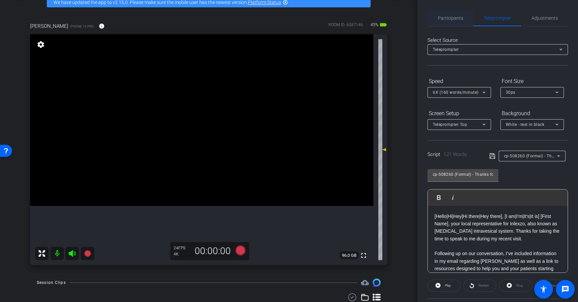
click at [460, 20] on span "Participants" at bounding box center [450, 18] width 25 height 5
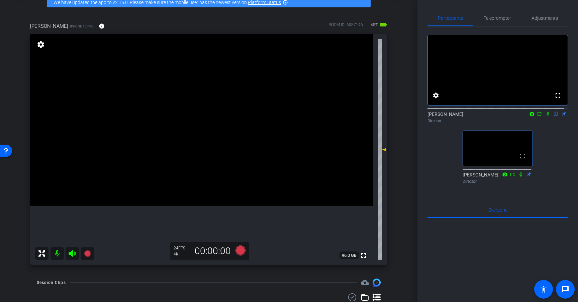
click at [403, 183] on div "arrow_back Inlexzo RepReels 1.0 - Room 3 Back to project Send invite account_bo…" at bounding box center [208, 116] width 417 height 302
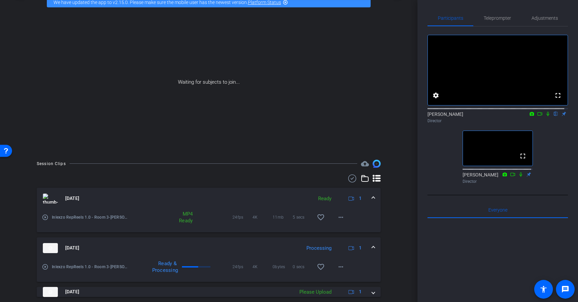
click at [548, 27] on div "fullscreen settings Sean Healey flip Director fullscreen Nate Cleveland Director" at bounding box center [498, 106] width 141 height 160
click at [548, 17] on span "Adjustments" at bounding box center [545, 18] width 26 height 5
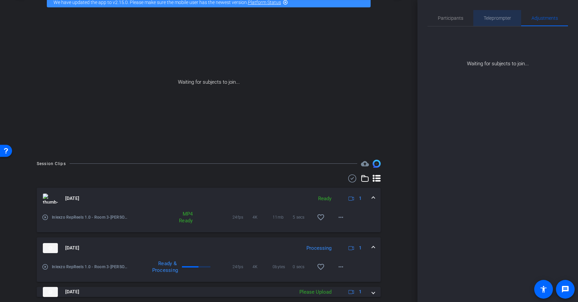
click at [503, 18] on span "Teleprompter" at bounding box center [497, 18] width 27 height 5
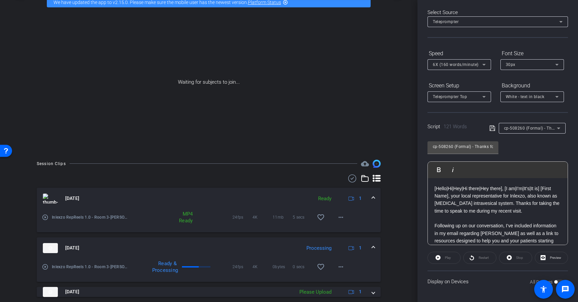
scroll to position [0, 0]
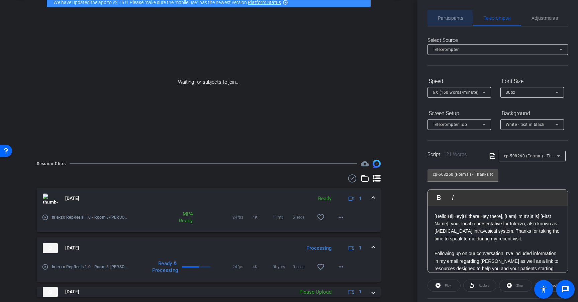
click at [450, 18] on span "Participants" at bounding box center [450, 18] width 25 height 5
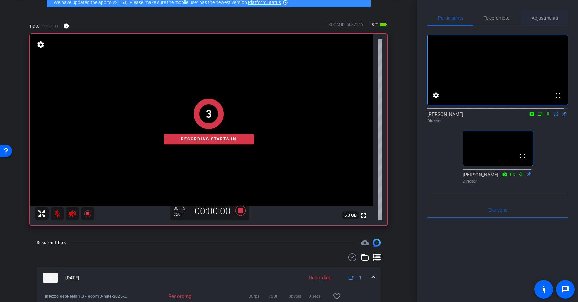
click at [552, 18] on span "Adjustments" at bounding box center [545, 18] width 26 height 5
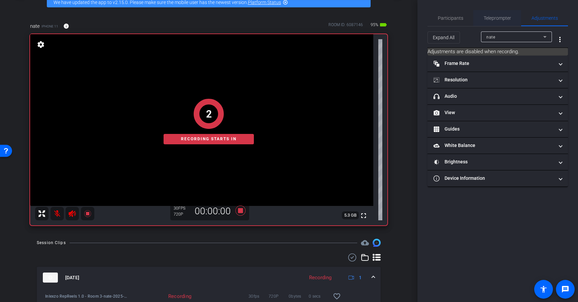
click at [507, 20] on span "Teleprompter" at bounding box center [497, 18] width 27 height 5
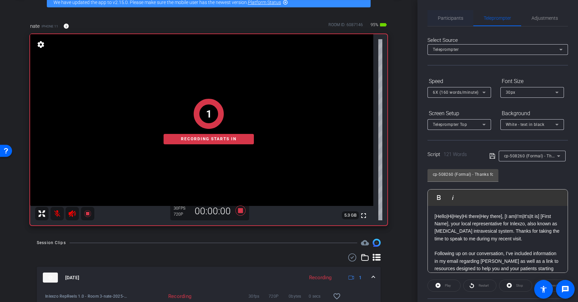
click at [458, 22] on span "Participants" at bounding box center [450, 18] width 25 height 16
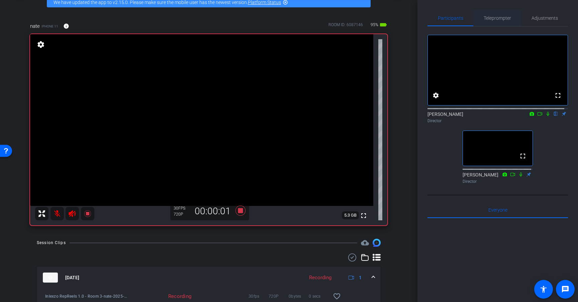
click at [505, 20] on span "Teleprompter" at bounding box center [497, 18] width 27 height 5
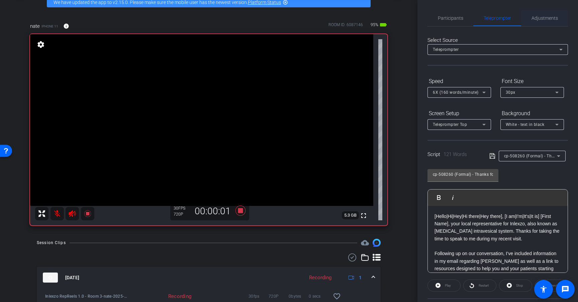
click at [537, 20] on span "Adjustments" at bounding box center [545, 18] width 26 height 5
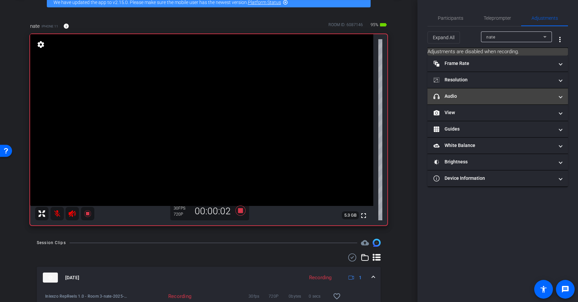
click at [500, 90] on mat-expansion-panel-header "headphone icon Audio" at bounding box center [498, 96] width 141 height 16
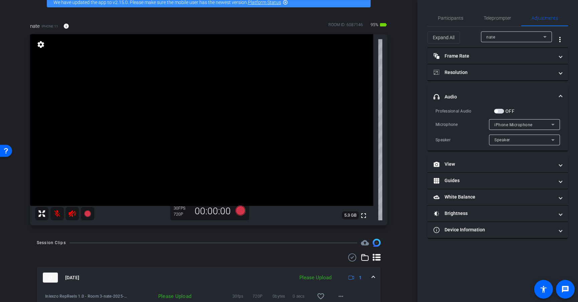
click at [501, 111] on span "button" at bounding box center [499, 111] width 10 height 5
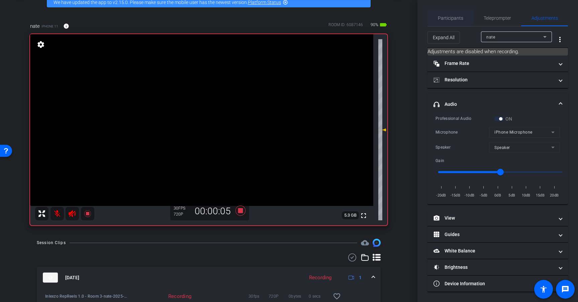
click at [458, 14] on span "Participants" at bounding box center [450, 18] width 25 height 16
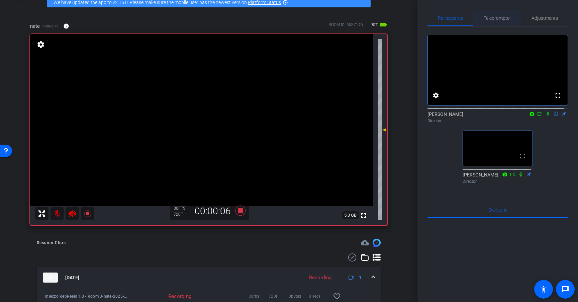
click at [491, 19] on span "Teleprompter" at bounding box center [497, 18] width 27 height 5
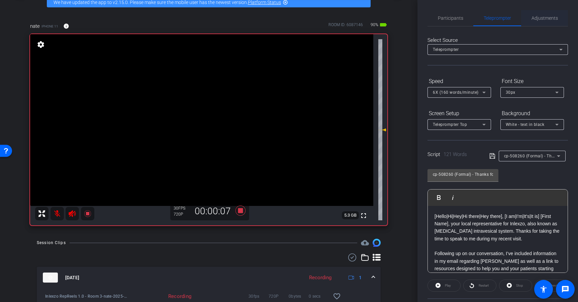
click at [532, 21] on span "Adjustments" at bounding box center [545, 18] width 26 height 16
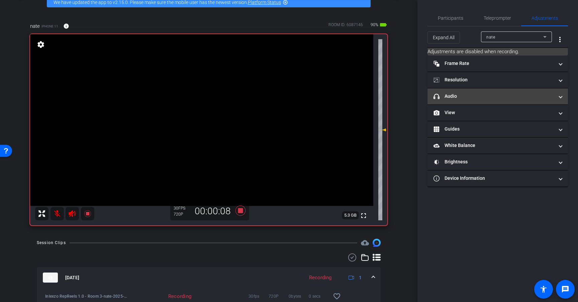
click at [490, 97] on mat-panel-title "headphone icon Audio" at bounding box center [494, 96] width 120 height 7
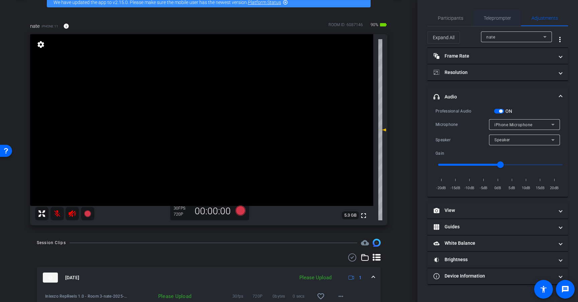
click at [505, 21] on span "Teleprompter" at bounding box center [497, 18] width 27 height 16
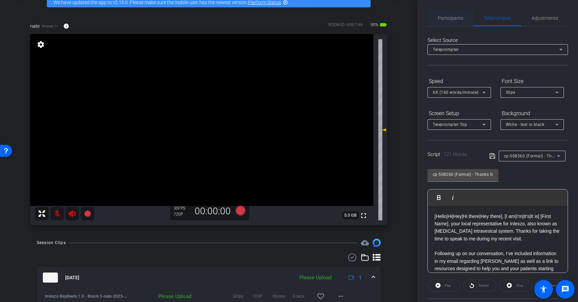
click at [460, 21] on span "Participants" at bounding box center [450, 18] width 25 height 16
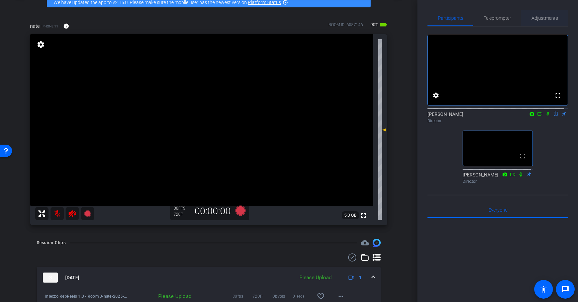
click at [548, 20] on span "Adjustments" at bounding box center [545, 18] width 26 height 5
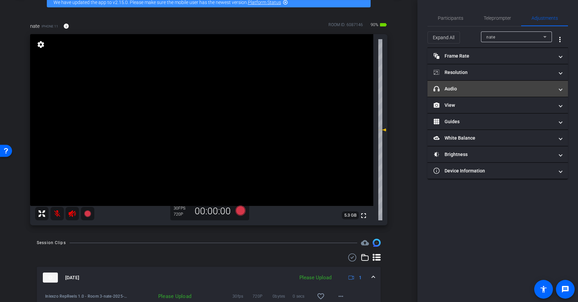
click at [499, 93] on mat-expansion-panel-header "headphone icon Audio" at bounding box center [498, 89] width 141 height 16
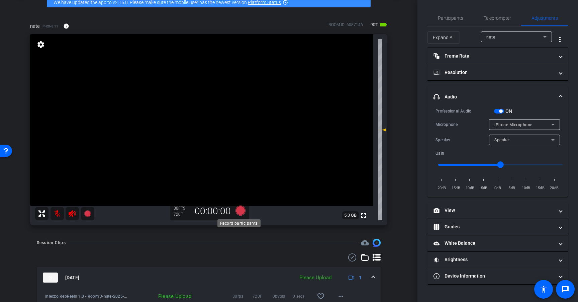
click at [238, 210] on icon at bounding box center [241, 210] width 10 height 10
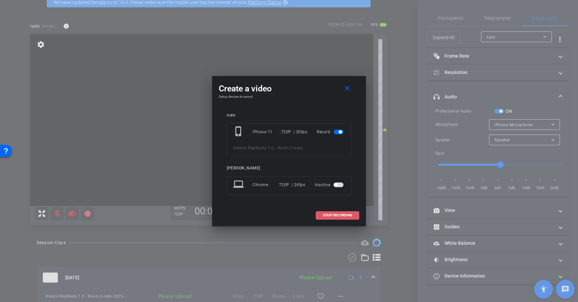
click at [326, 215] on span "START RECORDING" at bounding box center [337, 214] width 29 height 3
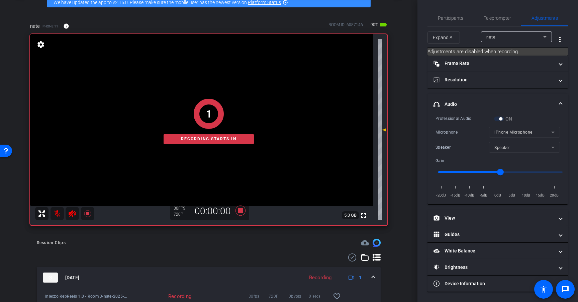
click at [527, 132] on mat-form-field "iPhone Microphone" at bounding box center [524, 132] width 71 height 11
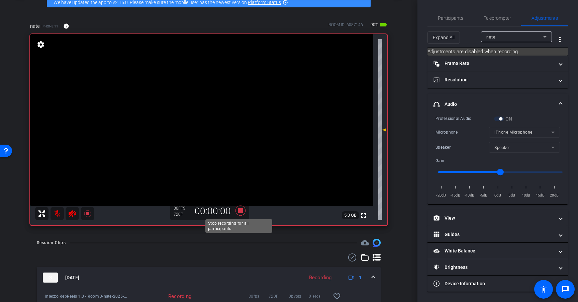
click at [240, 209] on icon at bounding box center [241, 210] width 10 height 10
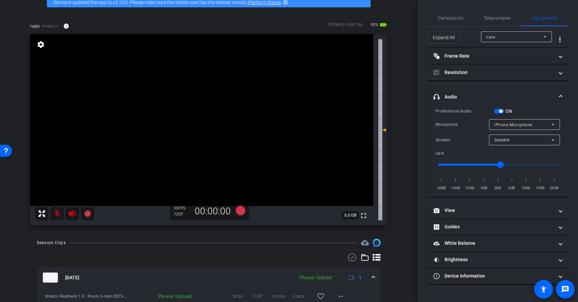
click at [517, 123] on span "iPhone Microphone" at bounding box center [513, 124] width 38 height 5
click at [524, 123] on div at bounding box center [289, 151] width 578 height 302
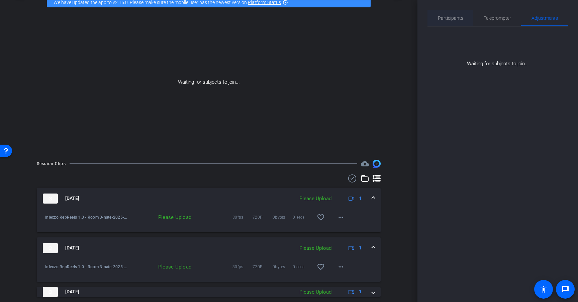
click at [462, 19] on span "Participants" at bounding box center [450, 18] width 25 height 5
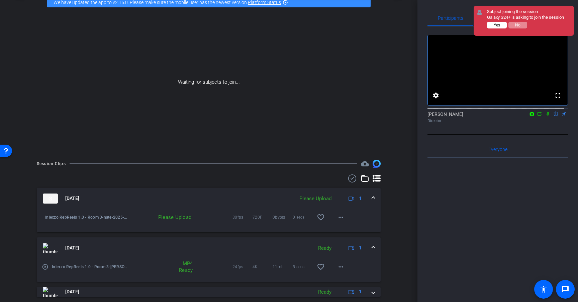
click at [499, 25] on span "Yes" at bounding box center [497, 25] width 6 height 5
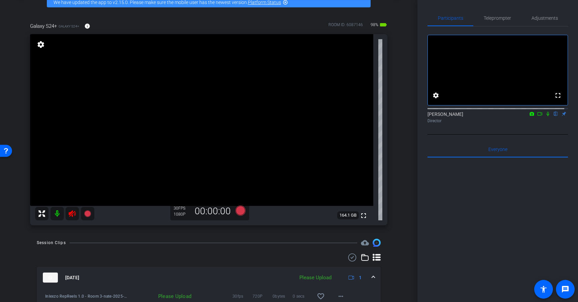
click at [70, 214] on icon at bounding box center [72, 213] width 8 height 8
click at [548, 17] on span "Adjustments" at bounding box center [545, 18] width 26 height 5
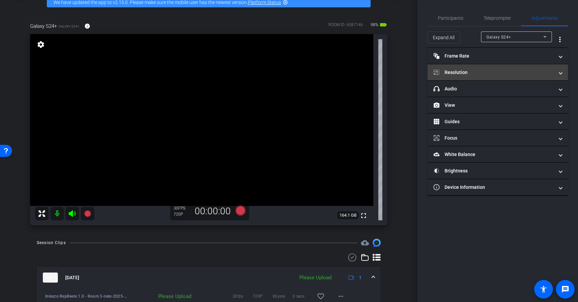
click at [488, 71] on mat-panel-title "Resolution" at bounding box center [494, 72] width 120 height 7
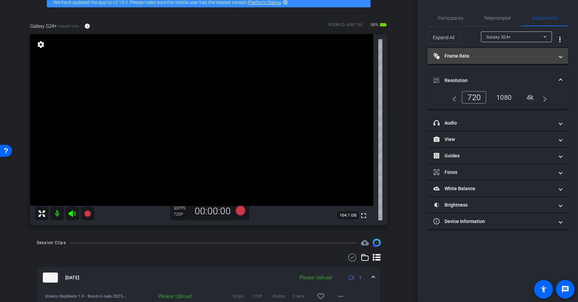
click at [480, 48] on mat-expansion-panel-header "Frame Rate Frame Rate" at bounding box center [498, 56] width 141 height 16
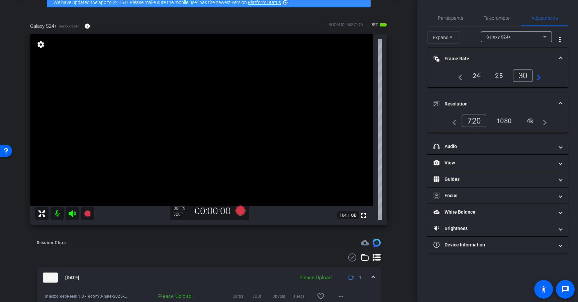
click at [475, 76] on div "24" at bounding box center [477, 75] width 18 height 11
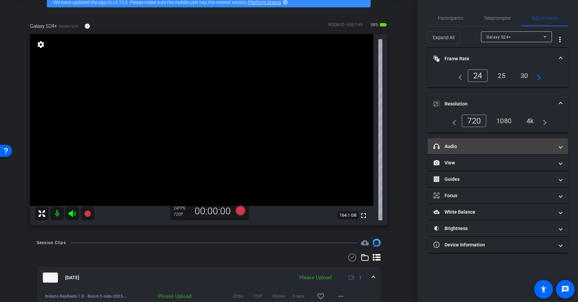
click at [490, 143] on mat-panel-title "headphone icon Audio" at bounding box center [494, 146] width 120 height 7
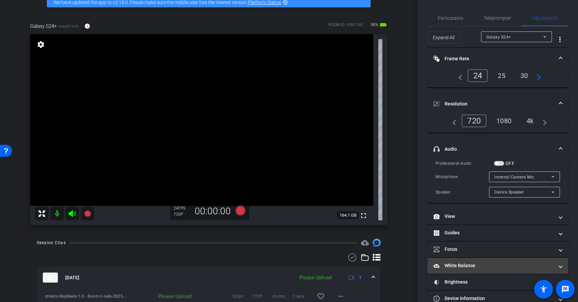
scroll to position [15, 0]
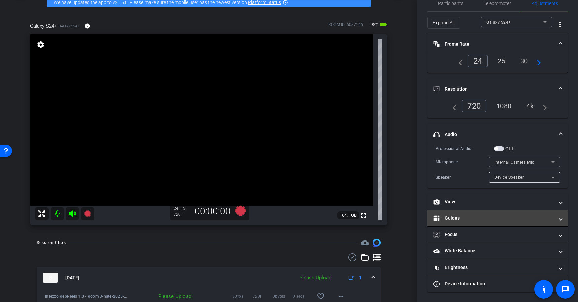
click at [474, 218] on mat-panel-title "Guides" at bounding box center [494, 217] width 120 height 7
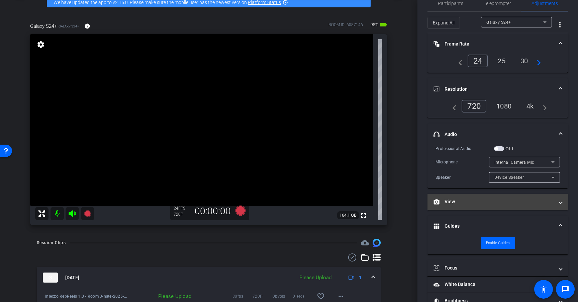
click at [480, 201] on mat-panel-title "View" at bounding box center [494, 201] width 120 height 7
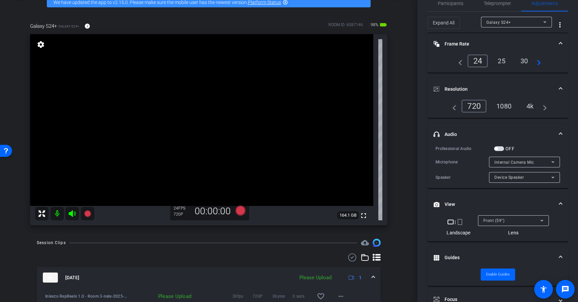
click at [457, 222] on mat-icon "crop_portrait" at bounding box center [460, 222] width 8 height 8
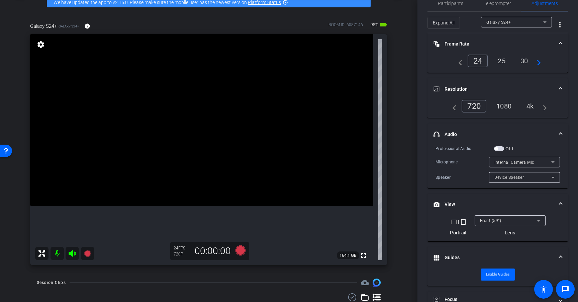
click at [532, 105] on div "4k" at bounding box center [530, 105] width 17 height 11
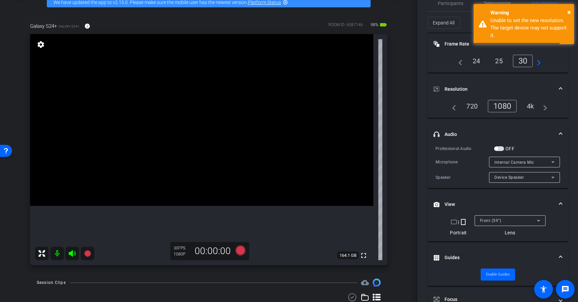
click at [530, 106] on div "4k" at bounding box center [530, 105] width 17 height 11
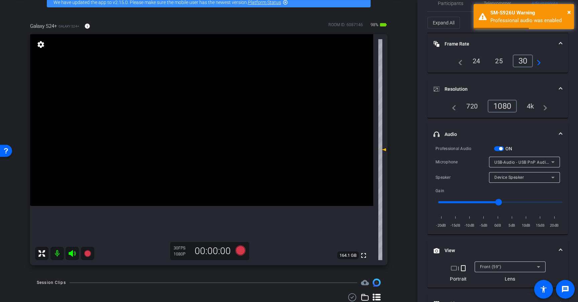
click at [505, 104] on div "1080" at bounding box center [502, 106] width 29 height 13
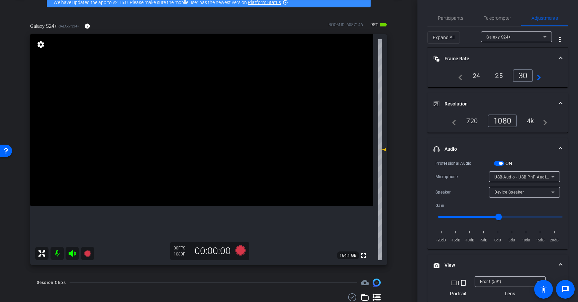
scroll to position [1, 0]
click at [498, 163] on span "button" at bounding box center [499, 162] width 10 height 5
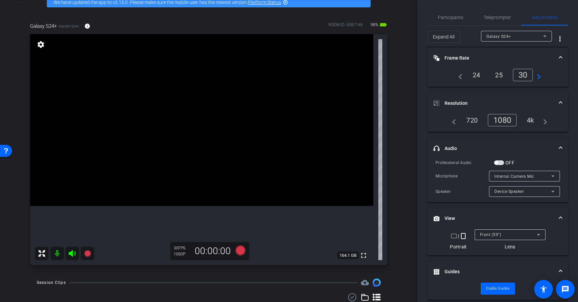
click at [502, 163] on span "button" at bounding box center [499, 162] width 10 height 5
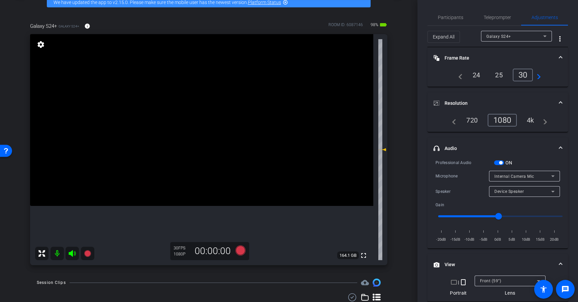
click at [498, 162] on span "button" at bounding box center [499, 162] width 10 height 5
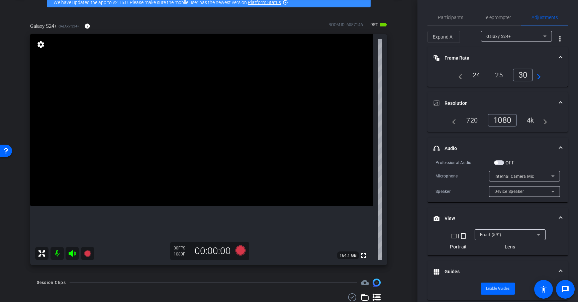
click at [510, 176] on span "Internal Camera Mic" at bounding box center [514, 176] width 40 height 5
click at [515, 166] on div at bounding box center [289, 151] width 578 height 302
click at [501, 162] on span "button" at bounding box center [499, 162] width 10 height 5
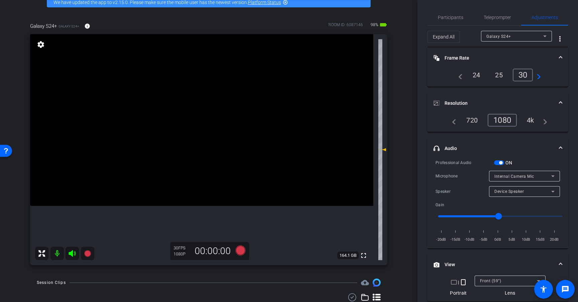
click at [509, 174] on span "Internal Camera Mic" at bounding box center [514, 176] width 40 height 5
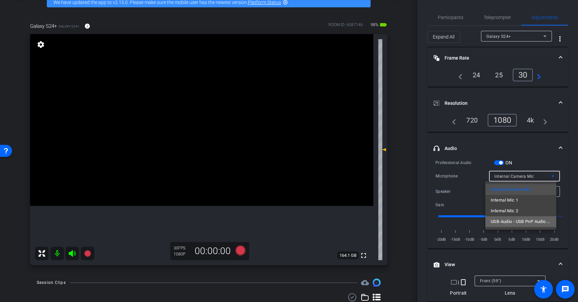
click at [531, 220] on span "USB-Audio - USB PnP Audio Device" at bounding box center [521, 221] width 60 height 8
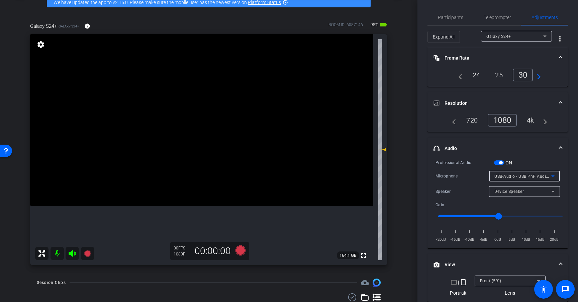
click at [517, 191] on span "Device Speaker" at bounding box center [508, 191] width 29 height 5
click at [518, 191] on div at bounding box center [289, 151] width 578 height 302
click at [521, 176] on span "USB-Audio - USB PnP Audio Device" at bounding box center [528, 175] width 68 height 5
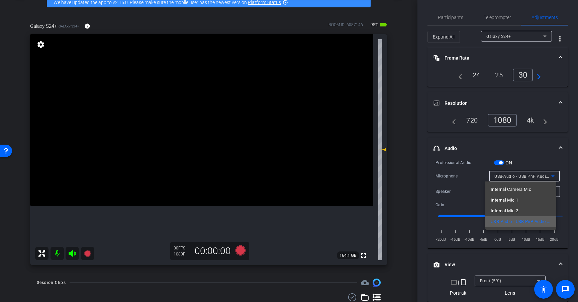
click at [516, 218] on span "USB-Audio - USB PnP Audio Device" at bounding box center [521, 221] width 60 height 8
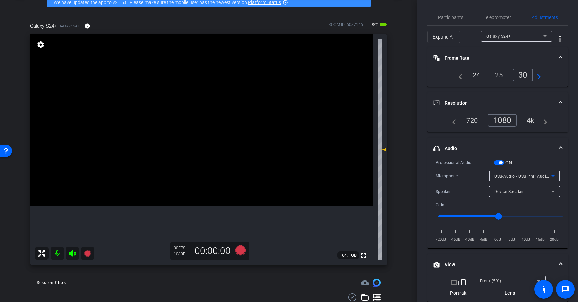
click at [521, 192] on div "Device Speaker" at bounding box center [522, 191] width 57 height 8
click at [516, 216] on span "USB-Audio - USB PnP Audio Device" at bounding box center [521, 215] width 60 height 8
click at [500, 163] on span "button" at bounding box center [500, 162] width 3 height 3
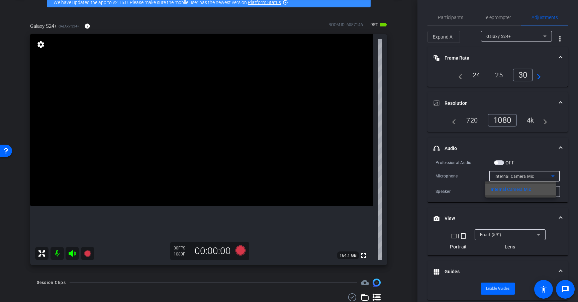
click at [517, 175] on div at bounding box center [289, 151] width 578 height 302
click at [456, 19] on span "Participants" at bounding box center [450, 17] width 25 height 5
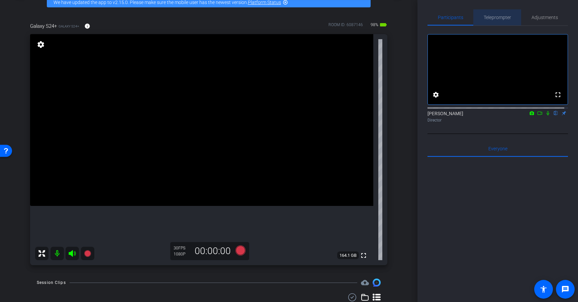
click at [500, 16] on span "Teleprompter" at bounding box center [497, 17] width 27 height 5
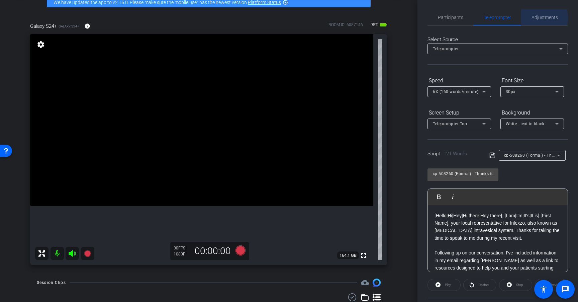
click at [538, 17] on span "Adjustments" at bounding box center [545, 17] width 26 height 5
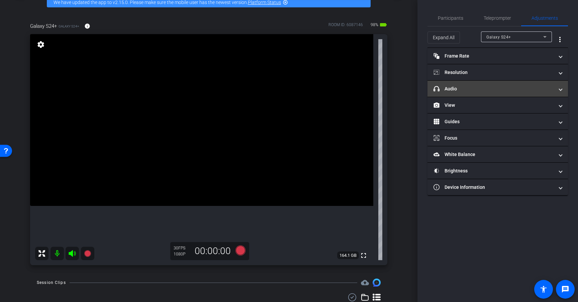
click at [480, 95] on mat-expansion-panel-header "headphone icon Audio" at bounding box center [498, 89] width 141 height 16
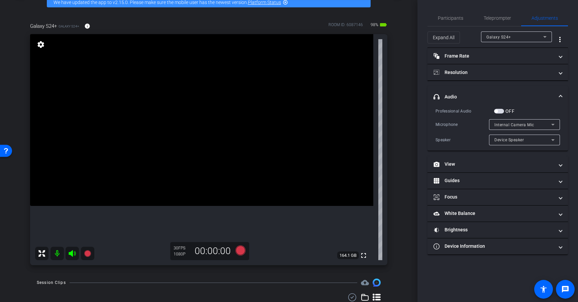
click at [473, 97] on mat-panel-title "headphone icon Audio" at bounding box center [494, 96] width 120 height 7
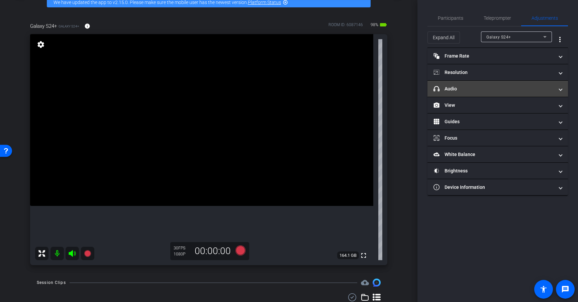
click at [512, 89] on mat-panel-title "headphone icon Audio" at bounding box center [494, 88] width 120 height 7
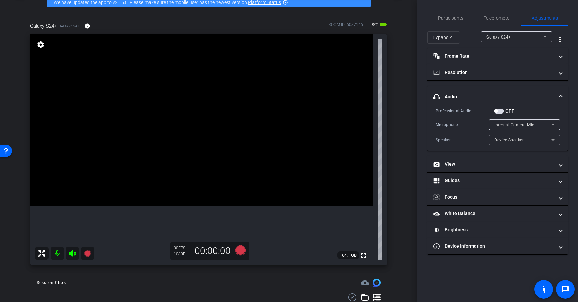
click at [510, 90] on mat-expansion-panel-header "headphone icon Audio" at bounding box center [498, 96] width 141 height 21
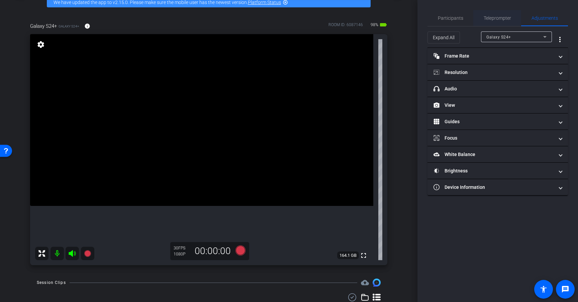
click at [492, 16] on span "Teleprompter" at bounding box center [497, 18] width 27 height 5
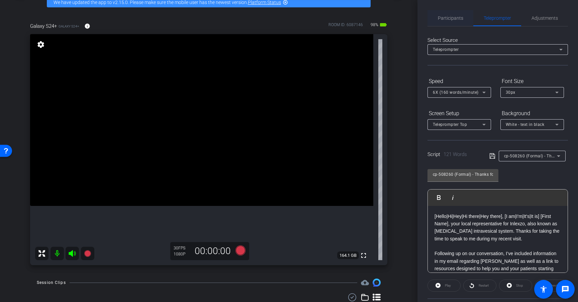
click at [448, 18] on span "Participants" at bounding box center [450, 18] width 25 height 5
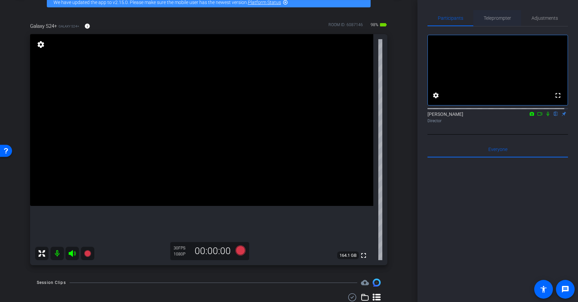
click at [494, 19] on span "Teleprompter" at bounding box center [497, 18] width 27 height 5
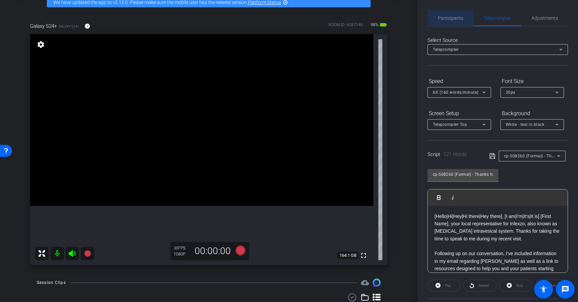
click at [453, 20] on span "Participants" at bounding box center [450, 18] width 25 height 5
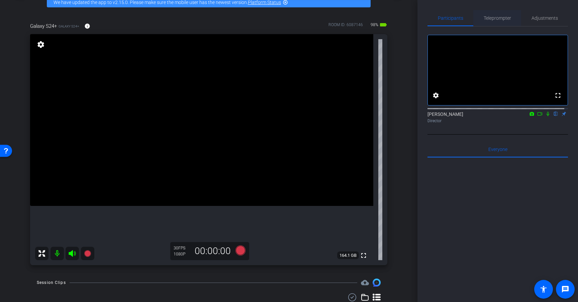
click at [504, 17] on span "Teleprompter" at bounding box center [497, 18] width 27 height 5
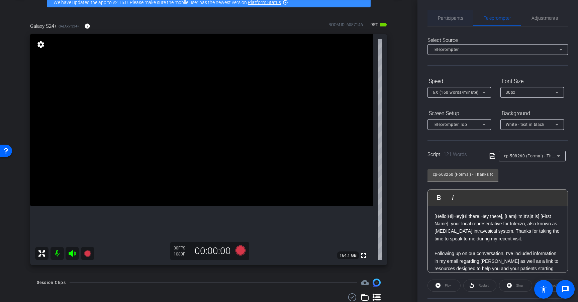
click at [463, 20] on div "Participants" at bounding box center [451, 18] width 46 height 16
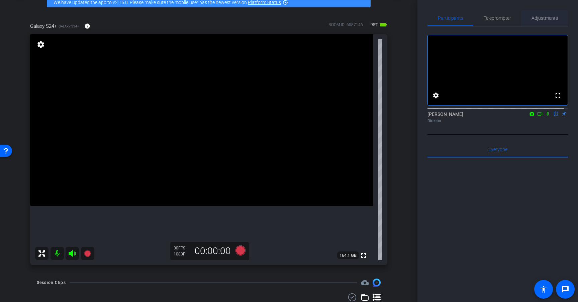
click at [535, 21] on span "Adjustments" at bounding box center [545, 18] width 26 height 16
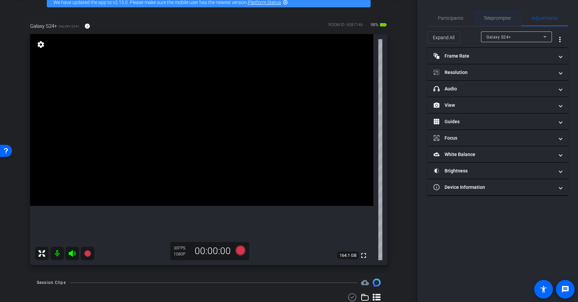
click at [500, 21] on span "Teleprompter" at bounding box center [497, 18] width 27 height 16
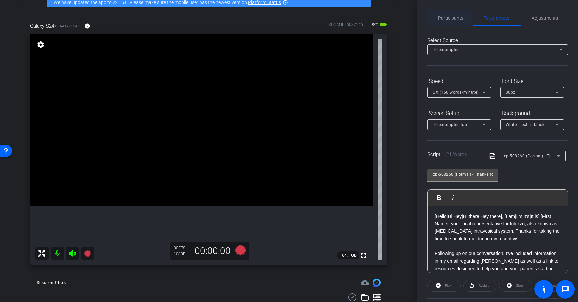
click at [456, 21] on span "Participants" at bounding box center [450, 18] width 25 height 16
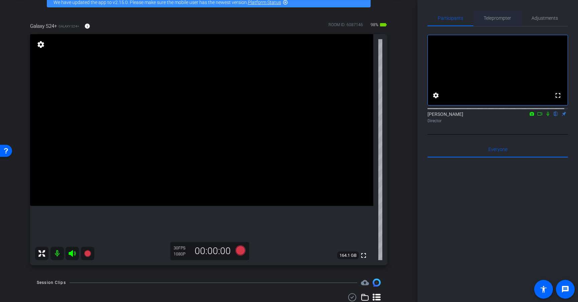
click at [501, 22] on span "Teleprompter" at bounding box center [497, 18] width 27 height 16
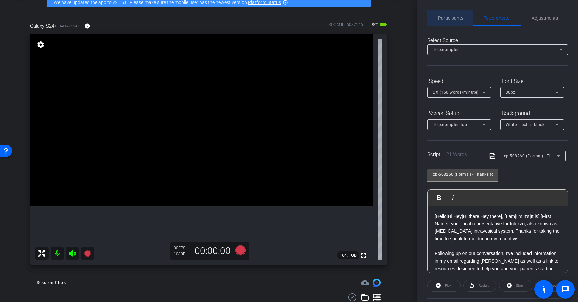
click at [455, 22] on span "Participants" at bounding box center [450, 18] width 25 height 16
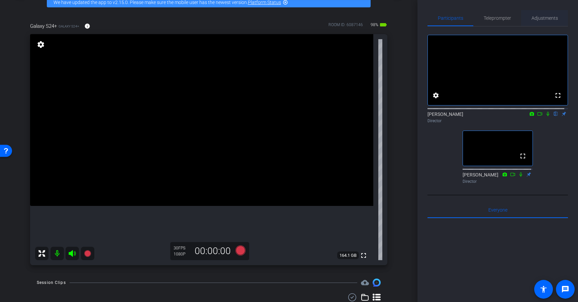
click at [541, 18] on span "Adjustments" at bounding box center [545, 18] width 26 height 5
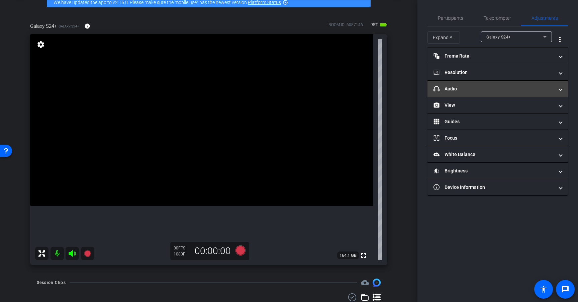
click at [491, 90] on mat-panel-title "headphone icon Audio" at bounding box center [494, 88] width 120 height 7
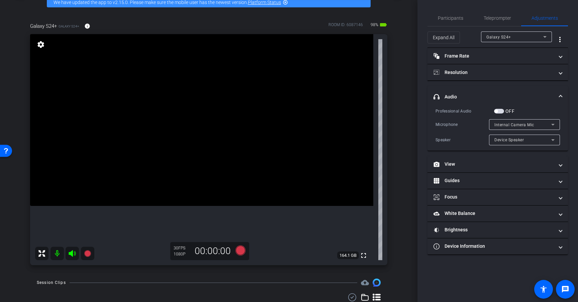
click at [502, 112] on span "button" at bounding box center [499, 111] width 10 height 5
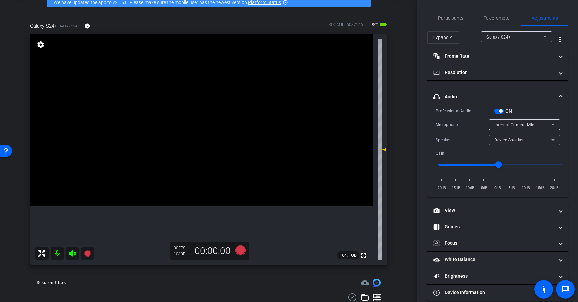
click at [507, 127] on span "Internal Camera Mic" at bounding box center [514, 124] width 40 height 5
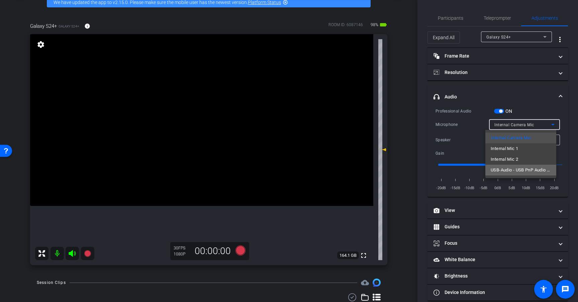
click at [523, 166] on span "USB-Audio - USB PnP Audio Device" at bounding box center [521, 170] width 60 height 8
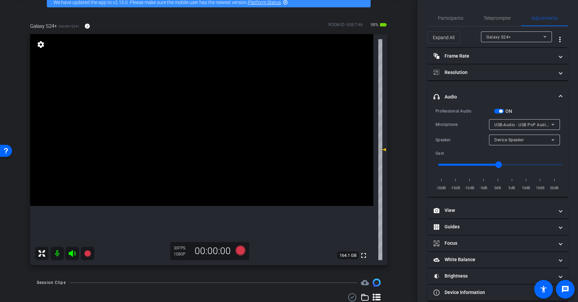
click at [499, 111] on span "button" at bounding box center [500, 110] width 3 height 3
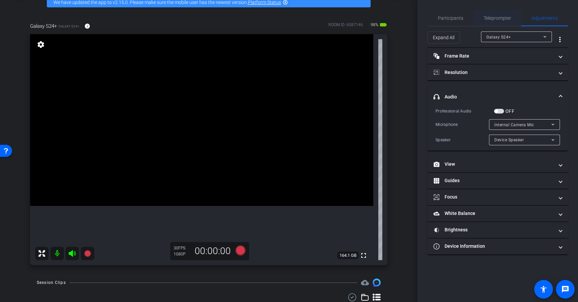
click at [493, 19] on span "Teleprompter" at bounding box center [497, 18] width 27 height 5
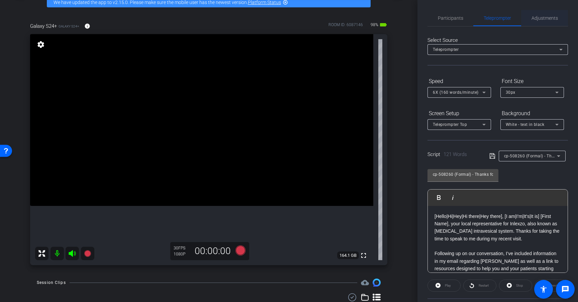
click at [541, 19] on span "Adjustments" at bounding box center [545, 18] width 26 height 5
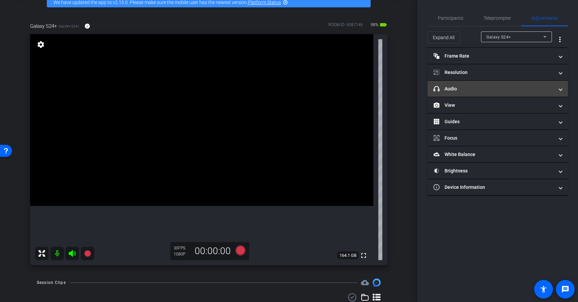
click at [492, 91] on mat-panel-title "headphone icon Audio" at bounding box center [494, 88] width 120 height 7
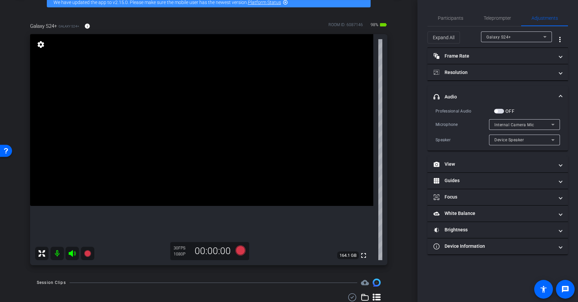
click at [523, 124] on span "Internal Camera Mic" at bounding box center [514, 124] width 40 height 5
click at [523, 124] on div at bounding box center [289, 151] width 578 height 302
click at [513, 141] on span "Device Speaker" at bounding box center [508, 139] width 29 height 5
click at [523, 109] on div at bounding box center [289, 151] width 578 height 302
click at [471, 59] on mat-panel-title "Frame Rate Frame Rate" at bounding box center [494, 56] width 120 height 7
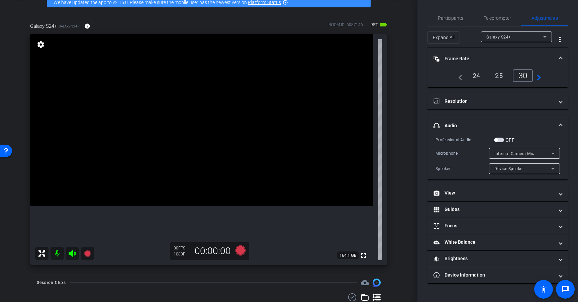
click at [477, 77] on div "24" at bounding box center [477, 75] width 18 height 11
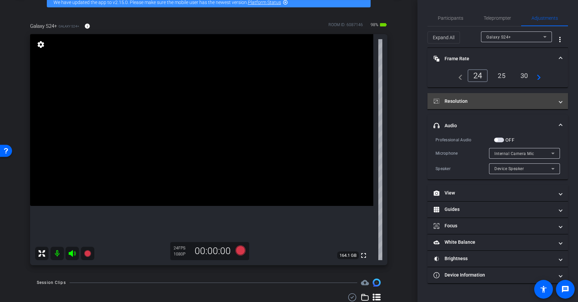
click at [489, 99] on mat-panel-title "Resolution" at bounding box center [494, 101] width 120 height 7
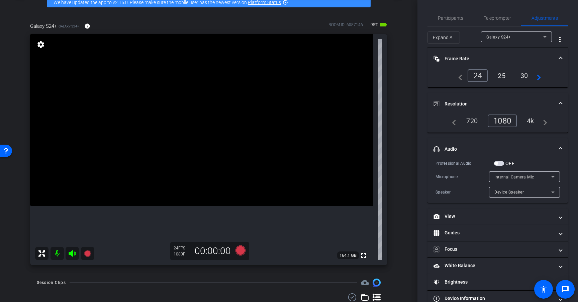
click at [488, 104] on mat-panel-title "Resolution" at bounding box center [494, 103] width 120 height 7
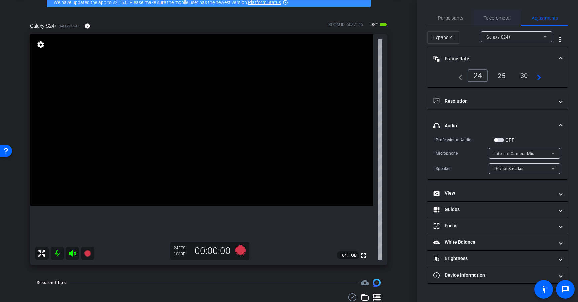
click at [495, 21] on span "Teleprompter" at bounding box center [497, 18] width 27 height 16
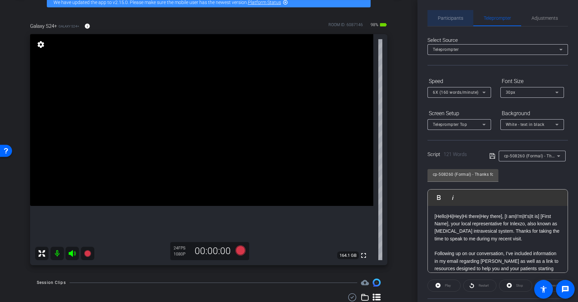
click at [452, 21] on span "Participants" at bounding box center [450, 18] width 25 height 16
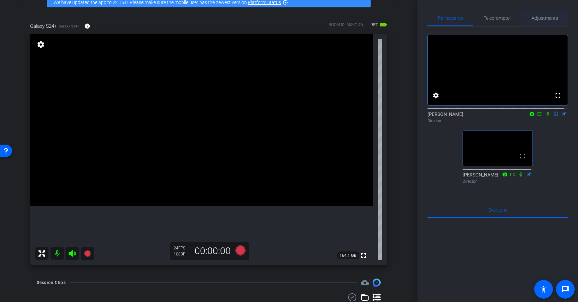
click at [536, 21] on span "Adjustments" at bounding box center [545, 18] width 26 height 16
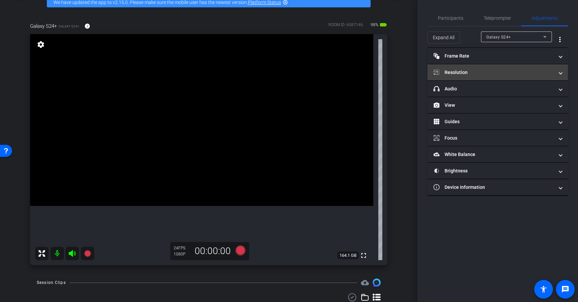
click at [500, 77] on mat-expansion-panel-header "Resolution" at bounding box center [498, 72] width 141 height 16
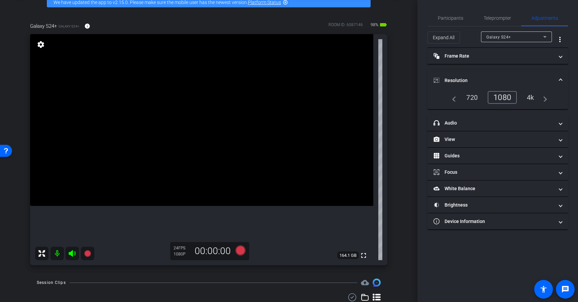
click at [500, 82] on mat-panel-title "Resolution" at bounding box center [494, 80] width 120 height 7
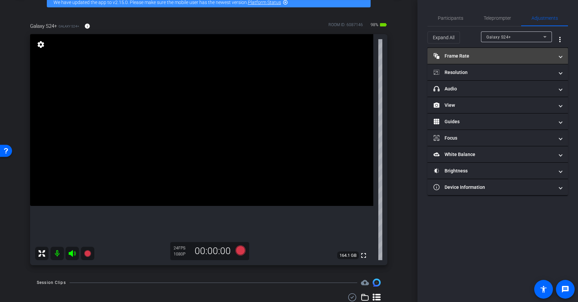
click at [496, 60] on mat-expansion-panel-header "Frame Rate Frame Rate" at bounding box center [498, 56] width 141 height 16
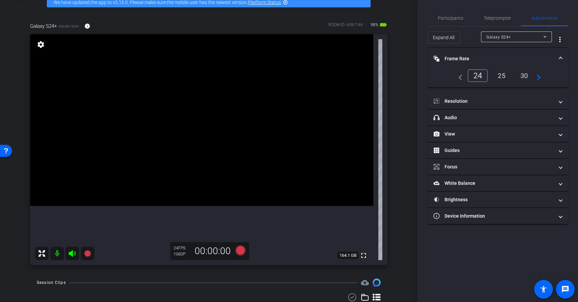
click at [496, 60] on mat-panel-title "Frame Rate Frame Rate" at bounding box center [494, 58] width 120 height 7
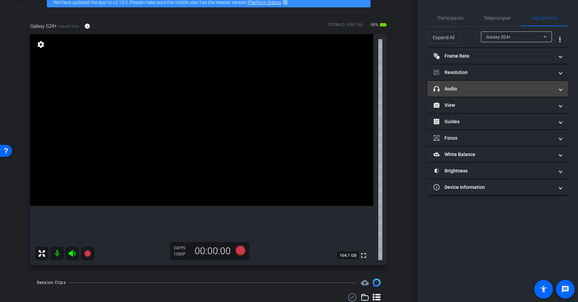
click at [496, 89] on mat-panel-title "headphone icon Audio" at bounding box center [494, 88] width 120 height 7
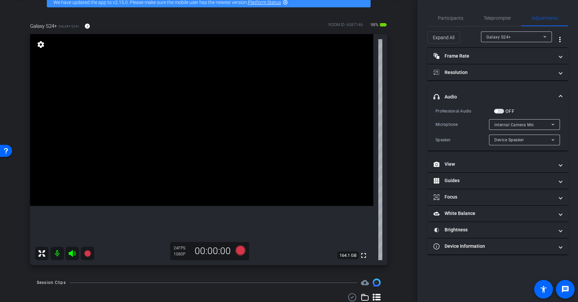
click at [509, 92] on mat-expansion-panel-header "headphone icon Audio" at bounding box center [498, 96] width 141 height 21
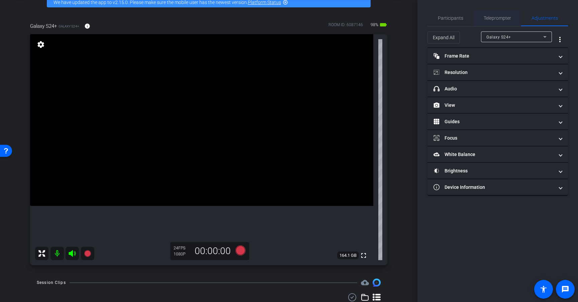
click at [496, 14] on span "Teleprompter" at bounding box center [497, 18] width 27 height 16
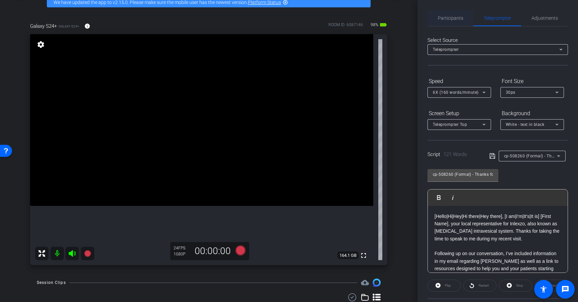
click at [450, 21] on span "Participants" at bounding box center [450, 18] width 25 height 16
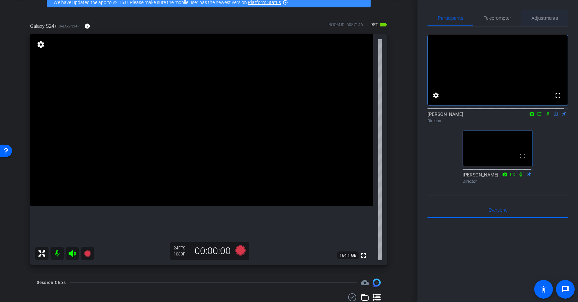
click at [532, 20] on span "Adjustments" at bounding box center [545, 18] width 26 height 5
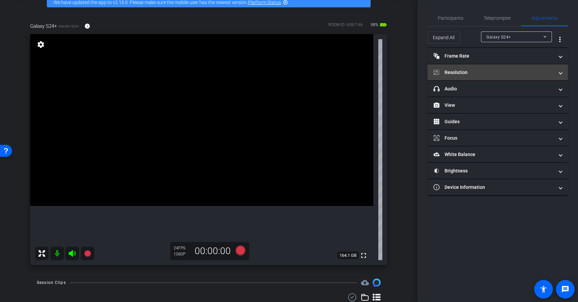
click at [489, 73] on mat-panel-title "Resolution" at bounding box center [494, 72] width 120 height 7
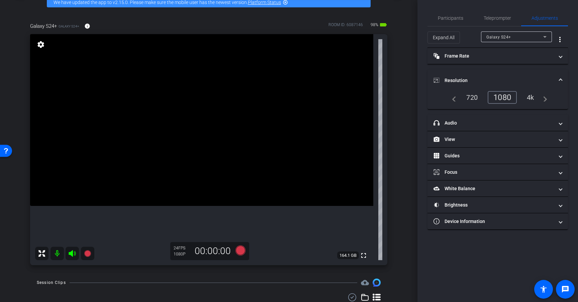
click at [527, 98] on div "4k" at bounding box center [530, 97] width 17 height 11
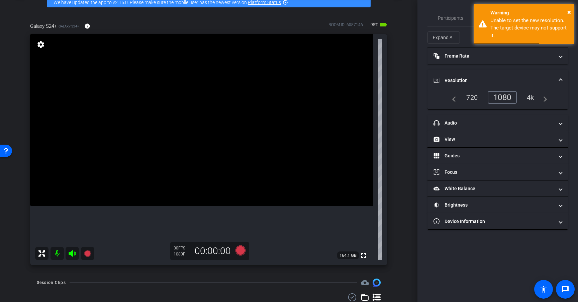
click at [508, 98] on div "1080" at bounding box center [502, 97] width 29 height 13
click at [568, 10] on span "×" at bounding box center [569, 12] width 4 height 8
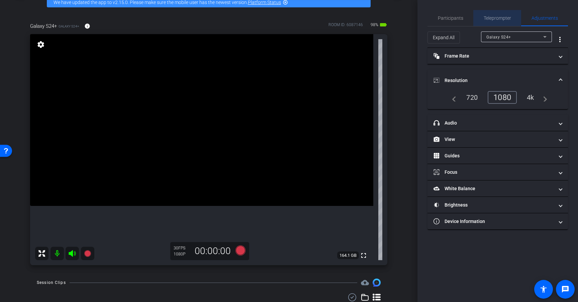
click at [496, 19] on span "Teleprompter" at bounding box center [497, 18] width 27 height 5
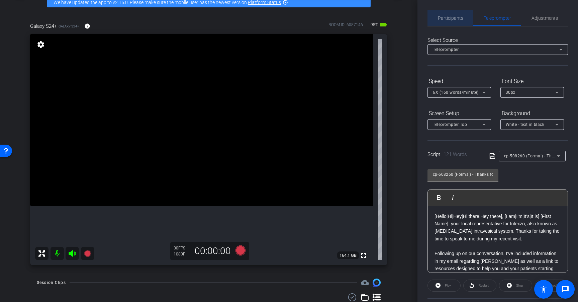
click at [450, 19] on span "Participants" at bounding box center [450, 18] width 25 height 5
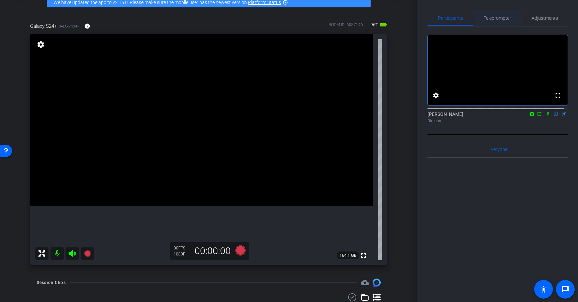
click at [501, 20] on span "Teleprompter" at bounding box center [497, 18] width 27 height 5
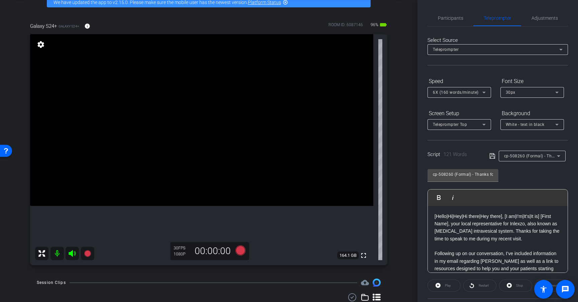
click at [542, 157] on span "cp-508260 (Formal) - Thanks for Seeing Me" at bounding box center [546, 155] width 85 height 5
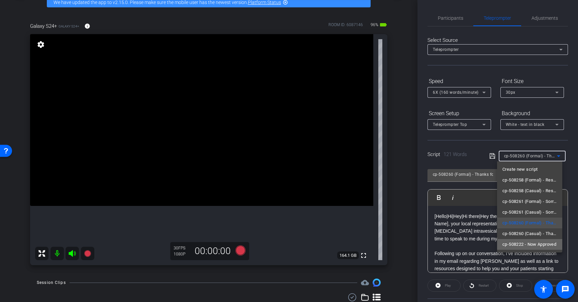
click at [540, 246] on span "cp-508222 - Now Approved" at bounding box center [529, 244] width 54 height 8
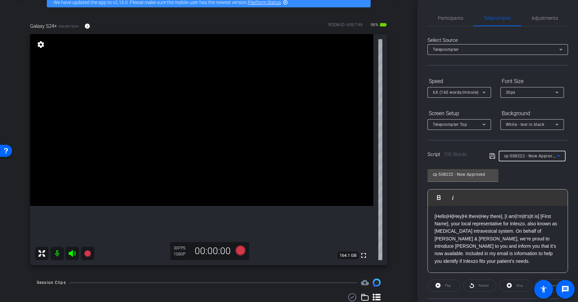
click at [529, 179] on div "cp-508222 - Now Approved Play Play from this location Play Selected Play and di…" at bounding box center [498, 218] width 141 height 109
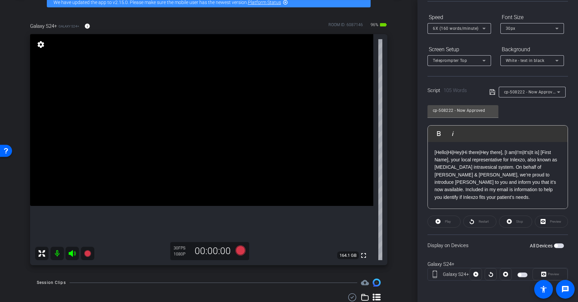
scroll to position [62, 0]
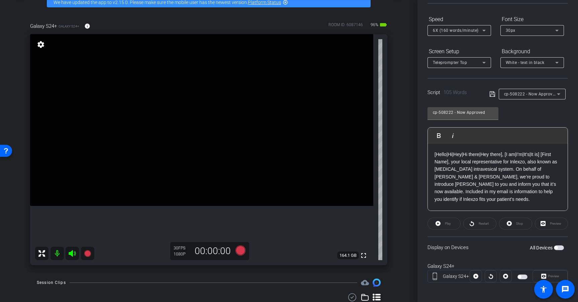
click at [451, 31] on span "6X (160 words/minute)" at bounding box center [456, 30] width 46 height 5
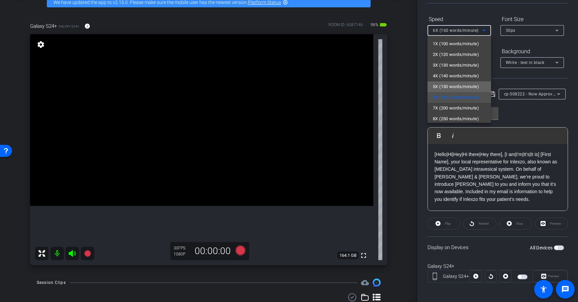
click at [460, 86] on span "5X (150 words/minute)" at bounding box center [456, 87] width 46 height 8
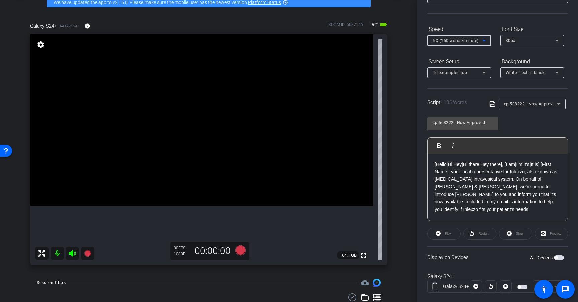
scroll to position [64, 0]
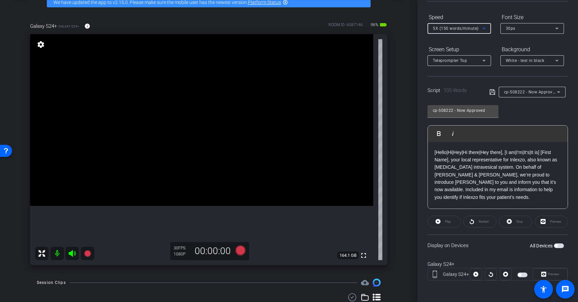
click at [555, 247] on span "button" at bounding box center [559, 245] width 10 height 5
click at [554, 245] on span "button" at bounding box center [559, 245] width 10 height 5
click at [556, 244] on span "button" at bounding box center [559, 245] width 10 height 5
click at [559, 244] on span "button" at bounding box center [560, 245] width 3 height 3
click at [556, 245] on span "button" at bounding box center [559, 245] width 10 height 5
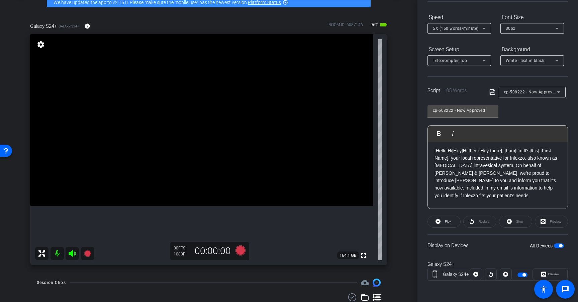
scroll to position [0, 0]
click at [241, 251] on icon at bounding box center [241, 250] width 10 height 10
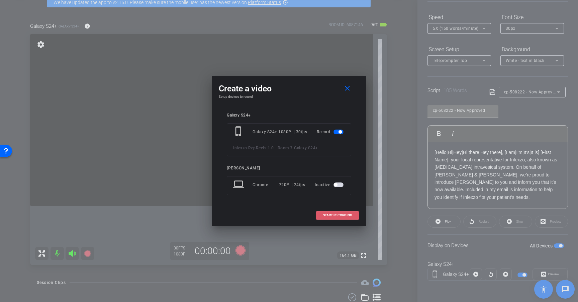
click at [344, 215] on span "START RECORDING" at bounding box center [337, 214] width 29 height 3
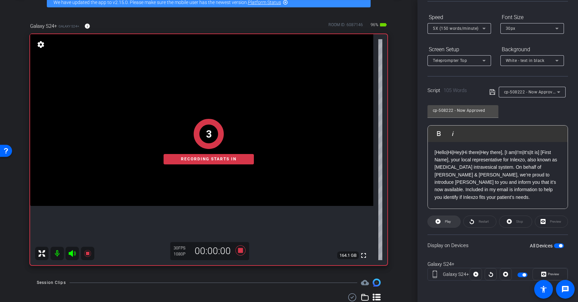
click at [450, 222] on span "Play" at bounding box center [448, 221] width 6 height 4
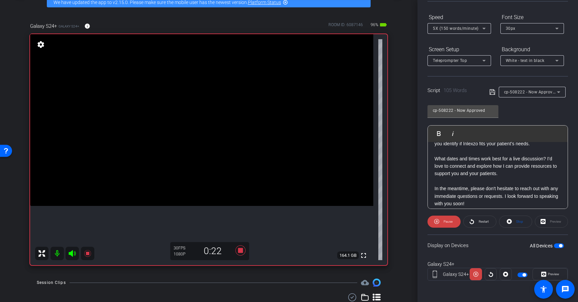
scroll to position [59, 0]
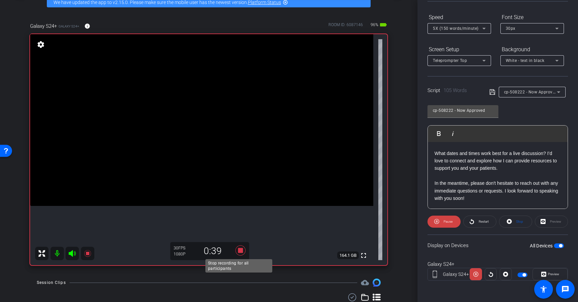
click at [237, 251] on icon at bounding box center [241, 250] width 10 height 10
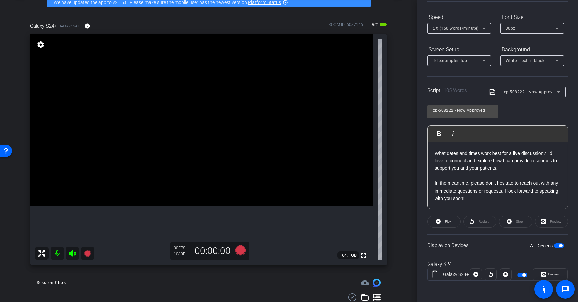
scroll to position [57, 0]
click at [236, 251] on icon at bounding box center [241, 250] width 10 height 10
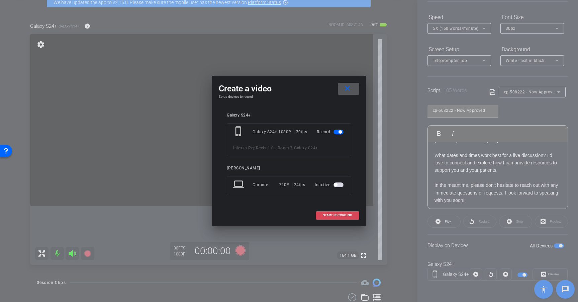
click at [353, 214] on span at bounding box center [337, 215] width 43 height 16
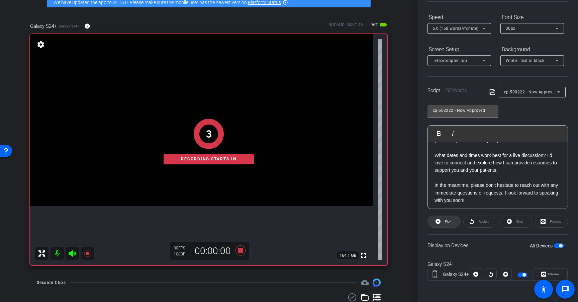
click at [451, 223] on span at bounding box center [444, 221] width 32 height 16
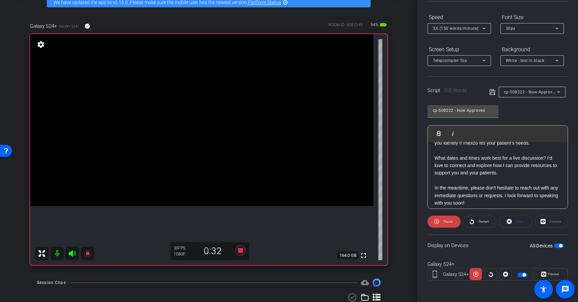
scroll to position [59, 0]
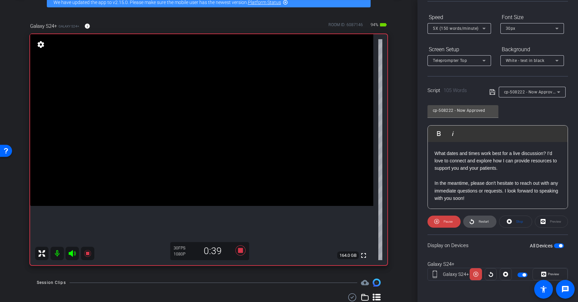
click at [482, 222] on span "Restart" at bounding box center [484, 221] width 10 height 4
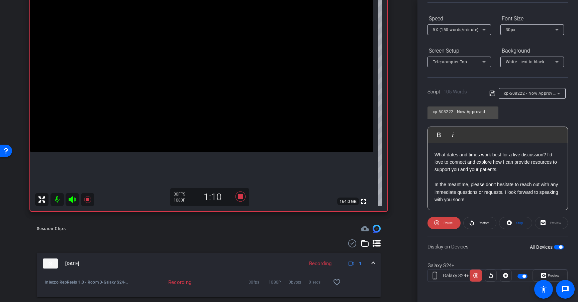
scroll to position [58, 0]
click at [480, 221] on span "Restart" at bounding box center [484, 223] width 10 height 4
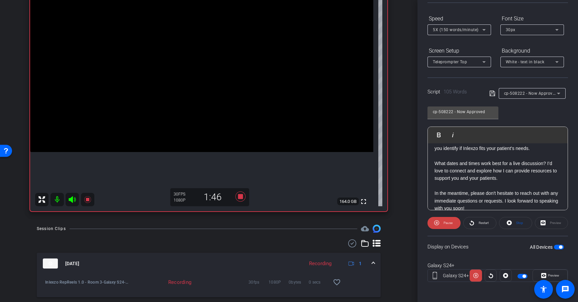
scroll to position [59, 0]
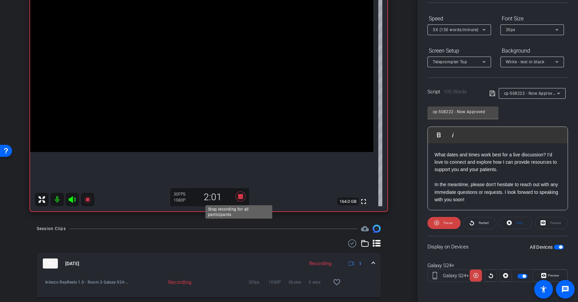
click at [240, 196] on icon at bounding box center [241, 196] width 10 height 10
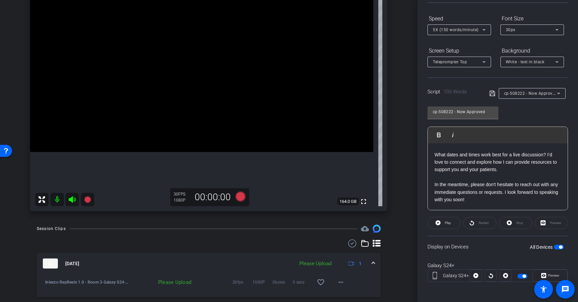
scroll to position [157, 0]
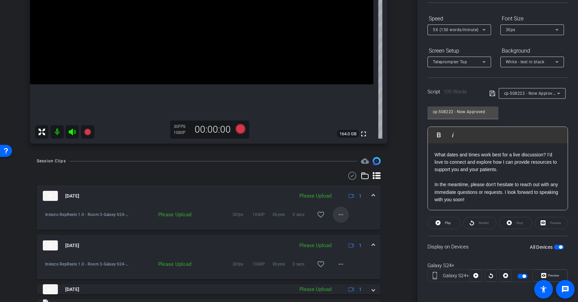
click at [337, 214] on mat-icon "more_horiz" at bounding box center [341, 214] width 8 height 8
click at [354, 228] on span "Upload" at bounding box center [348, 228] width 27 height 8
click at [340, 264] on mat-icon "more_horiz" at bounding box center [341, 264] width 8 height 8
click at [349, 275] on span "Upload" at bounding box center [348, 278] width 27 height 8
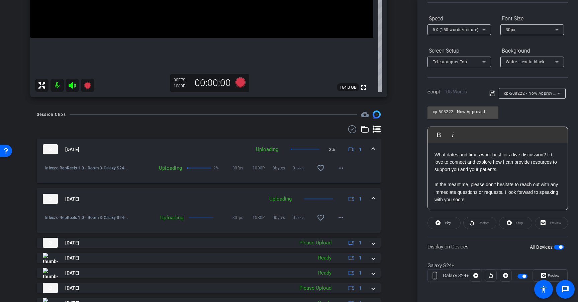
scroll to position [205, 0]
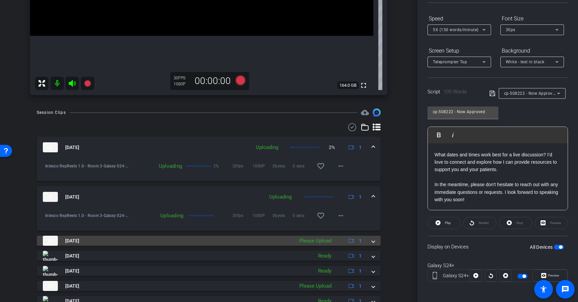
click at [333, 242] on mat-panel-description "Please Upload 1" at bounding box center [331, 241] width 71 height 10
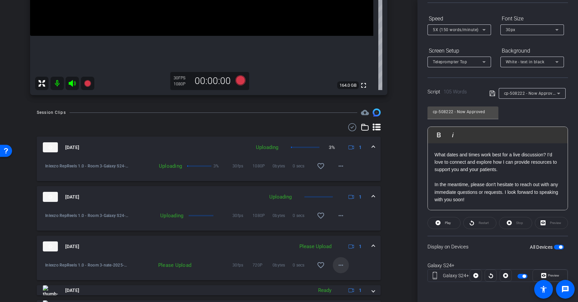
click at [339, 262] on mat-icon "more_horiz" at bounding box center [341, 265] width 8 height 8
click at [345, 276] on span "Upload" at bounding box center [348, 279] width 27 height 8
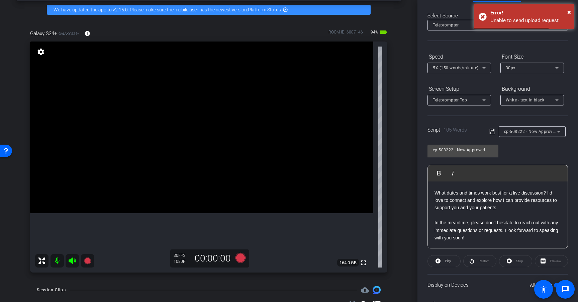
scroll to position [0, 0]
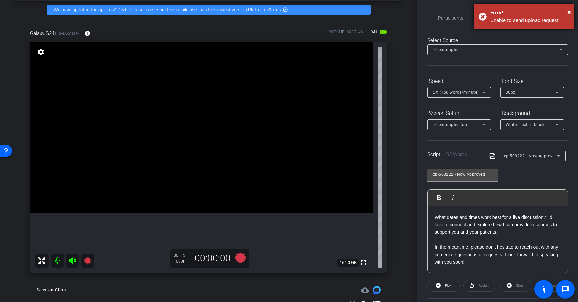
click at [572, 11] on div "× Error! Unable to send upload request" at bounding box center [524, 16] width 100 height 25
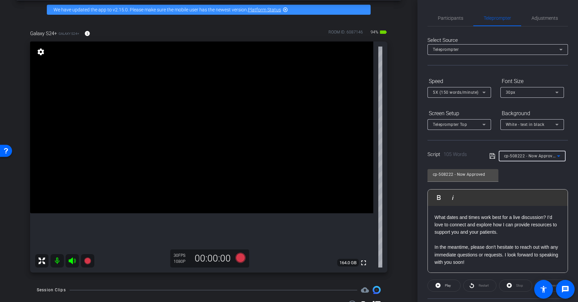
click at [547, 156] on span "cp-508222 - Now Approved" at bounding box center [530, 155] width 53 height 5
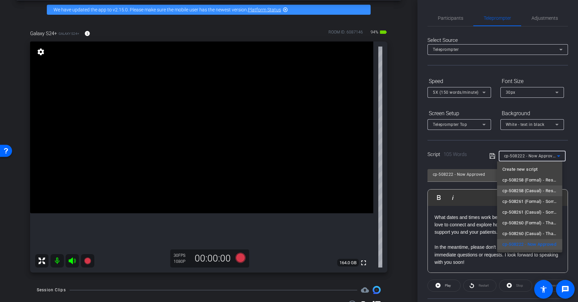
click at [539, 189] on span "cp-508258 (Casual) - Resources to Share" at bounding box center [529, 191] width 55 height 8
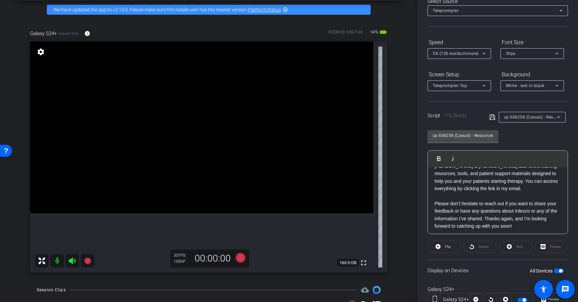
scroll to position [59, 0]
click at [236, 259] on icon at bounding box center [241, 258] width 10 height 10
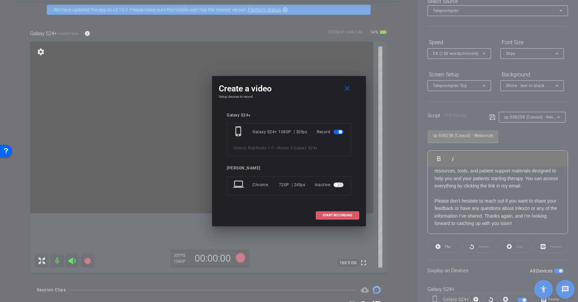
click at [339, 214] on span "START RECORDING" at bounding box center [337, 214] width 29 height 3
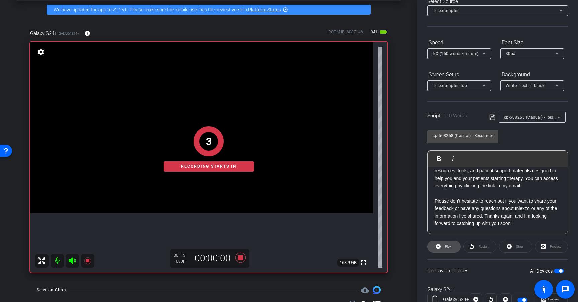
click at [451, 245] on span at bounding box center [444, 247] width 32 height 16
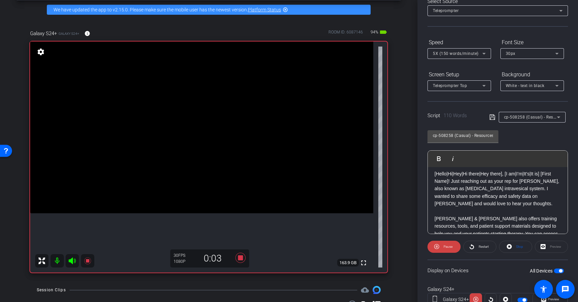
scroll to position [0, 0]
click at [468, 53] on span "5X (150 words/minute)" at bounding box center [456, 53] width 46 height 5
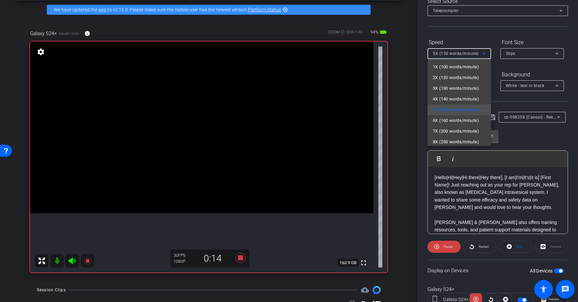
click at [540, 212] on div at bounding box center [289, 151] width 578 height 302
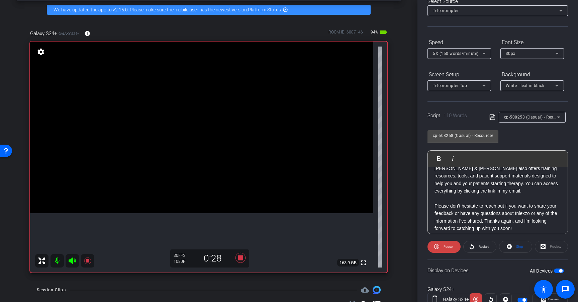
scroll to position [59, 0]
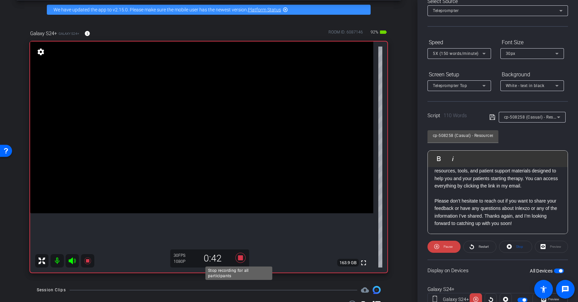
click at [238, 258] on icon at bounding box center [241, 258] width 10 height 10
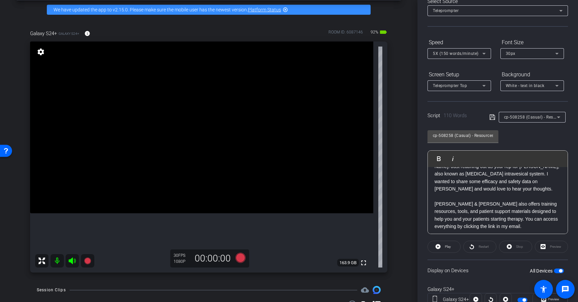
scroll to position [10, 0]
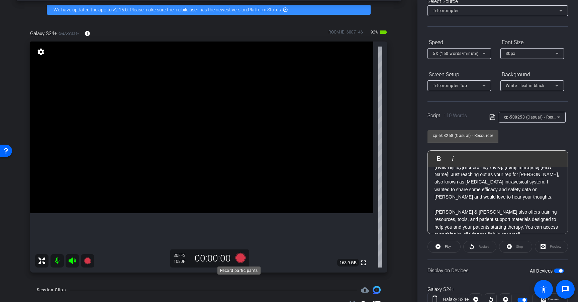
click at [237, 255] on icon at bounding box center [241, 258] width 10 height 10
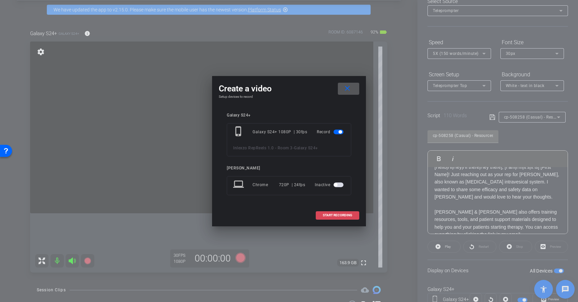
click at [339, 214] on span "START RECORDING" at bounding box center [337, 214] width 29 height 3
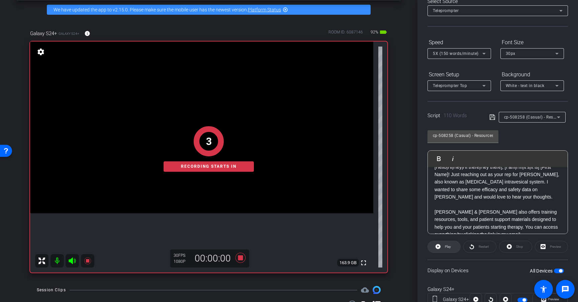
click at [448, 245] on span "Play" at bounding box center [448, 247] width 6 height 4
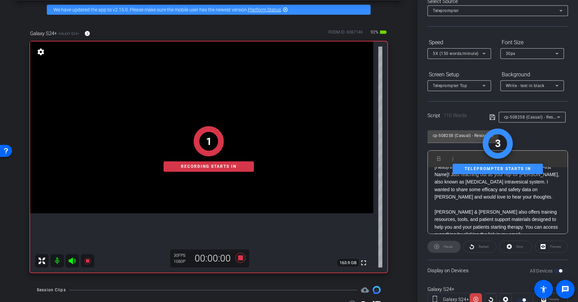
click at [444, 247] on div "Pause" at bounding box center [444, 247] width 33 height 12
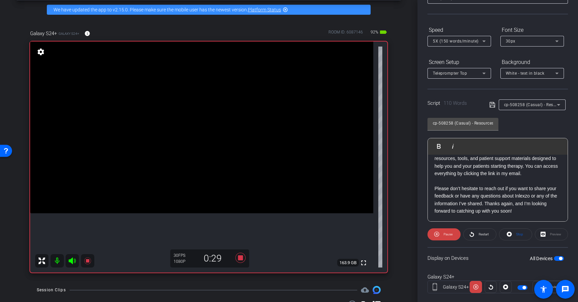
scroll to position [55, 0]
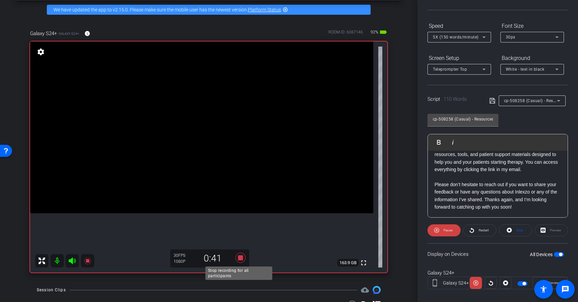
click at [238, 257] on icon at bounding box center [241, 258] width 10 height 10
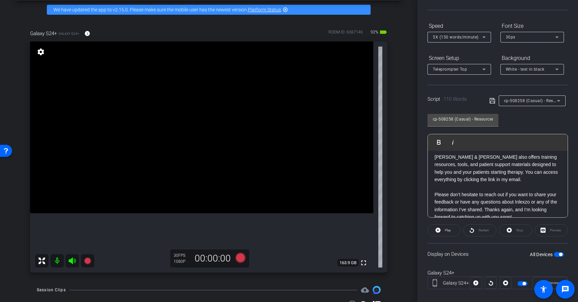
scroll to position [59, 0]
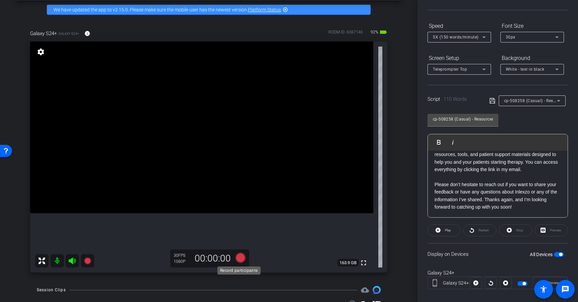
click at [238, 257] on icon at bounding box center [241, 258] width 10 height 10
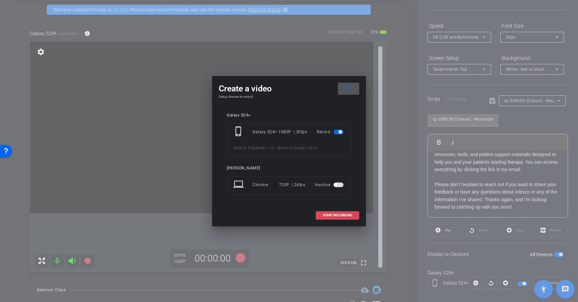
click at [350, 214] on span "START RECORDING" at bounding box center [337, 214] width 29 height 3
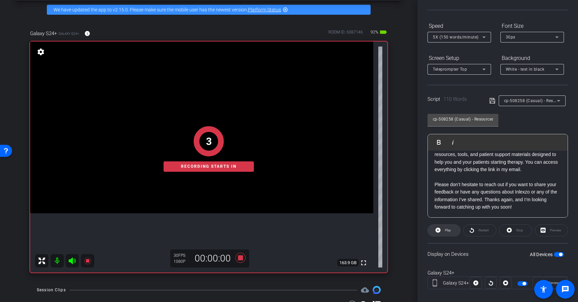
click at [451, 233] on span at bounding box center [444, 230] width 32 height 16
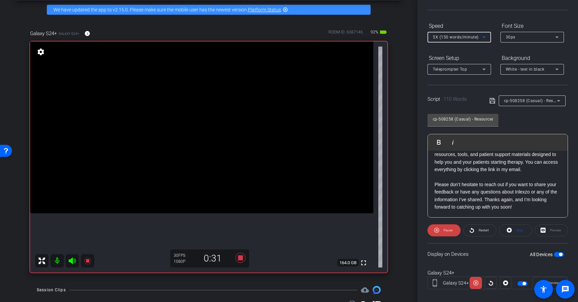
click at [463, 38] on span "5X (150 words/minute)" at bounding box center [456, 37] width 46 height 5
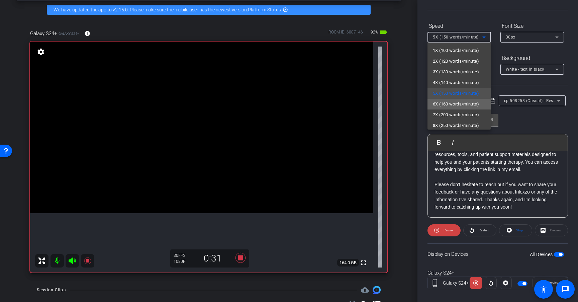
click at [463, 102] on span "6X (160 words/minute)" at bounding box center [456, 104] width 46 height 8
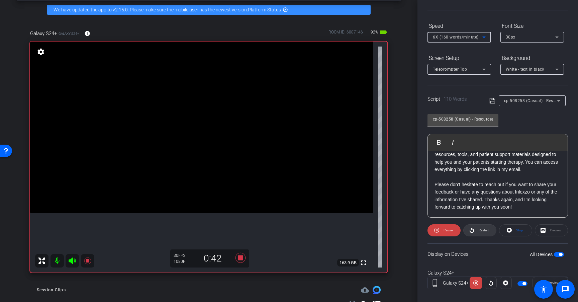
click at [484, 230] on span "Restart" at bounding box center [484, 230] width 10 height 4
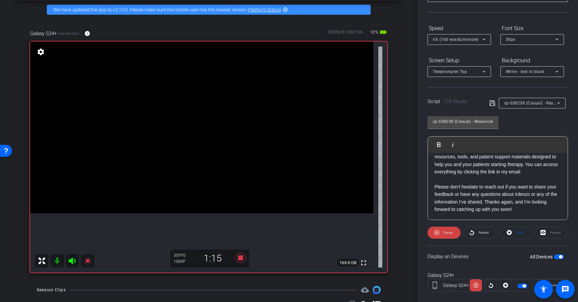
scroll to position [58, 0]
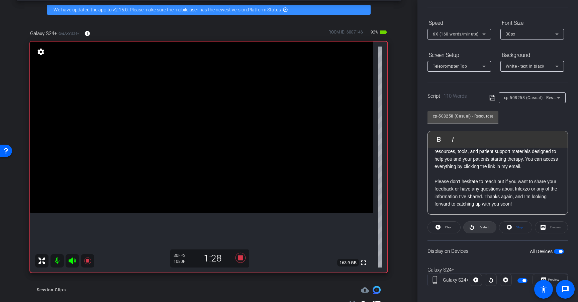
click at [479, 227] on span "Restart" at bounding box center [484, 227] width 10 height 4
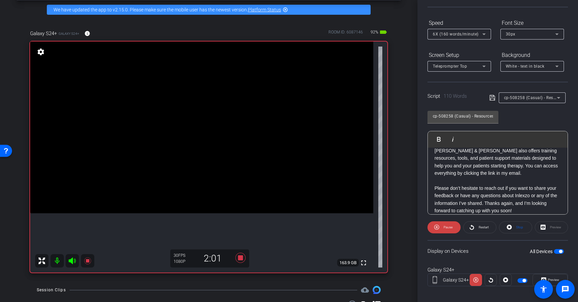
scroll to position [59, 0]
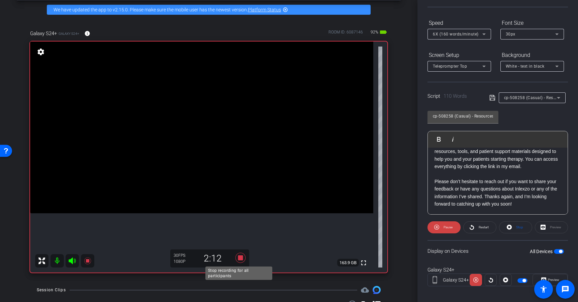
click at [239, 260] on icon at bounding box center [241, 258] width 10 height 10
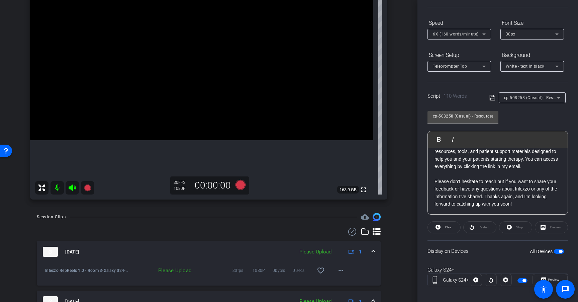
scroll to position [115, 0]
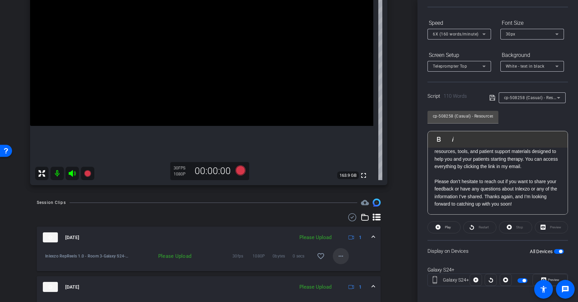
click at [337, 254] on mat-icon "more_horiz" at bounding box center [341, 256] width 8 height 8
click at [346, 267] on span "Upload" at bounding box center [348, 270] width 27 height 8
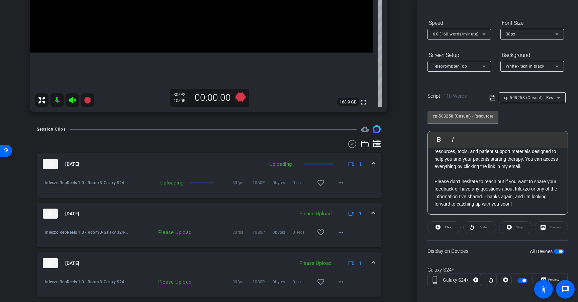
scroll to position [195, 0]
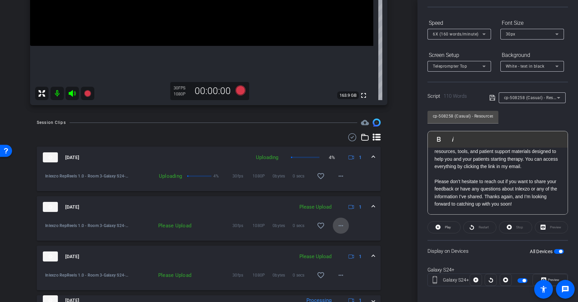
click at [333, 225] on span at bounding box center [341, 225] width 16 height 16
click at [342, 240] on span "Upload" at bounding box center [348, 240] width 27 height 8
click at [338, 276] on mat-icon "more_horiz" at bounding box center [341, 275] width 8 height 8
click at [348, 245] on span "Upload" at bounding box center [348, 245] width 27 height 8
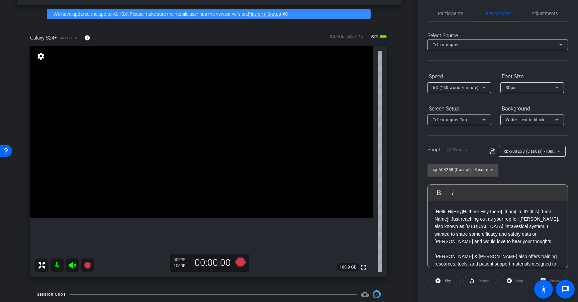
scroll to position [0, 0]
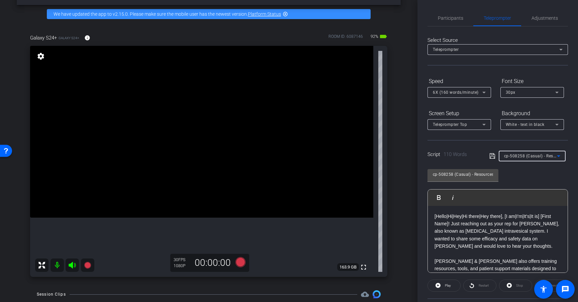
click at [533, 158] on span "cp-508258 (Casual) - Resources to Share" at bounding box center [544, 155] width 80 height 5
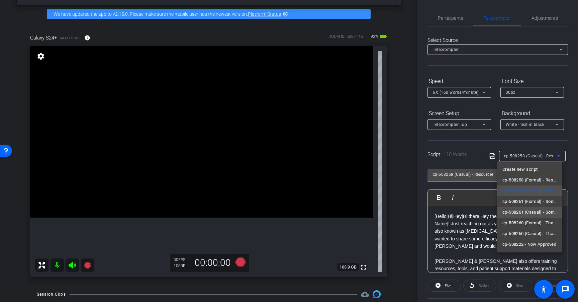
click at [539, 215] on span "cp-508261 (Casual) - Sorry I Missed You" at bounding box center [529, 212] width 55 height 8
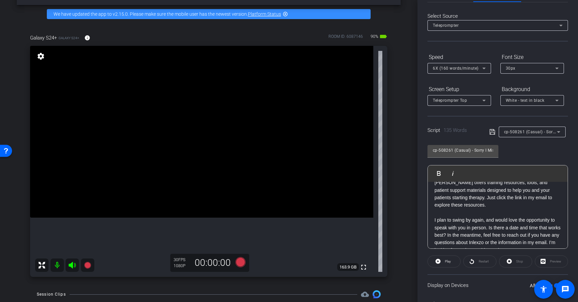
scroll to position [63, 0]
click at [470, 70] on span "6X (160 words/minute)" at bounding box center [456, 68] width 46 height 5
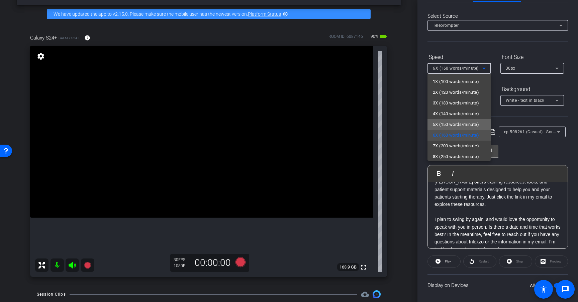
click at [463, 123] on span "5X (150 words/minute)" at bounding box center [456, 124] width 46 height 8
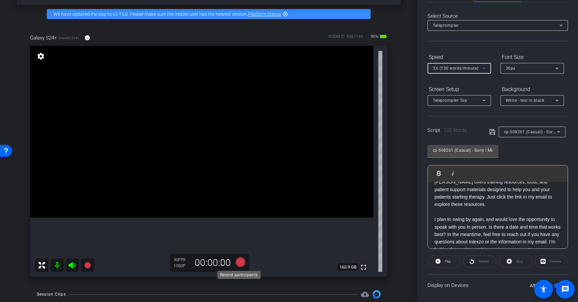
click at [240, 262] on icon at bounding box center [241, 262] width 10 height 10
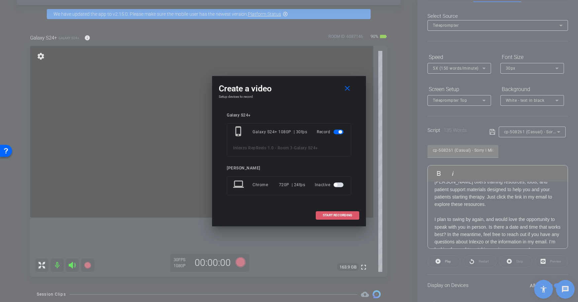
click at [344, 214] on span "START RECORDING" at bounding box center [337, 214] width 29 height 3
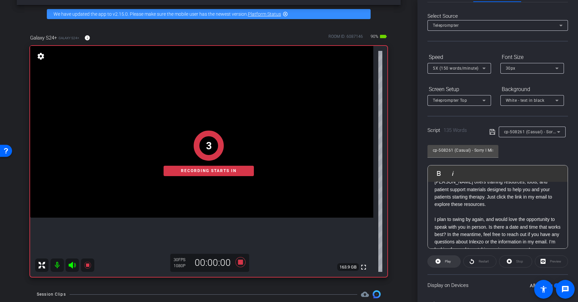
click at [449, 261] on span "Play" at bounding box center [448, 261] width 6 height 4
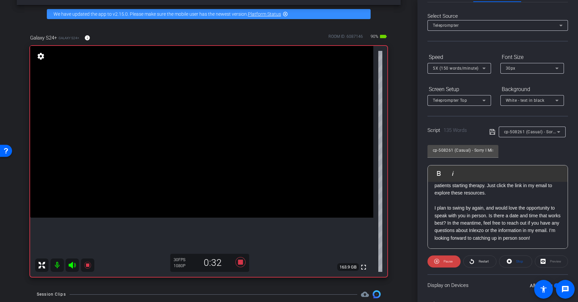
scroll to position [81, 0]
click at [240, 261] on icon at bounding box center [241, 262] width 10 height 10
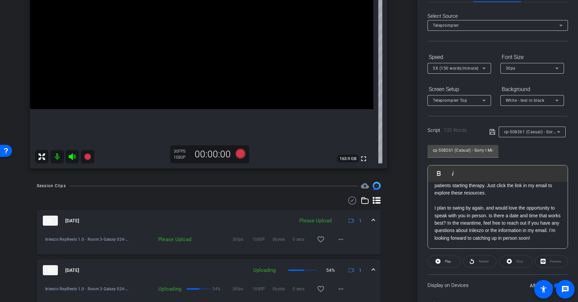
scroll to position [135, 0]
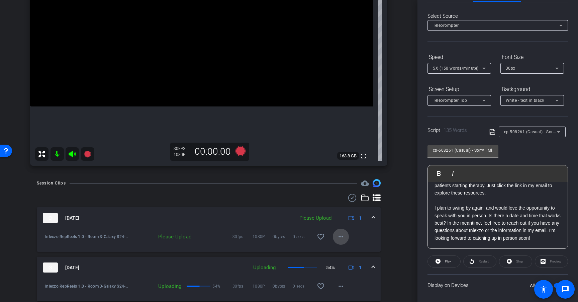
click at [337, 239] on mat-icon "more_horiz" at bounding box center [341, 236] width 8 height 8
click at [343, 250] on span "Upload" at bounding box center [348, 251] width 27 height 8
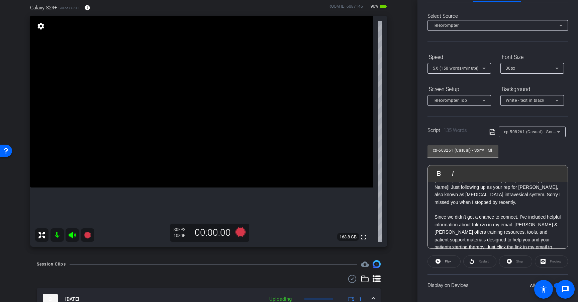
scroll to position [0, 0]
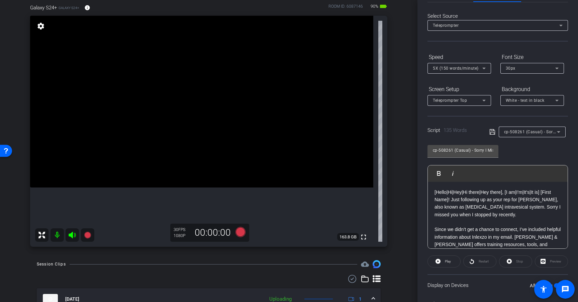
click at [474, 67] on span "5X (150 words/minute)" at bounding box center [456, 68] width 46 height 5
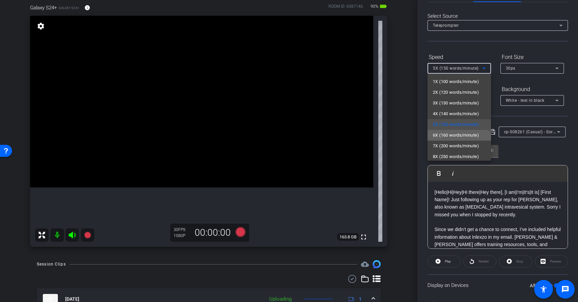
click at [451, 137] on span "6X (160 words/minute)" at bounding box center [456, 135] width 46 height 8
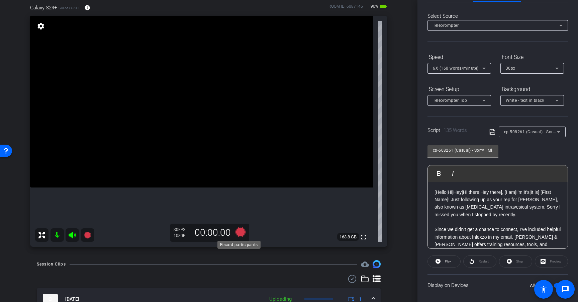
click at [239, 234] on icon at bounding box center [241, 232] width 10 height 10
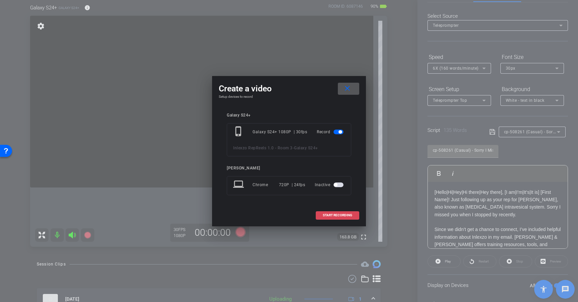
click at [338, 212] on span at bounding box center [337, 215] width 43 height 16
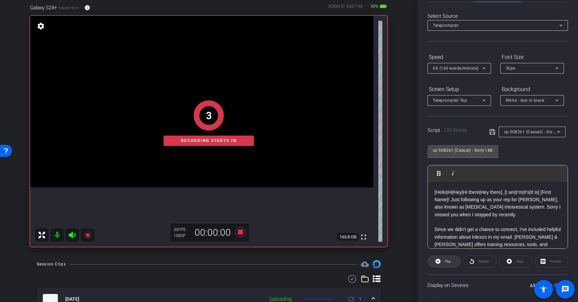
click at [448, 263] on span "Play" at bounding box center [447, 261] width 8 height 9
click at [450, 262] on span "Play" at bounding box center [448, 261] width 6 height 4
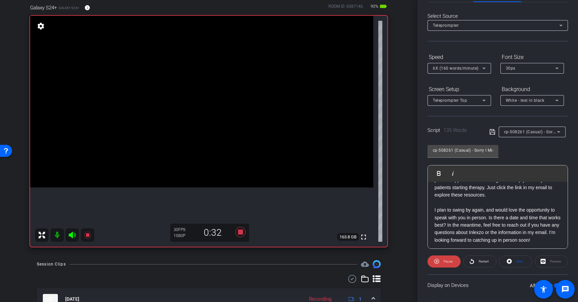
scroll to position [81, 0]
click at [481, 261] on span "Restart" at bounding box center [484, 261] width 10 height 4
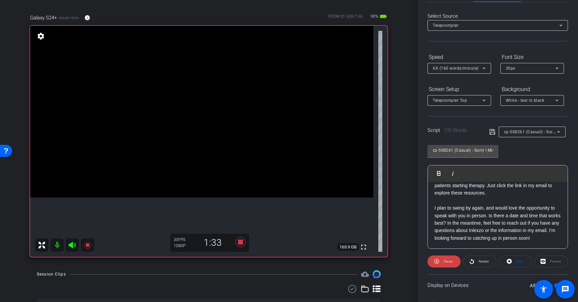
scroll to position [81, 0]
click at [482, 261] on span "Restart" at bounding box center [484, 261] width 10 height 4
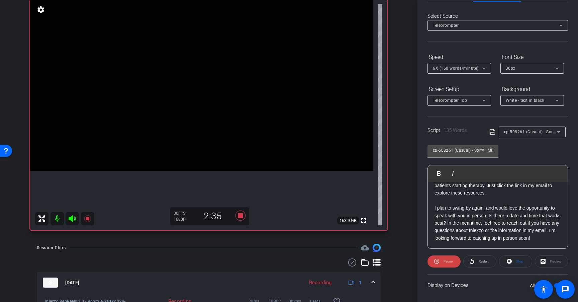
scroll to position [62, 0]
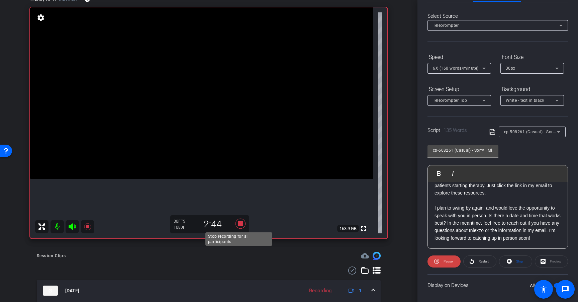
click at [240, 223] on icon at bounding box center [241, 223] width 10 height 10
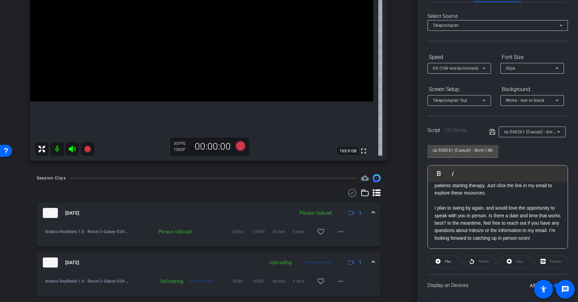
scroll to position [139, 0]
click at [338, 233] on mat-icon "more_horiz" at bounding box center [341, 232] width 8 height 8
click at [346, 248] on span "Upload" at bounding box center [348, 246] width 27 height 8
click at [545, 131] on span "cp-508261 (Casual) - Sorry I Missed You" at bounding box center [543, 131] width 79 height 5
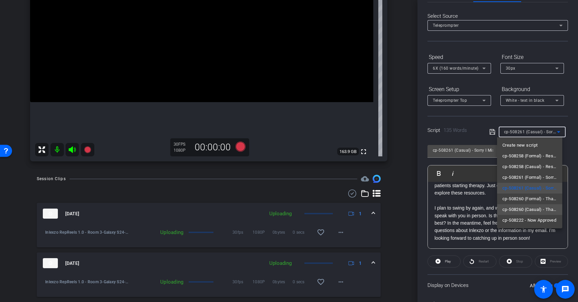
click at [530, 210] on span "cp-508260 (Casual) - Thanks for Seeing Me" at bounding box center [529, 209] width 55 height 8
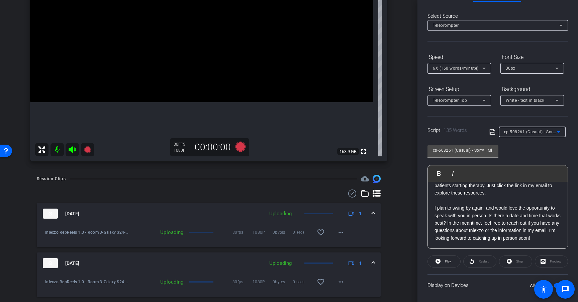
type input "cp-508260 (Casual) - Thanks for Seeing Me"
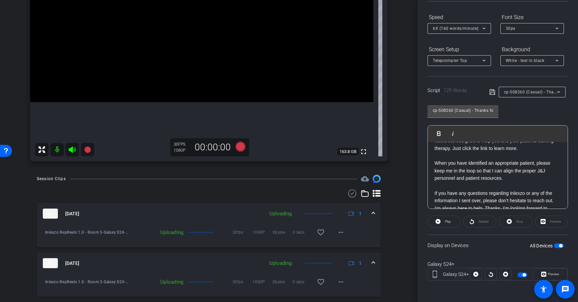
scroll to position [24, 0]
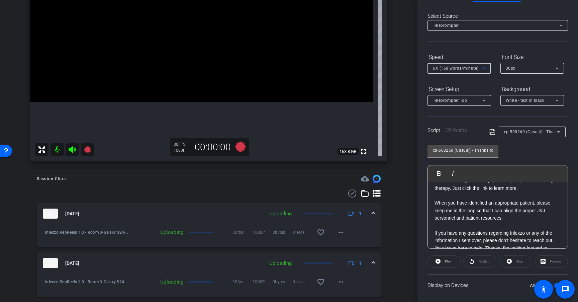
click at [471, 70] on span "6X (160 words/minute)" at bounding box center [456, 68] width 46 height 5
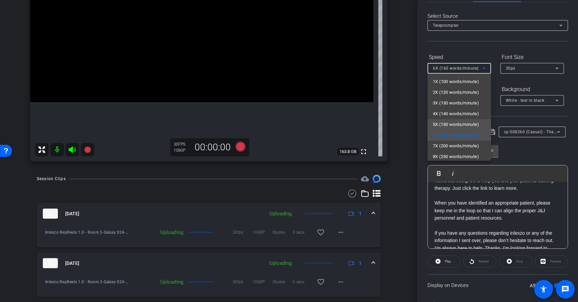
click at [456, 122] on span "5X (150 words/minute)" at bounding box center [456, 124] width 46 height 8
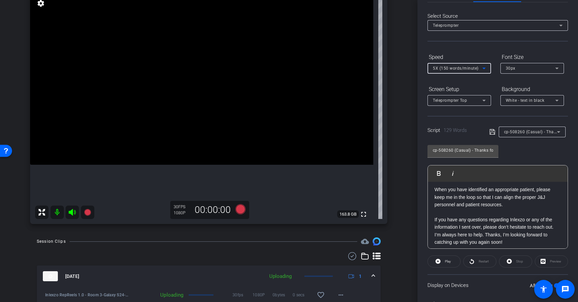
scroll to position [81, 0]
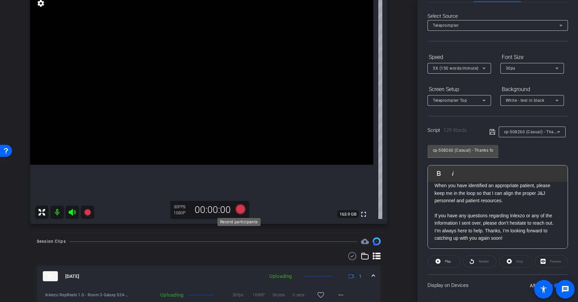
click at [240, 210] on icon at bounding box center [241, 209] width 10 height 10
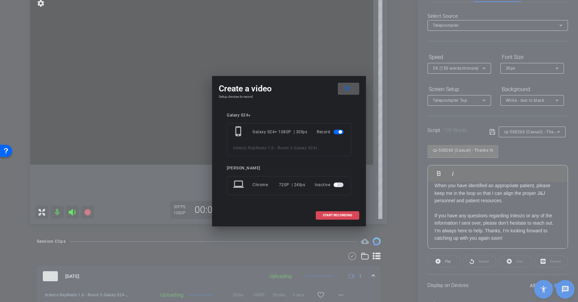
click at [355, 216] on span at bounding box center [337, 215] width 43 height 16
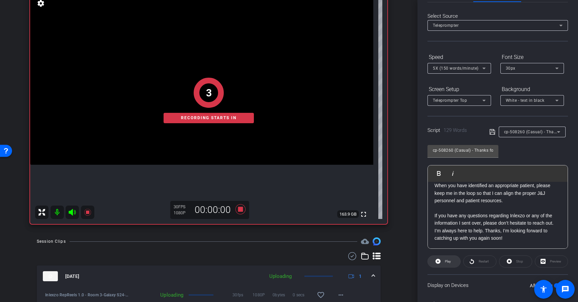
click at [453, 261] on span at bounding box center [444, 261] width 32 height 16
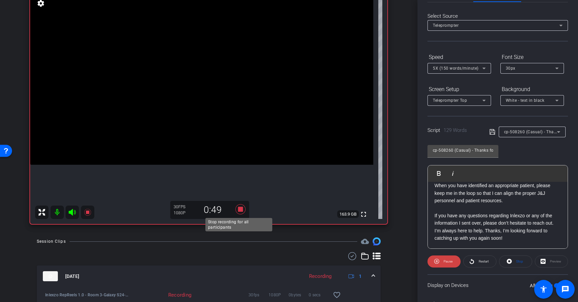
click at [239, 209] on icon at bounding box center [241, 209] width 10 height 10
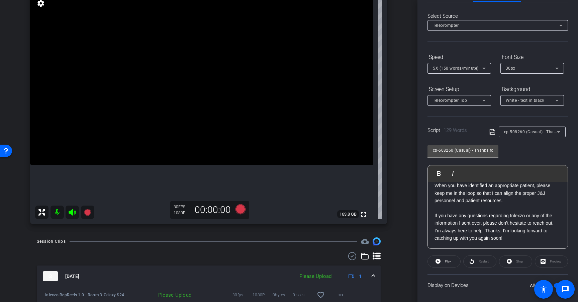
click at [466, 68] on span "5X (150 words/minute)" at bounding box center [456, 68] width 46 height 5
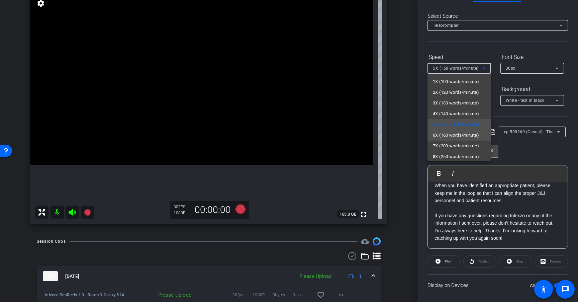
click at [459, 134] on span "6X (160 words/minute)" at bounding box center [456, 135] width 46 height 8
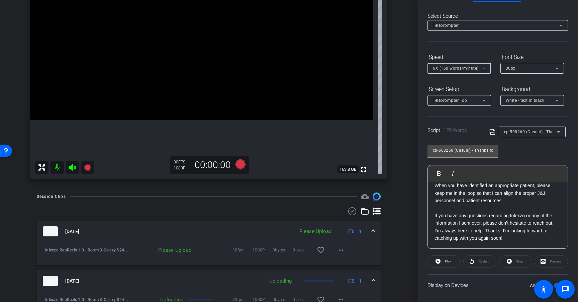
scroll to position [120, 0]
click at [337, 254] on mat-icon "more_horiz" at bounding box center [341, 251] width 8 height 8
click at [344, 265] on span "Upload" at bounding box center [348, 265] width 27 height 8
click at [439, 264] on icon at bounding box center [438, 261] width 5 height 8
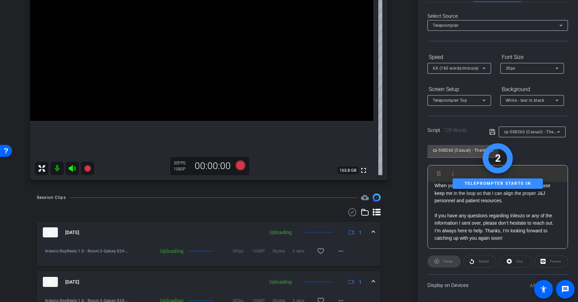
click at [515, 260] on div "Stop" at bounding box center [515, 261] width 33 height 12
click at [522, 265] on div "Stop" at bounding box center [515, 261] width 33 height 12
click at [517, 262] on span "Stop" at bounding box center [519, 261] width 7 height 4
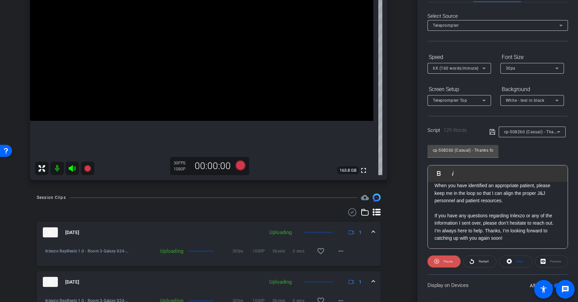
click at [437, 263] on icon at bounding box center [436, 261] width 5 height 8
click at [508, 262] on icon at bounding box center [509, 261] width 5 height 5
click at [240, 164] on icon at bounding box center [241, 165] width 10 height 10
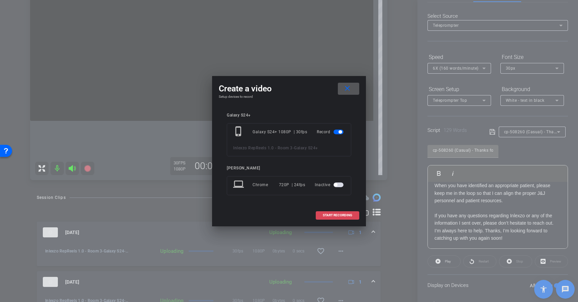
click at [329, 214] on span "START RECORDING" at bounding box center [337, 214] width 29 height 3
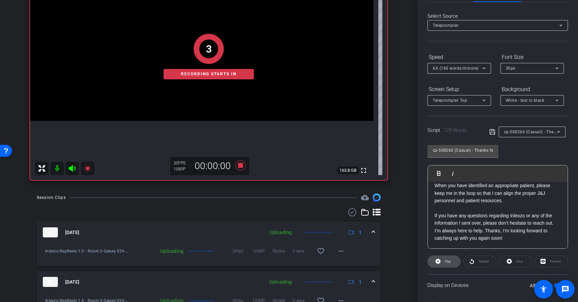
click at [448, 258] on span "Play" at bounding box center [447, 261] width 8 height 9
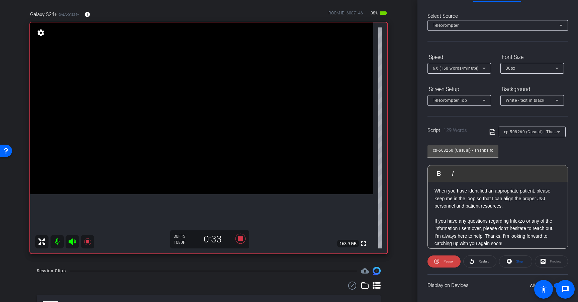
scroll to position [81, 0]
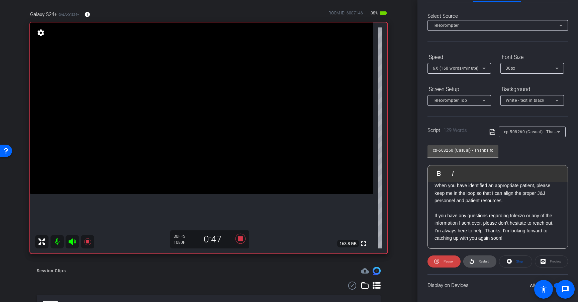
click at [477, 260] on span "Restart" at bounding box center [483, 261] width 12 height 9
click at [481, 260] on span "Restart" at bounding box center [484, 261] width 10 height 4
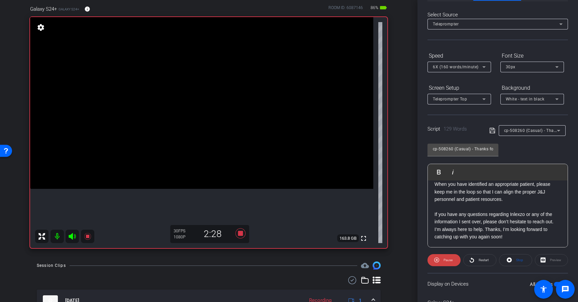
scroll to position [51, 0]
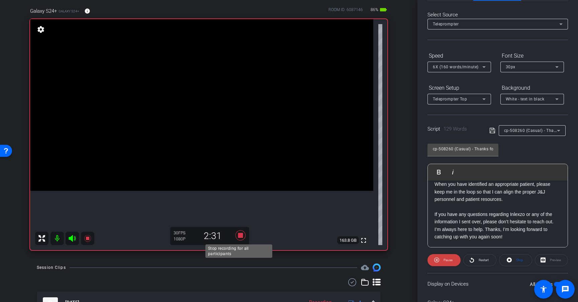
click at [238, 232] on icon at bounding box center [240, 235] width 16 height 12
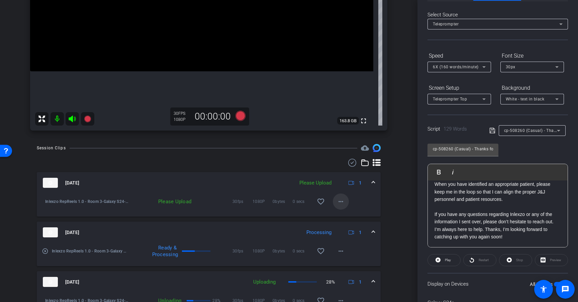
scroll to position [171, 0]
click at [339, 202] on mat-icon "more_horiz" at bounding box center [341, 201] width 8 height 8
click at [351, 215] on span "Upload" at bounding box center [348, 215] width 27 height 8
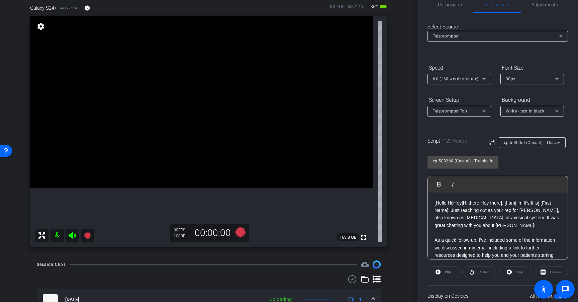
scroll to position [14, 0]
click at [239, 232] on icon at bounding box center [241, 232] width 10 height 10
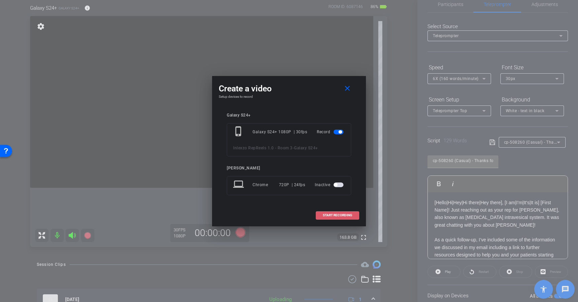
click at [342, 216] on span "START RECORDING" at bounding box center [337, 214] width 29 height 3
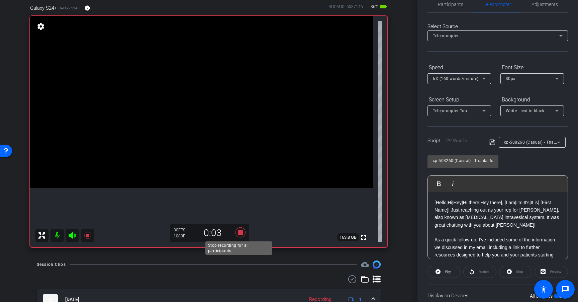
click at [239, 232] on icon at bounding box center [241, 232] width 10 height 10
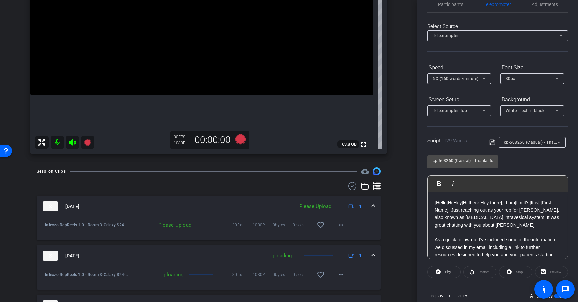
scroll to position [150, 0]
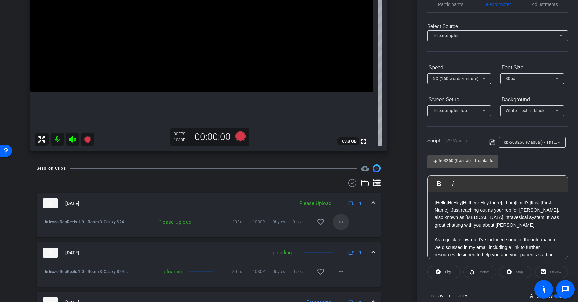
click at [337, 222] on mat-icon "more_horiz" at bounding box center [341, 222] width 8 height 8
click at [348, 236] on span "Upload" at bounding box center [348, 236] width 27 height 8
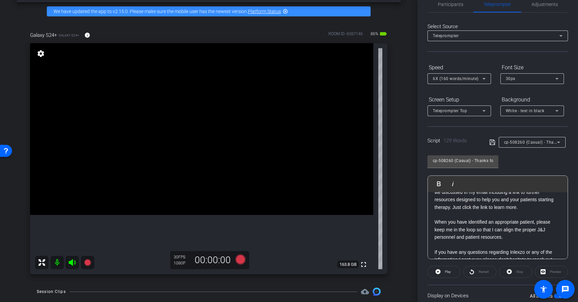
scroll to position [24, 0]
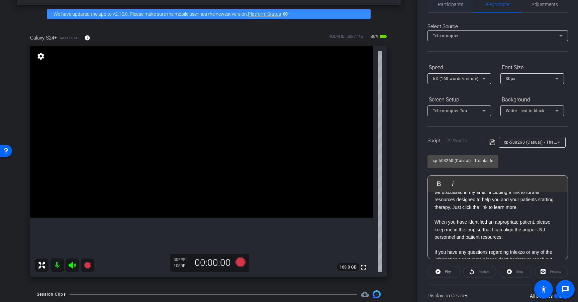
click at [449, 5] on span "Participants" at bounding box center [450, 4] width 25 height 5
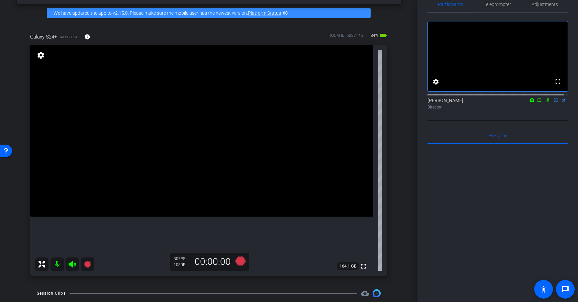
scroll to position [0, 0]
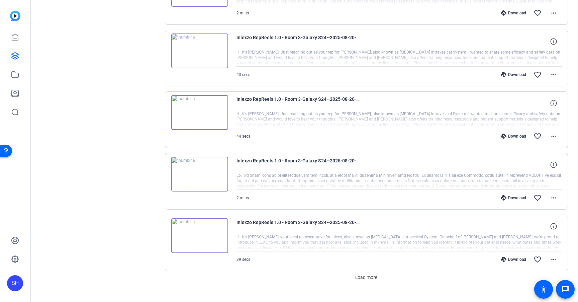
scroll to position [498, 0]
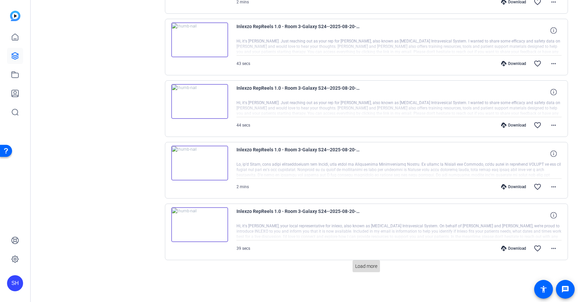
click at [366, 266] on span "Load more" at bounding box center [366, 266] width 22 height 7
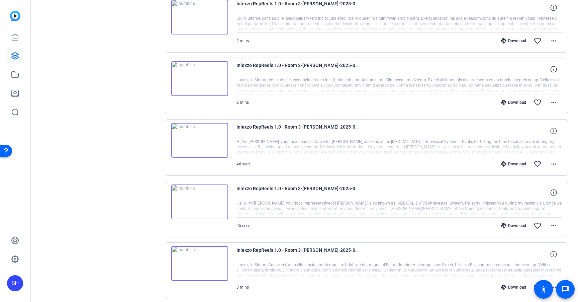
scroll to position [1113, 0]
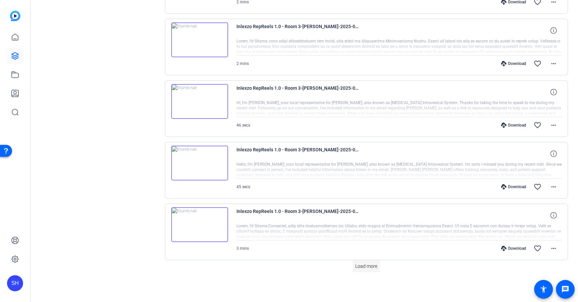
click at [364, 264] on span "Load more" at bounding box center [366, 266] width 22 height 7
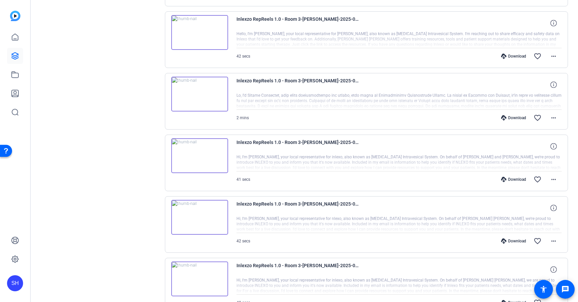
scroll to position [1729, 0]
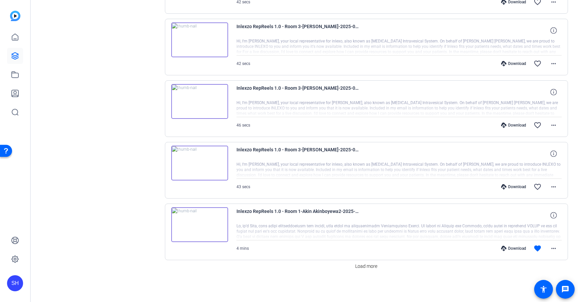
click at [510, 184] on div "Download" at bounding box center [514, 186] width 32 height 5
click at [510, 125] on div "Download" at bounding box center [514, 124] width 32 height 5
click at [517, 64] on div "Download" at bounding box center [514, 63] width 32 height 5
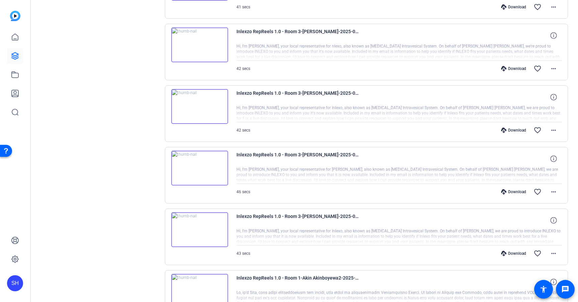
scroll to position [1653, 0]
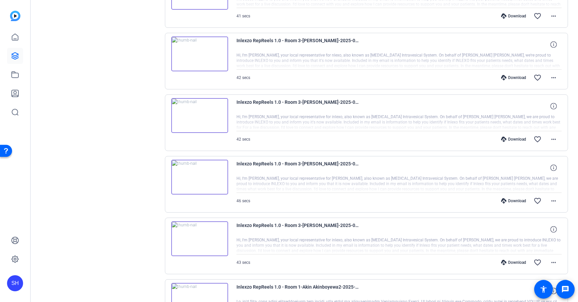
click at [512, 79] on div "Download" at bounding box center [514, 77] width 32 height 5
click at [509, 15] on div "Download" at bounding box center [514, 15] width 32 height 5
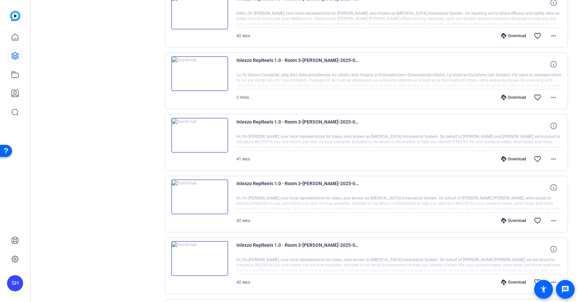
scroll to position [1500, 0]
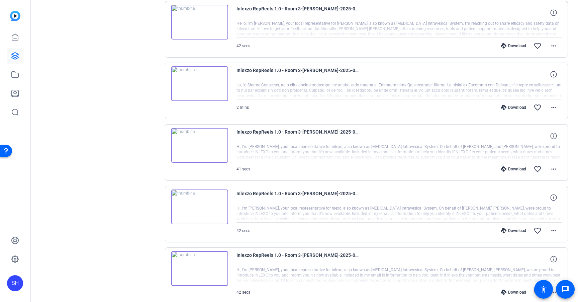
click at [507, 104] on div "Download favorite_border more_horiz" at bounding box center [448, 107] width 228 height 16
click at [507, 108] on div "Download" at bounding box center [514, 107] width 32 height 5
click at [511, 44] on div "Download" at bounding box center [514, 45] width 32 height 5
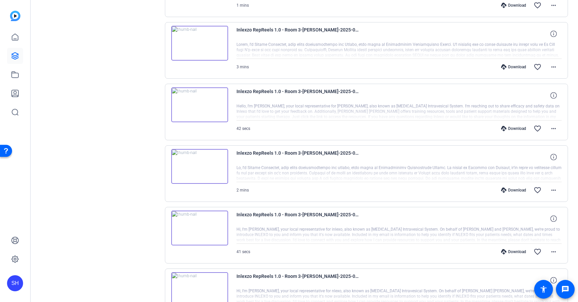
scroll to position [1370, 0]
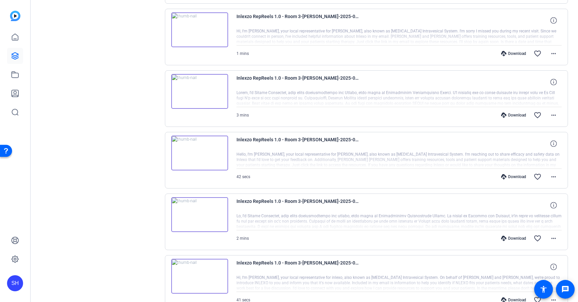
click at [513, 115] on div "Download" at bounding box center [514, 114] width 32 height 5
click at [510, 52] on div "Download" at bounding box center [514, 53] width 32 height 5
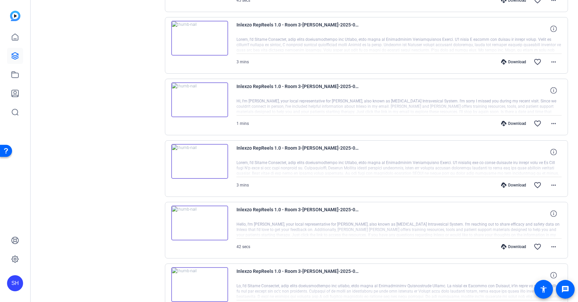
scroll to position [1263, 0]
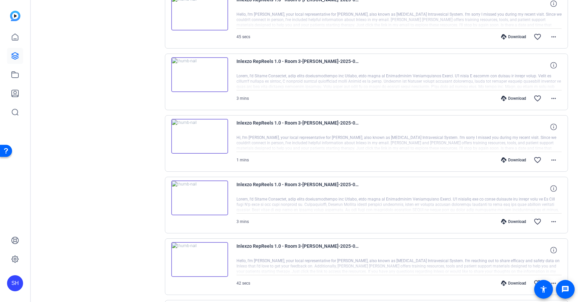
click at [510, 98] on div "Download" at bounding box center [514, 98] width 32 height 5
click at [511, 36] on div "Download" at bounding box center [514, 36] width 32 height 5
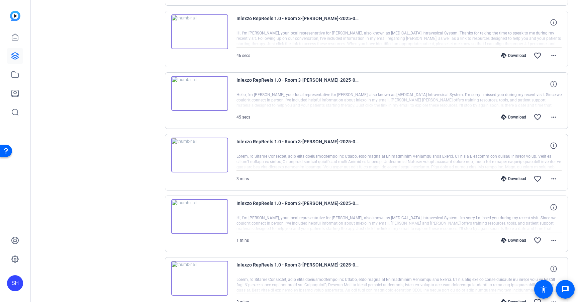
scroll to position [1178, 0]
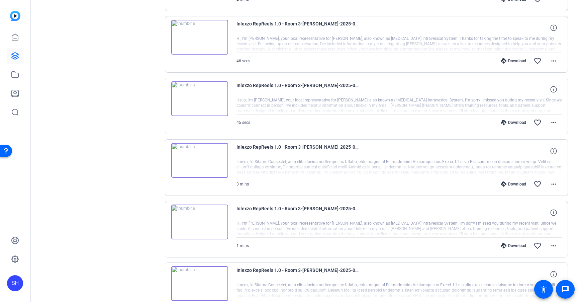
click at [511, 60] on div "Download" at bounding box center [514, 60] width 32 height 5
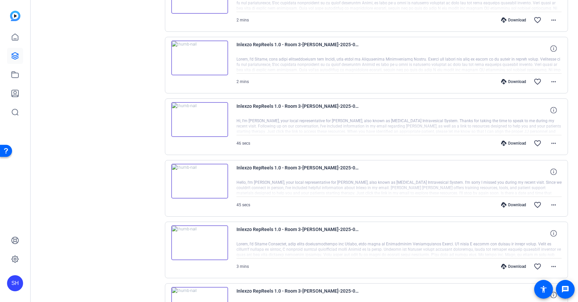
scroll to position [1063, 0]
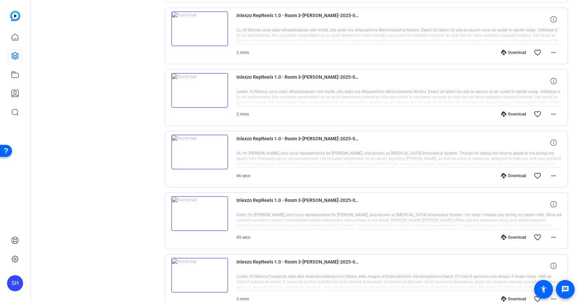
click at [512, 112] on div "Download" at bounding box center [514, 113] width 32 height 5
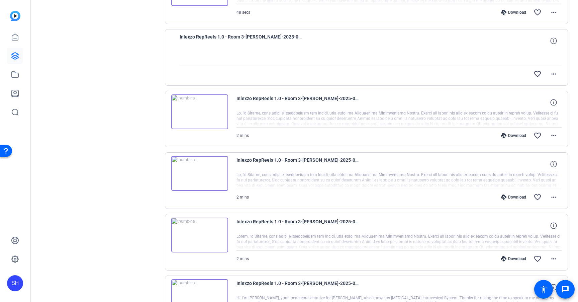
scroll to position [895, 0]
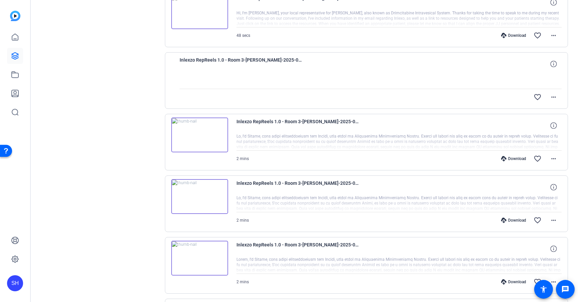
click at [508, 220] on div "Download" at bounding box center [514, 219] width 32 height 5
click at [512, 158] on div "Download" at bounding box center [514, 158] width 32 height 5
click at [509, 35] on div "Download" at bounding box center [514, 35] width 32 height 5
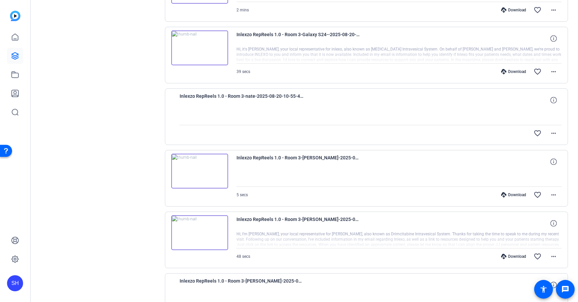
scroll to position [675, 0]
click at [513, 194] on div "Download" at bounding box center [514, 193] width 32 height 5
